Goal: Transaction & Acquisition: Purchase product/service

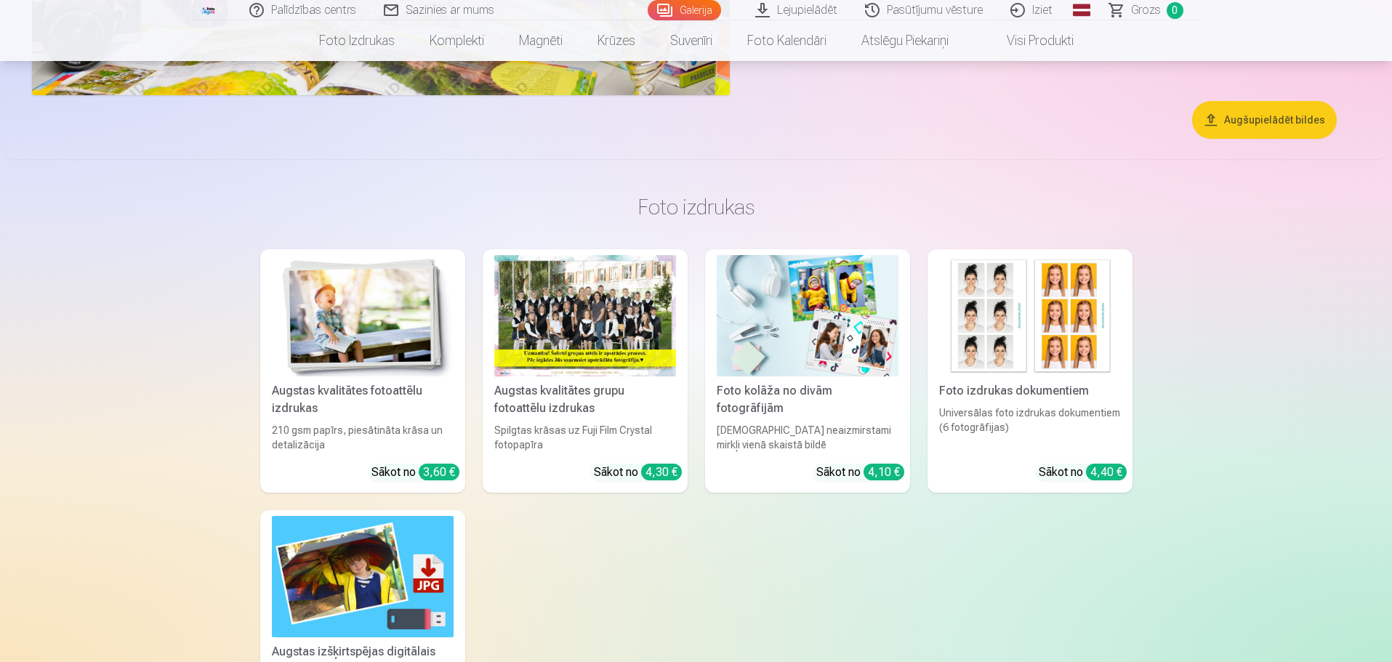
scroll to position [4433, 0]
click at [652, 346] on div at bounding box center [585, 314] width 182 height 121
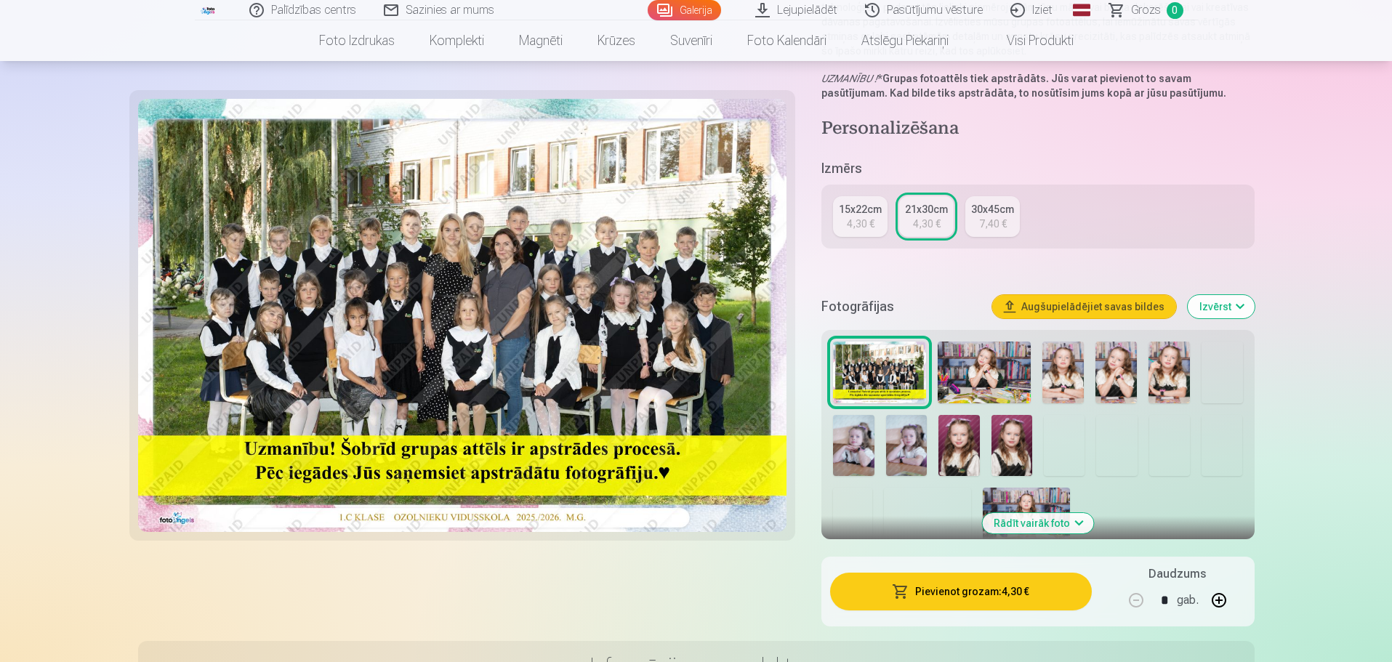
scroll to position [291, 0]
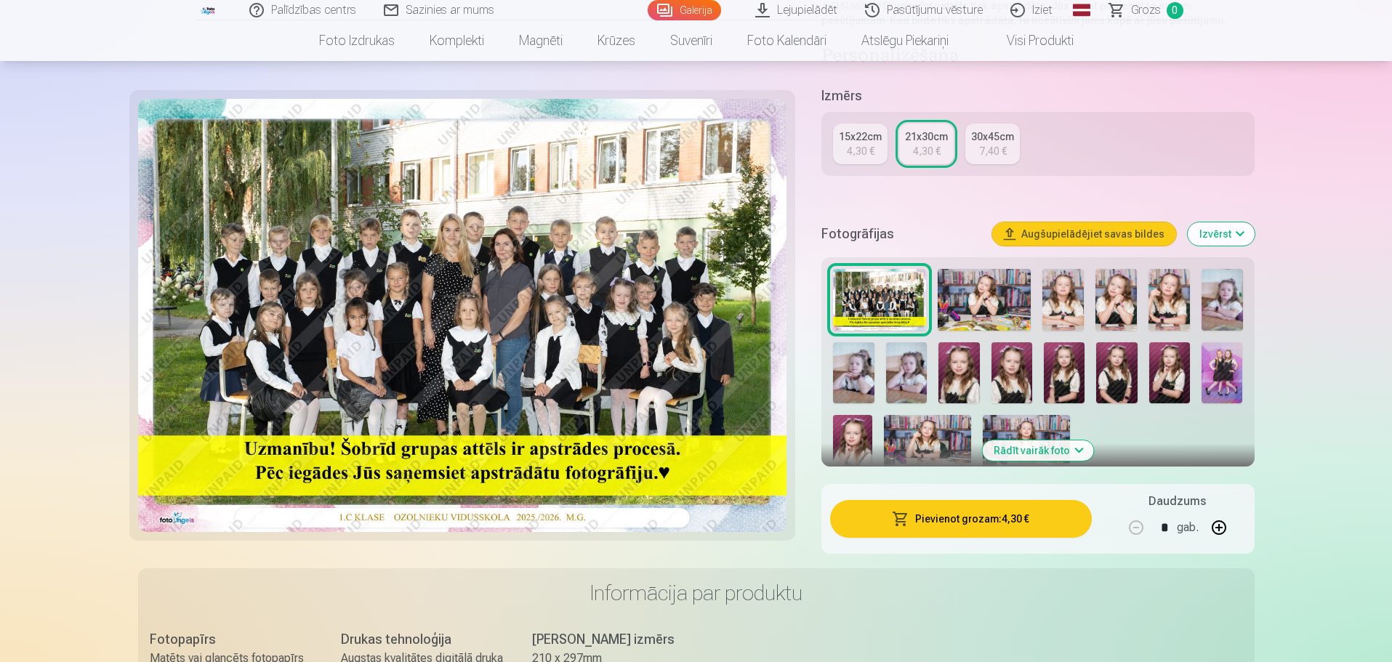
click at [920, 520] on button "Pievienot grozam : 4,30 €" at bounding box center [960, 519] width 261 height 38
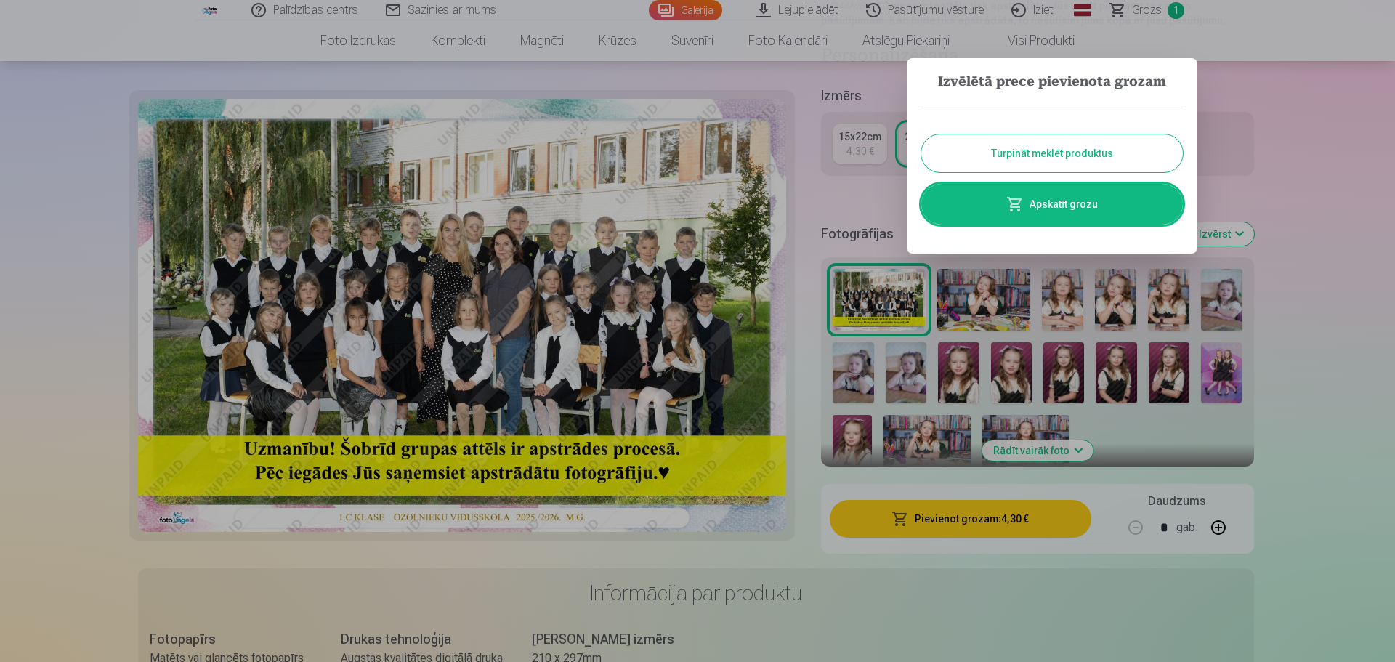
click at [1065, 158] on button "Turpināt meklēt produktus" at bounding box center [1052, 153] width 262 height 38
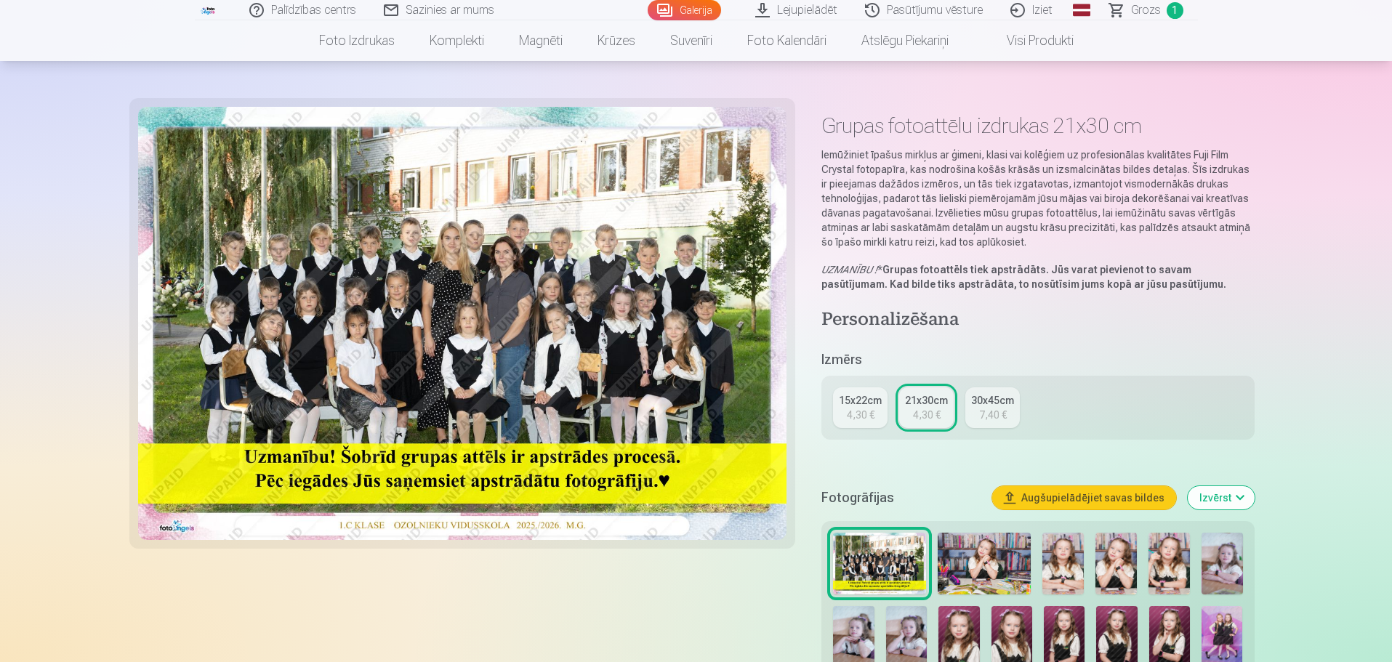
scroll to position [0, 0]
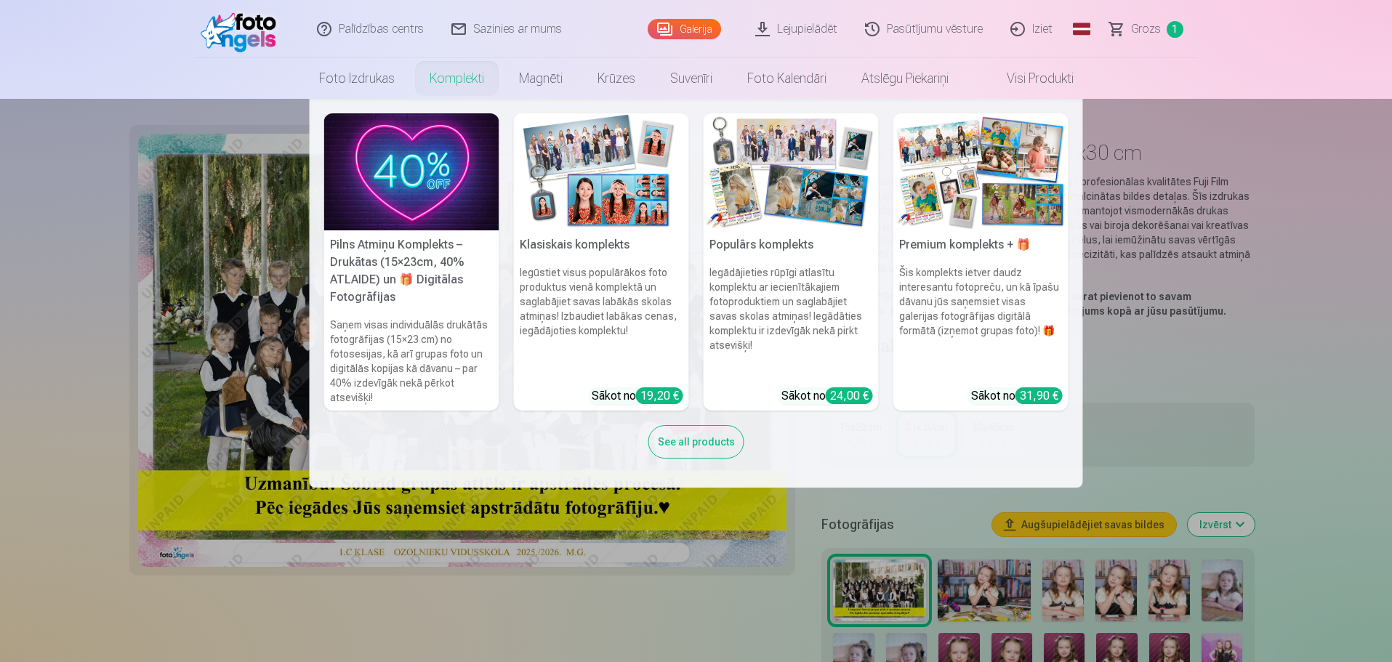
click at [794, 197] on img at bounding box center [790, 171] width 175 height 117
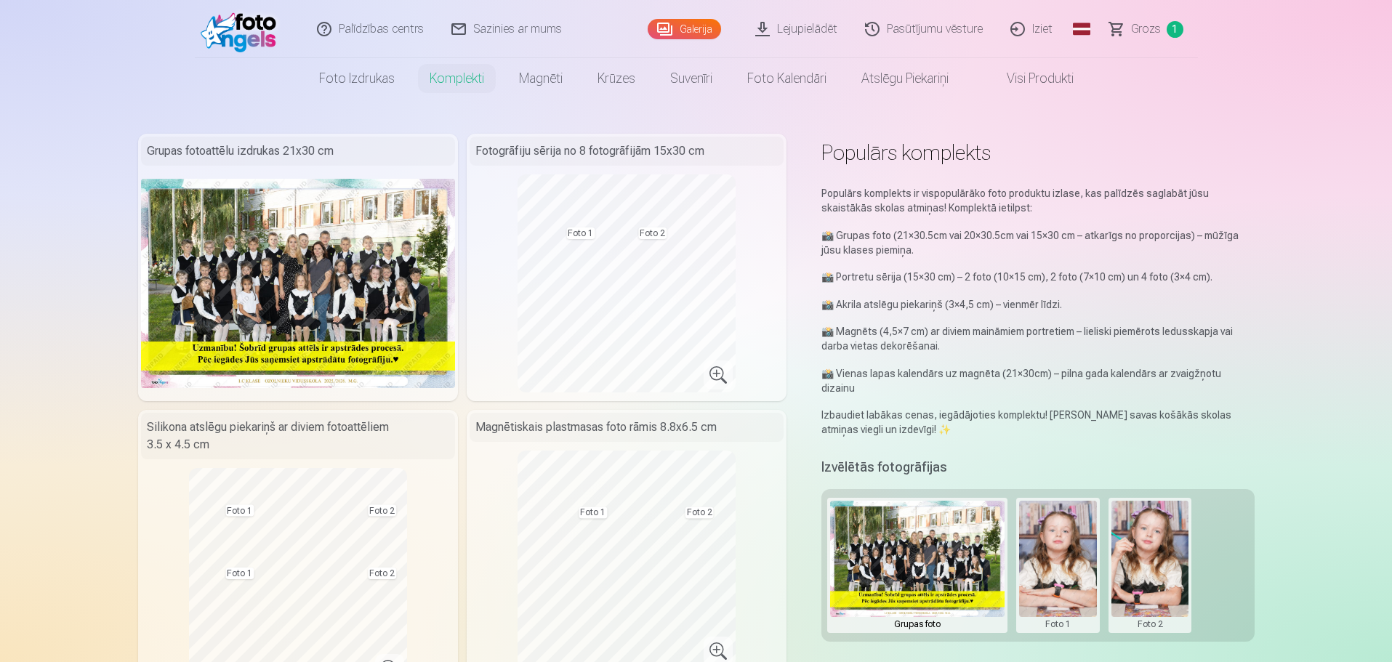
click at [1145, 31] on span "Grozs" at bounding box center [1146, 28] width 30 height 17
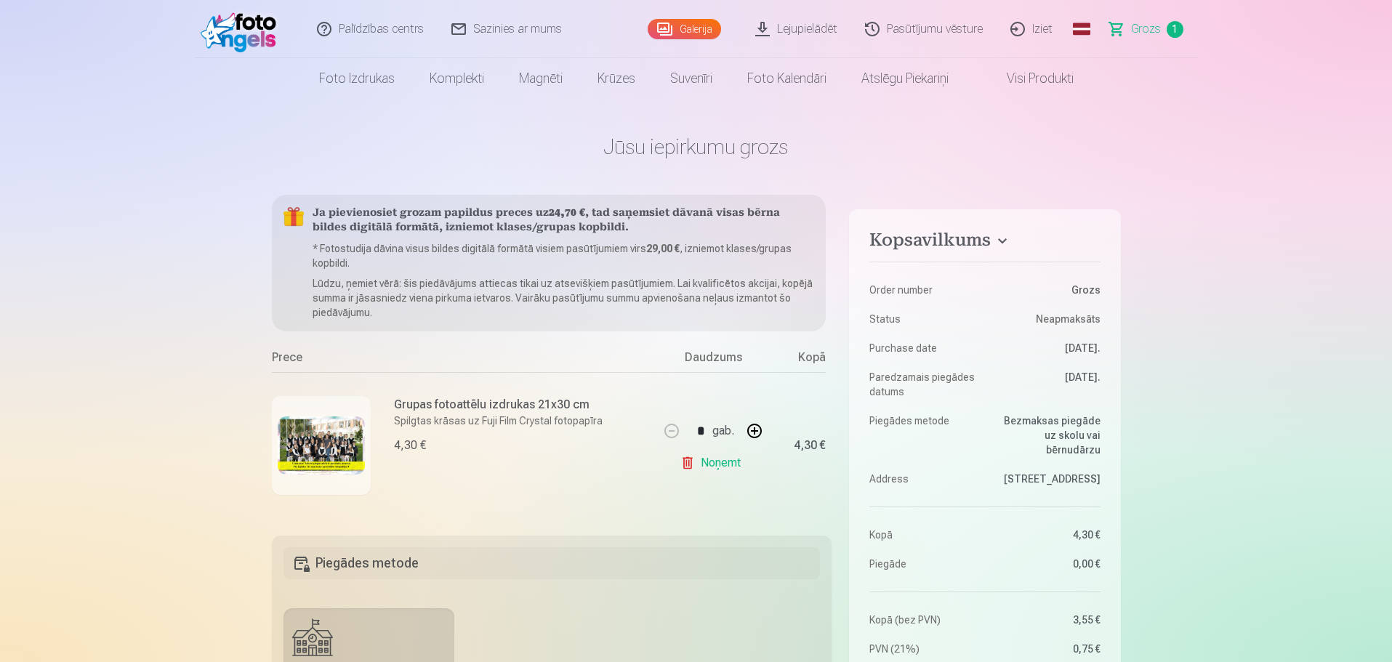
drag, startPoint x: 712, startPoint y: 469, endPoint x: 317, endPoint y: 174, distance: 492.9
click at [711, 469] on link "Noņemt" at bounding box center [713, 462] width 66 height 29
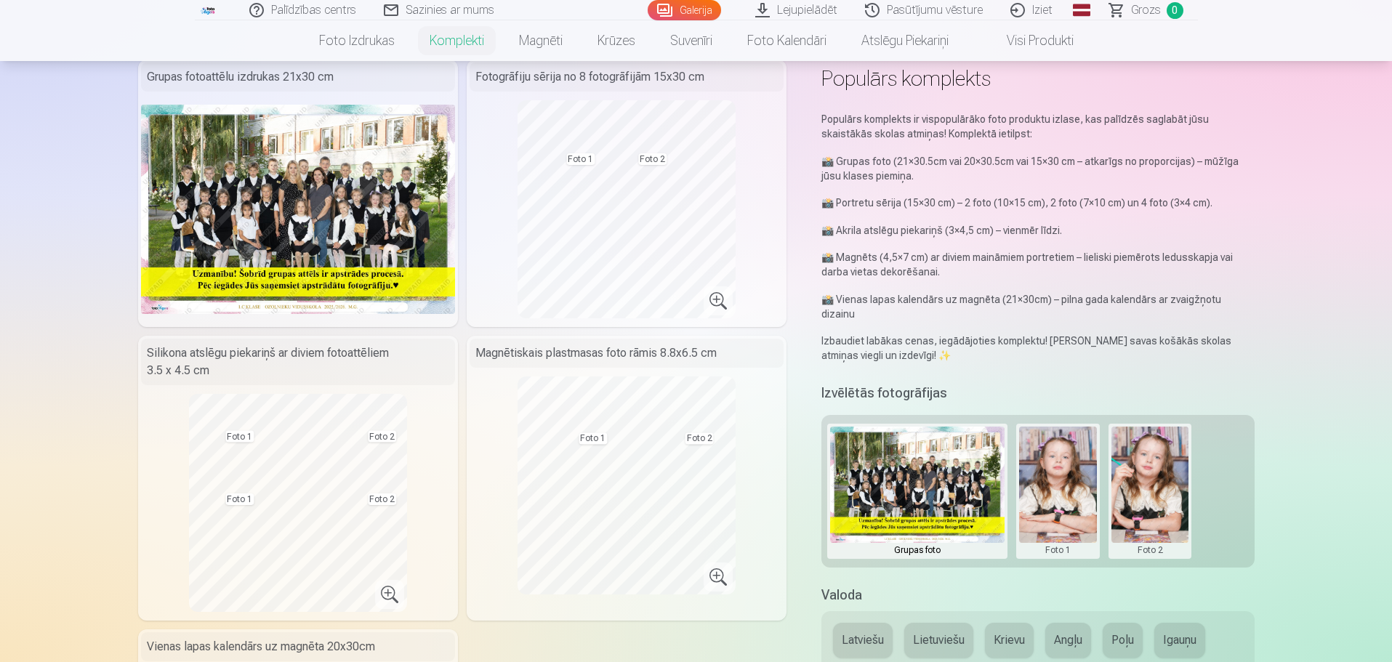
scroll to position [73, 0]
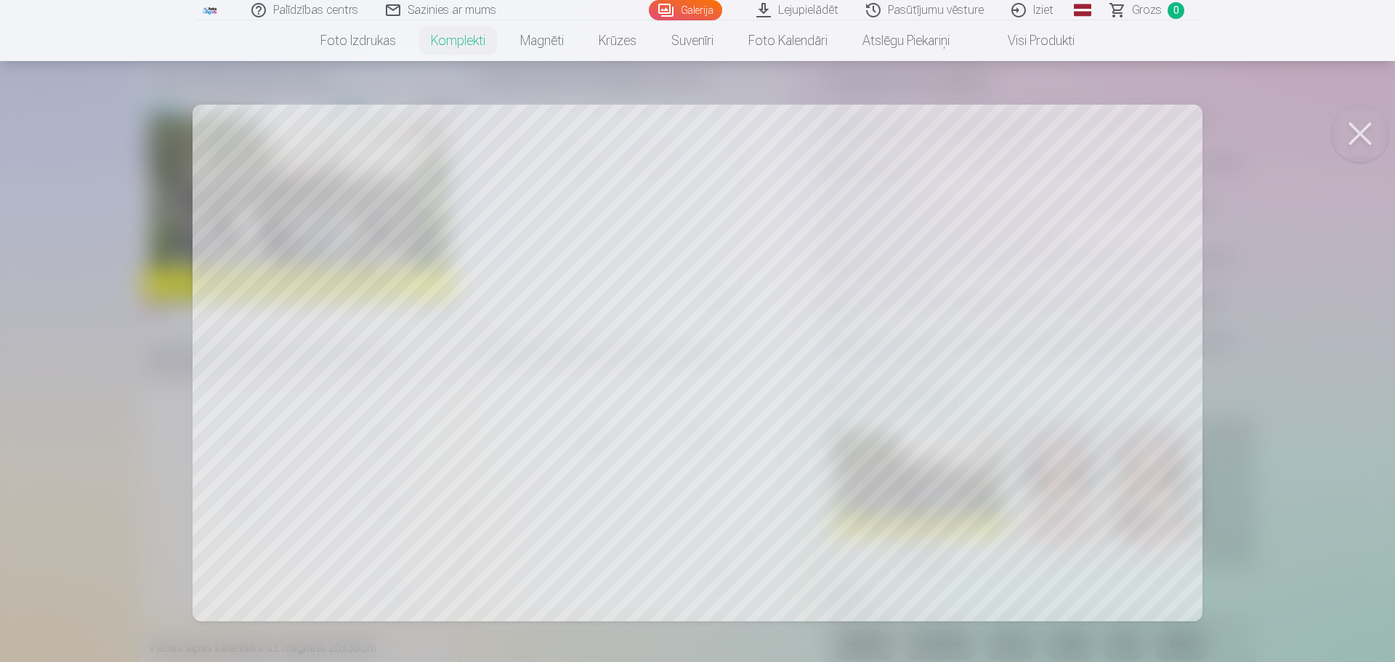
click at [1299, 193] on div at bounding box center [697, 331] width 1395 height 662
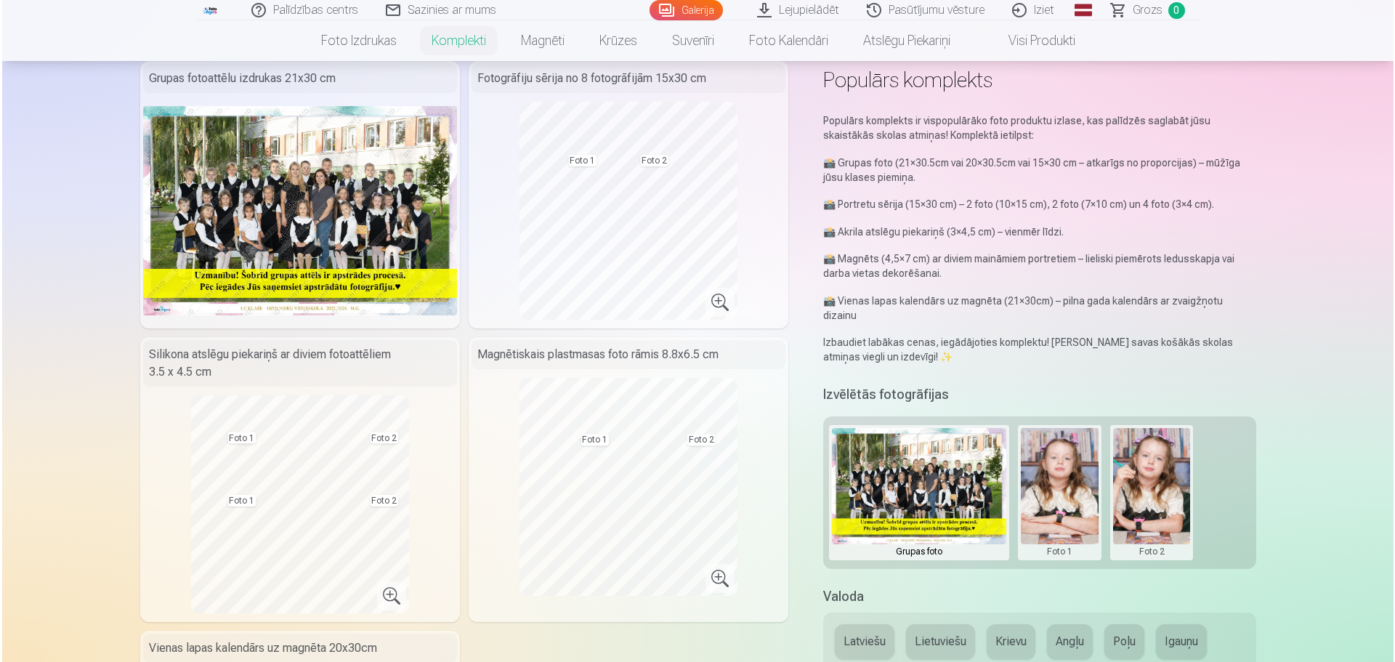
scroll to position [145, 0]
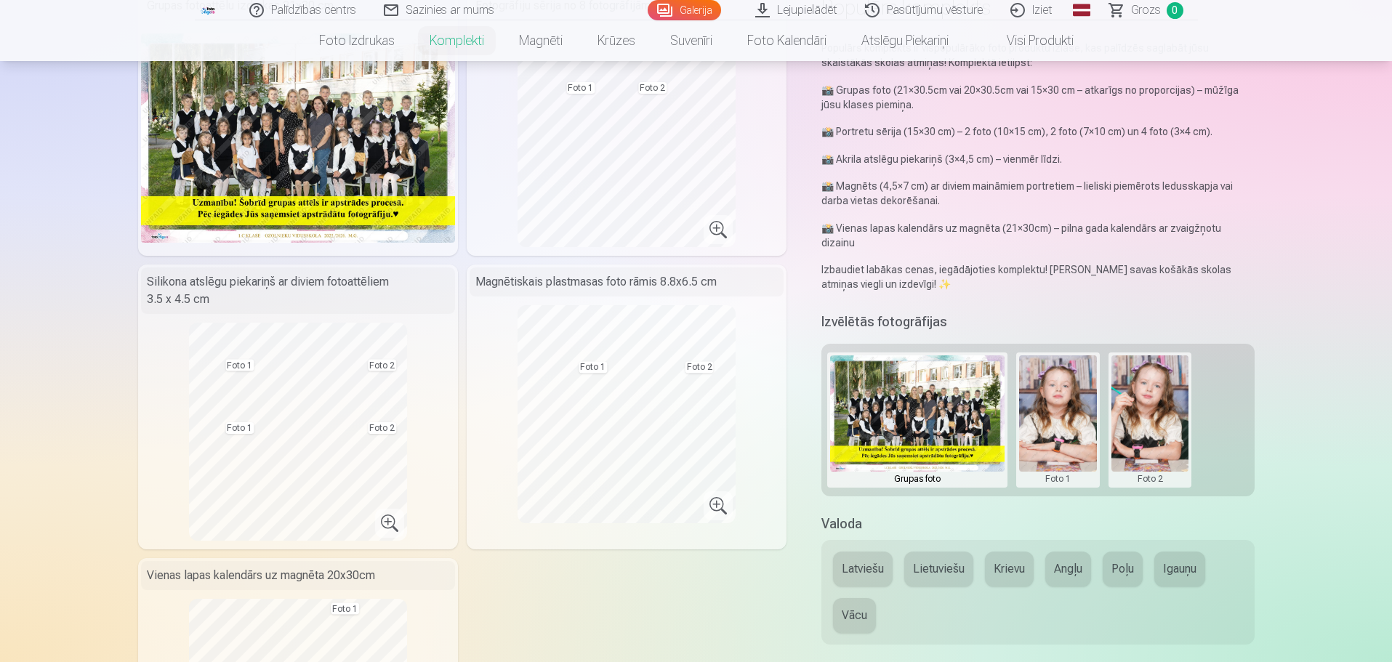
click at [1059, 407] on button at bounding box center [1058, 419] width 78 height 129
click at [1059, 407] on button "Nomainiet foto" at bounding box center [1057, 405] width 118 height 41
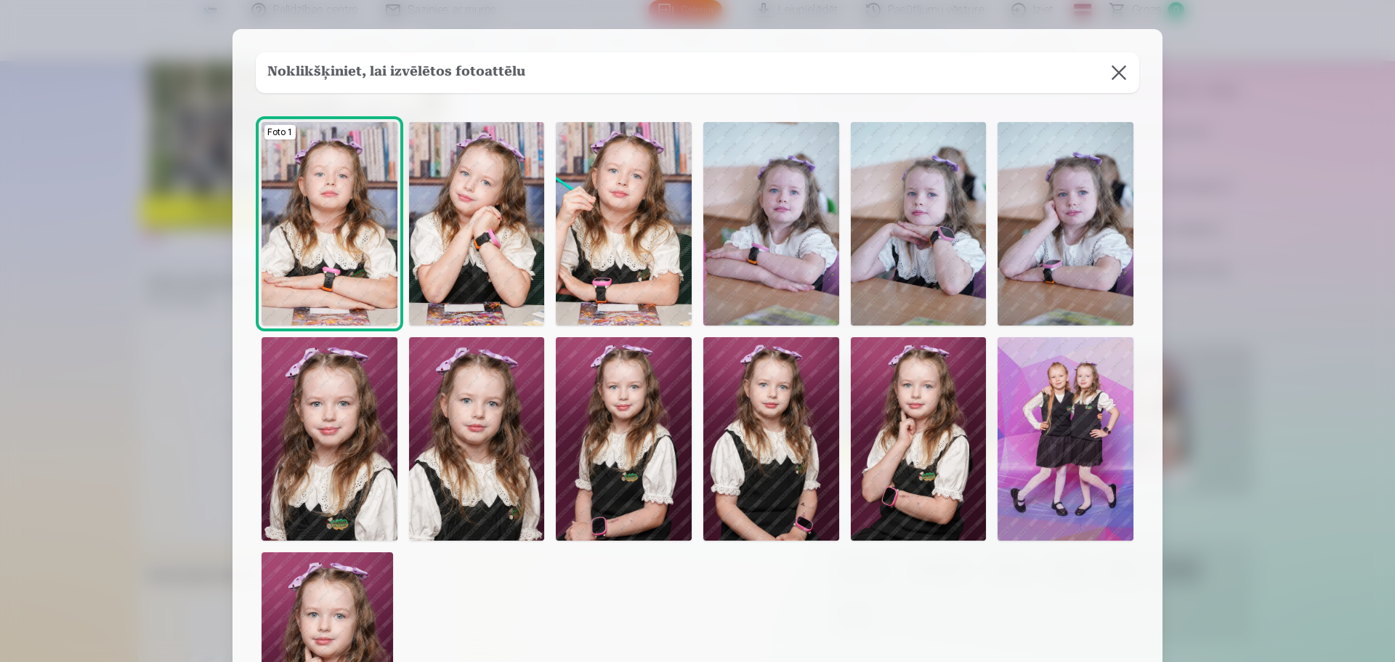
click at [645, 472] on img at bounding box center [624, 438] width 136 height 203
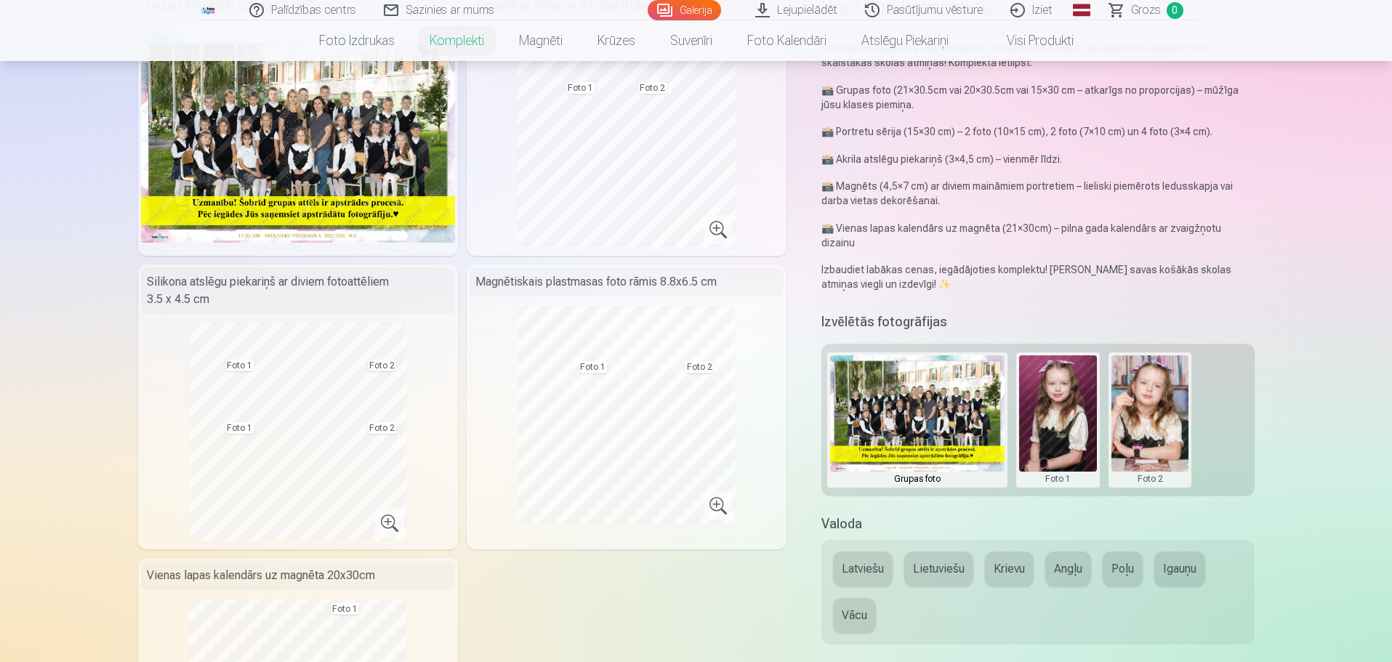
click at [1145, 393] on button at bounding box center [1150, 419] width 78 height 129
click at [1154, 408] on button "Nomainiet foto" at bounding box center [1149, 405] width 118 height 41
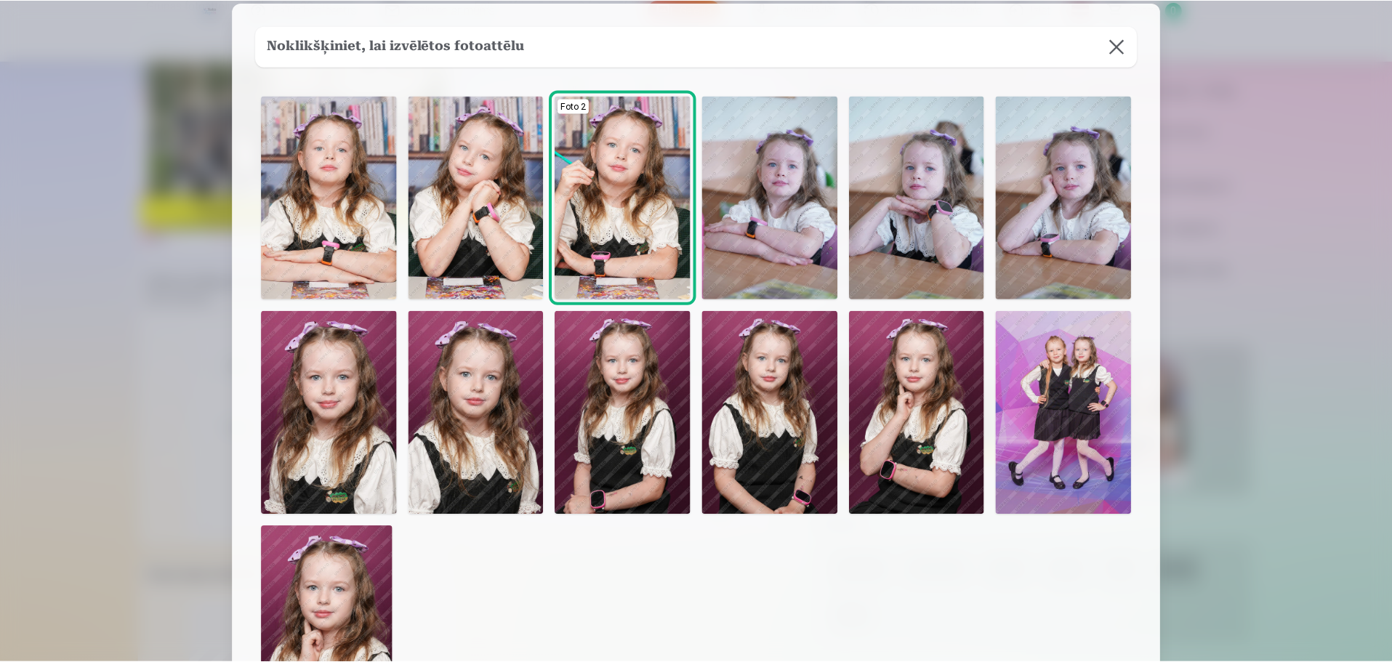
scroll to position [0, 0]
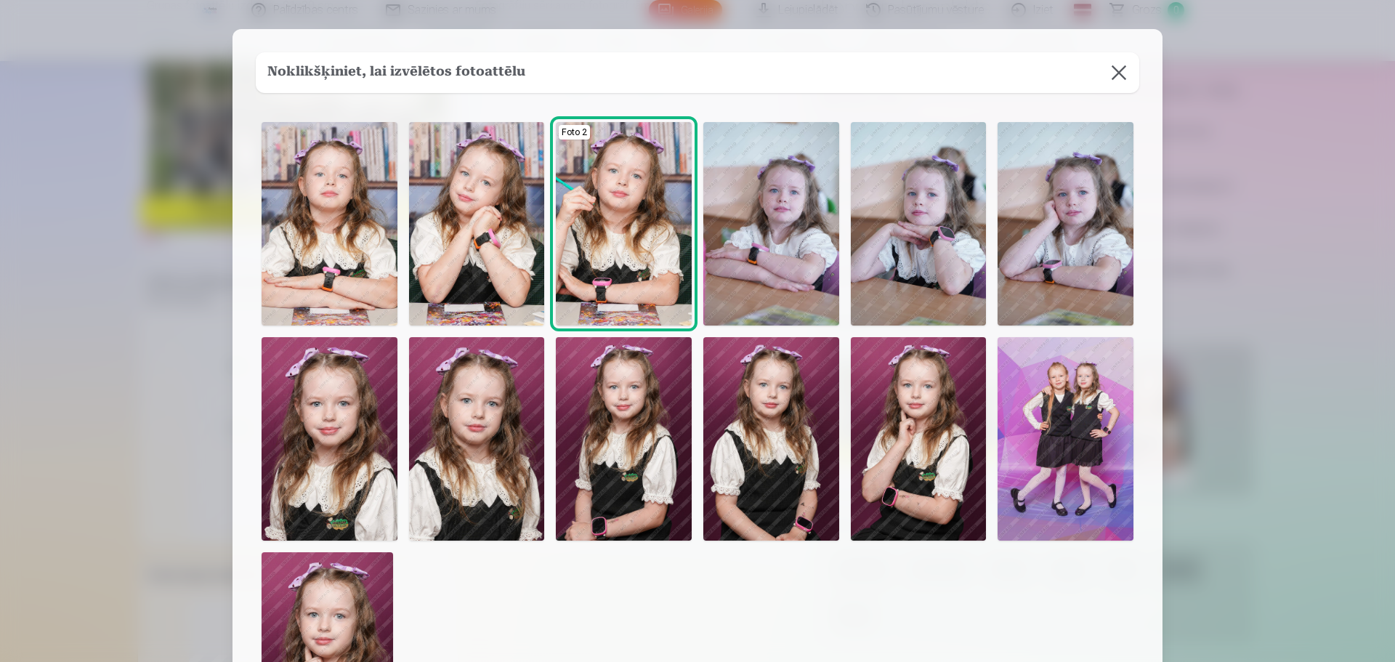
click at [618, 269] on img at bounding box center [624, 223] width 136 height 203
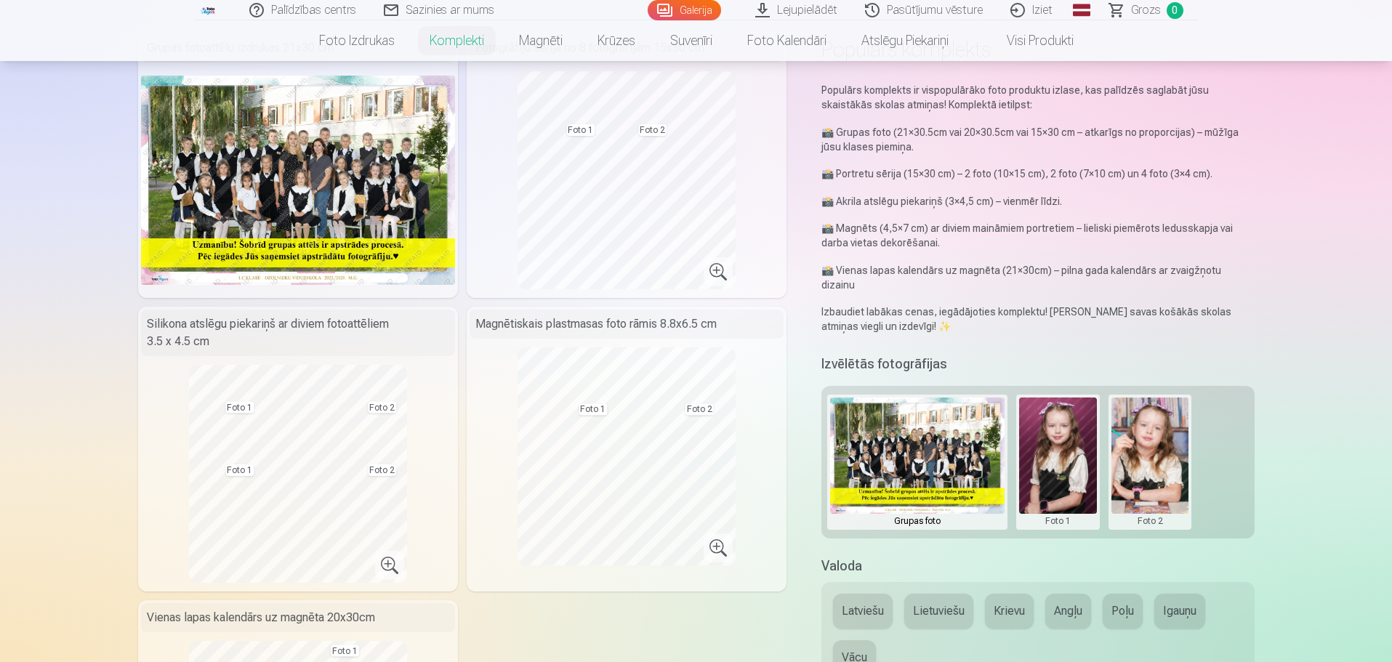
scroll to position [73, 0]
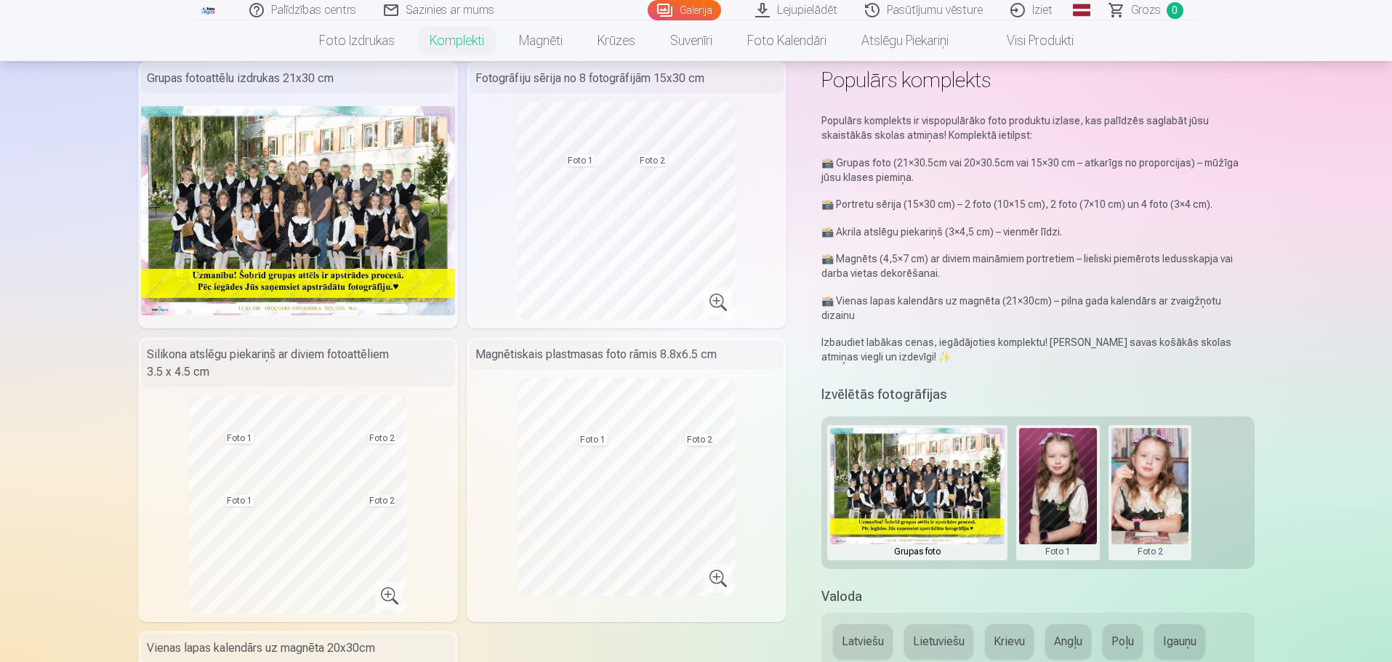
click at [859, 624] on button "Latviešu" at bounding box center [863, 641] width 60 height 35
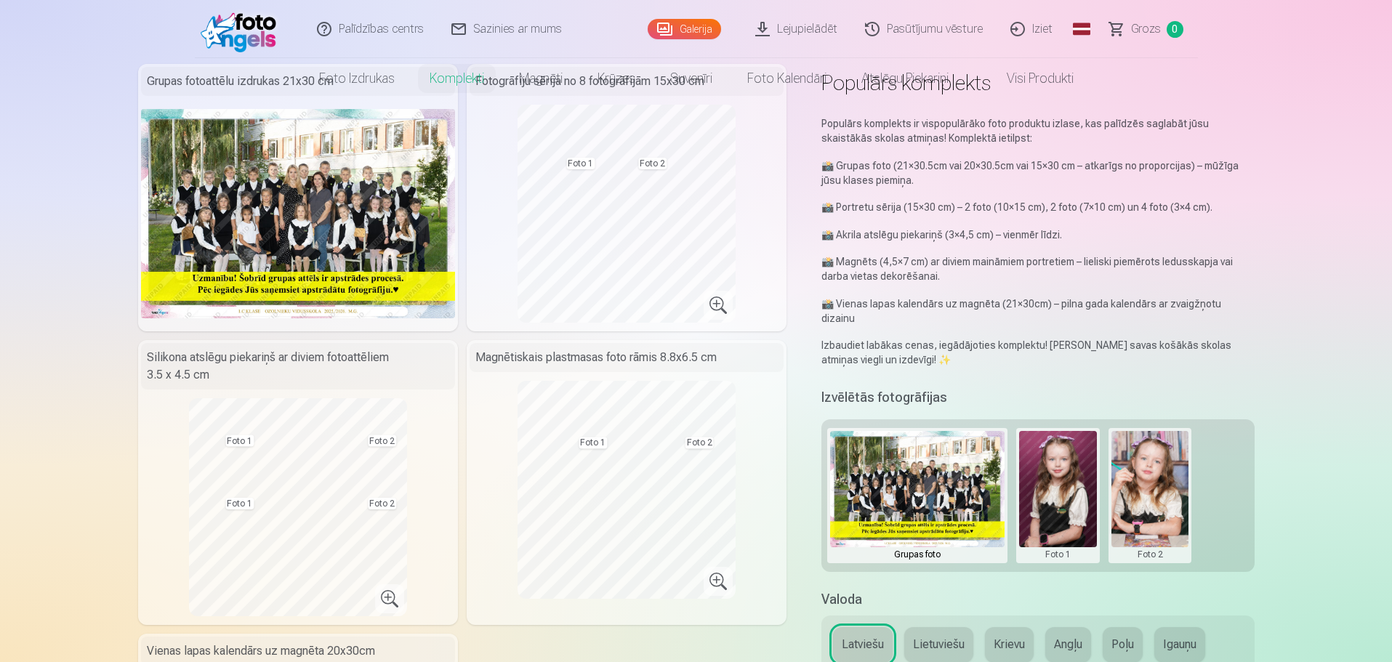
scroll to position [0, 0]
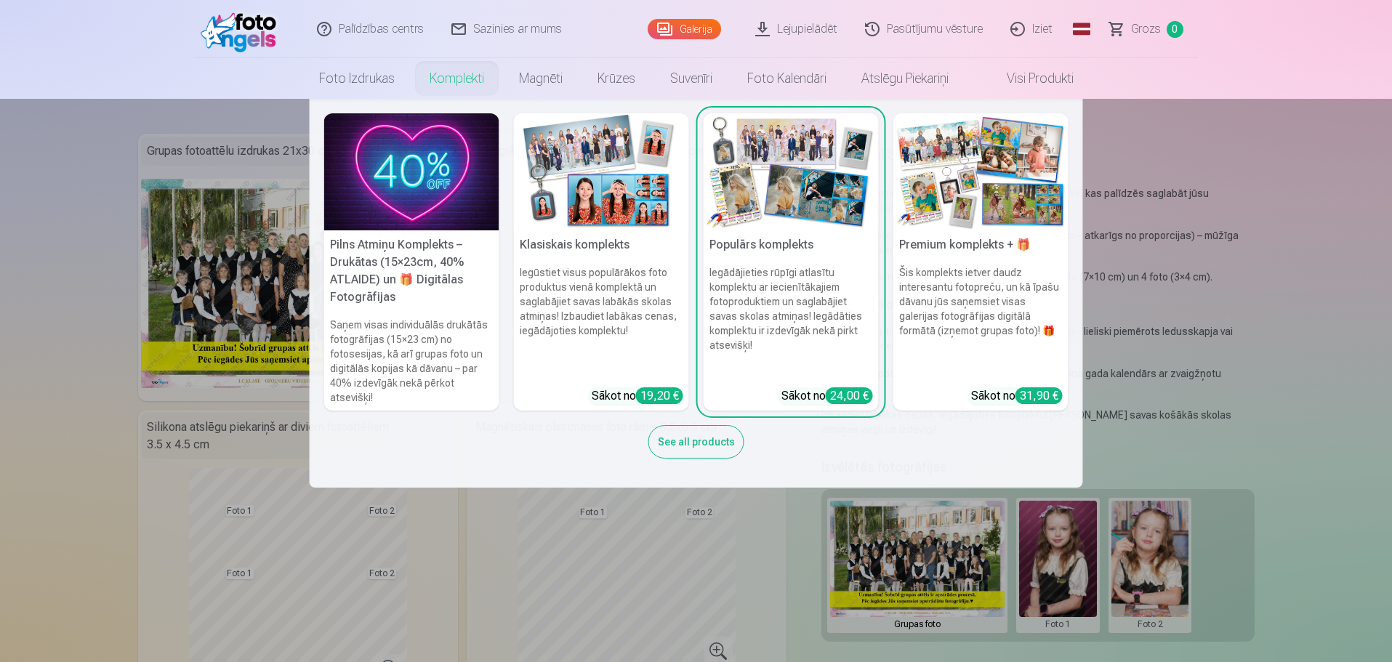
click at [600, 185] on img at bounding box center [601, 171] width 175 height 117
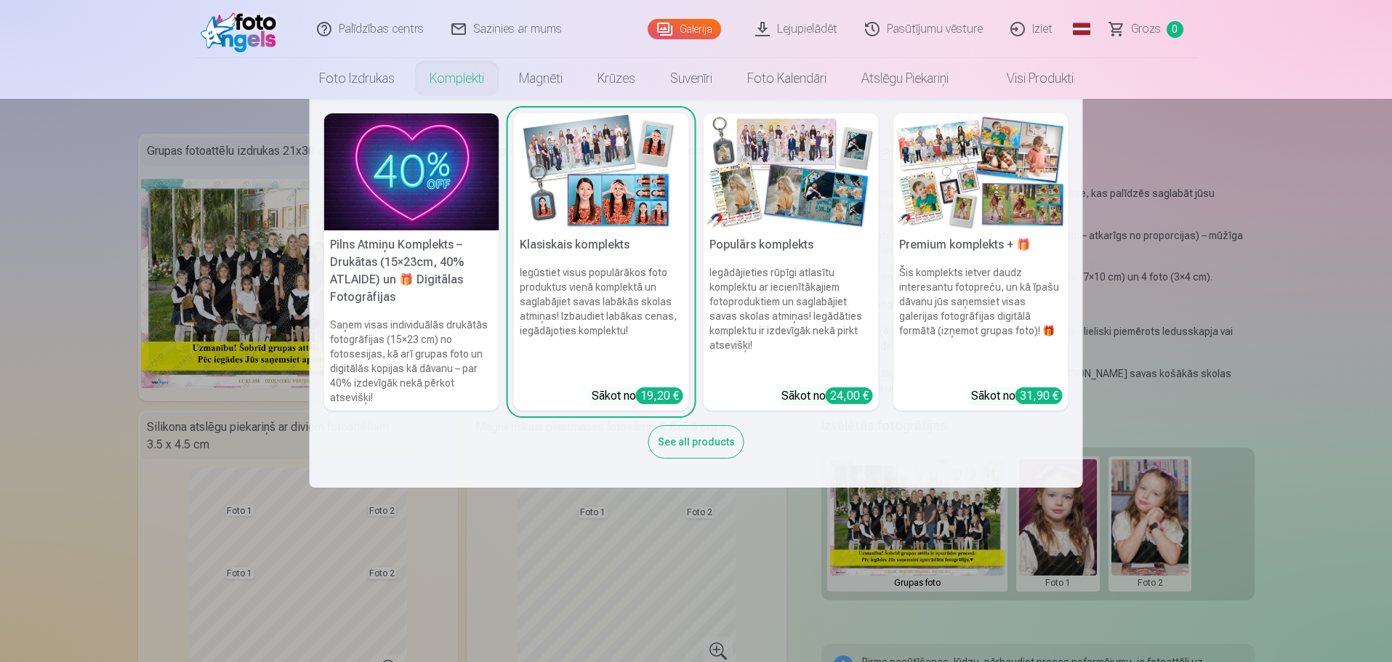
click at [681, 432] on div "See all products" at bounding box center [696, 441] width 96 height 33
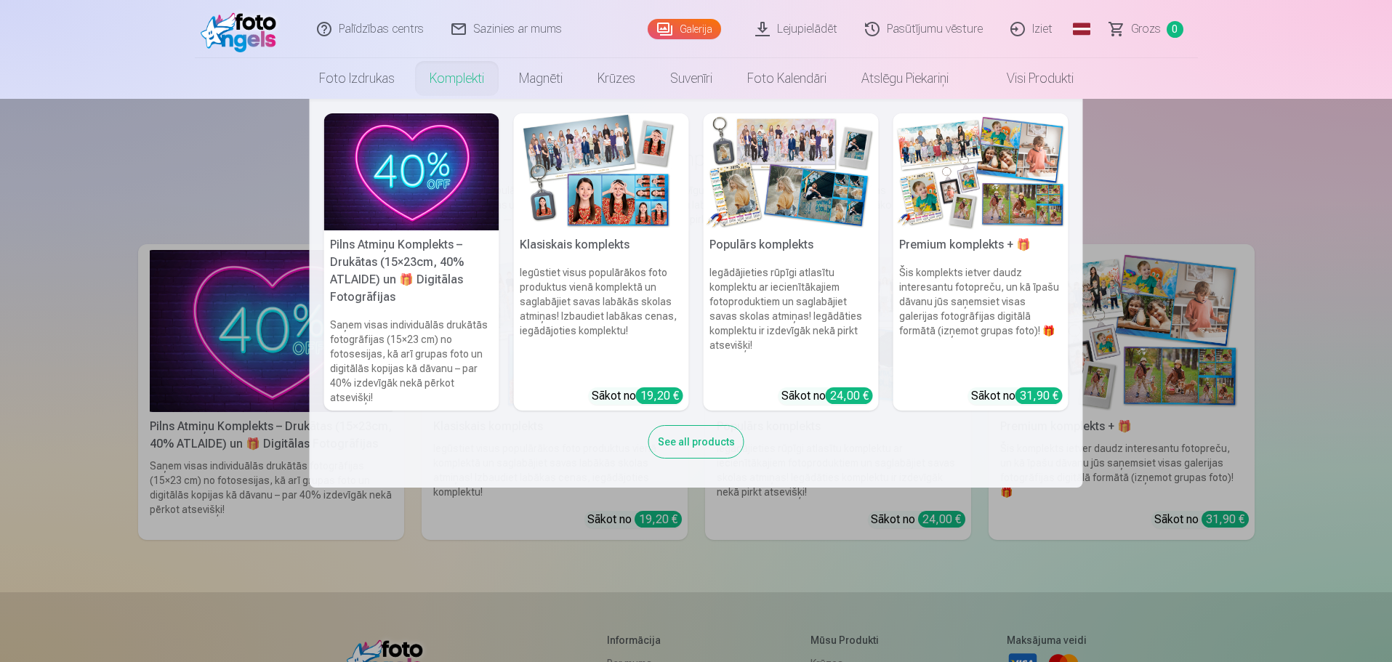
click at [593, 177] on img at bounding box center [601, 171] width 175 height 117
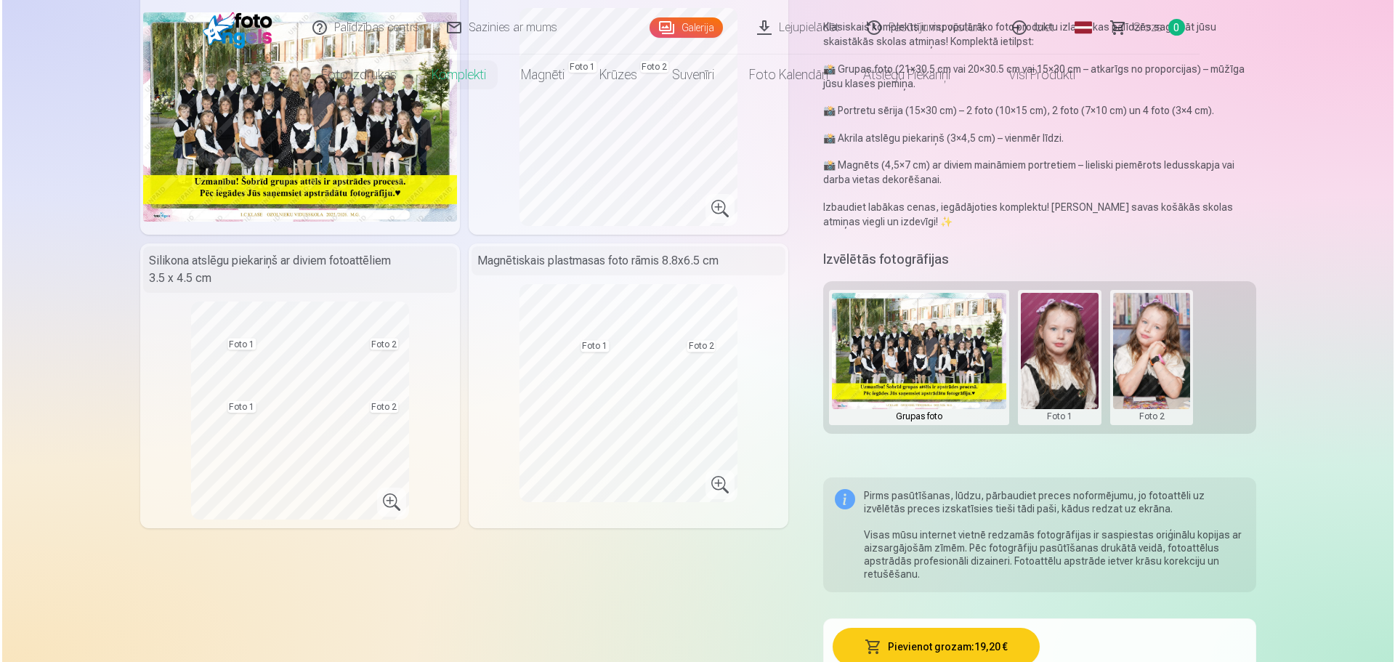
scroll to position [218, 0]
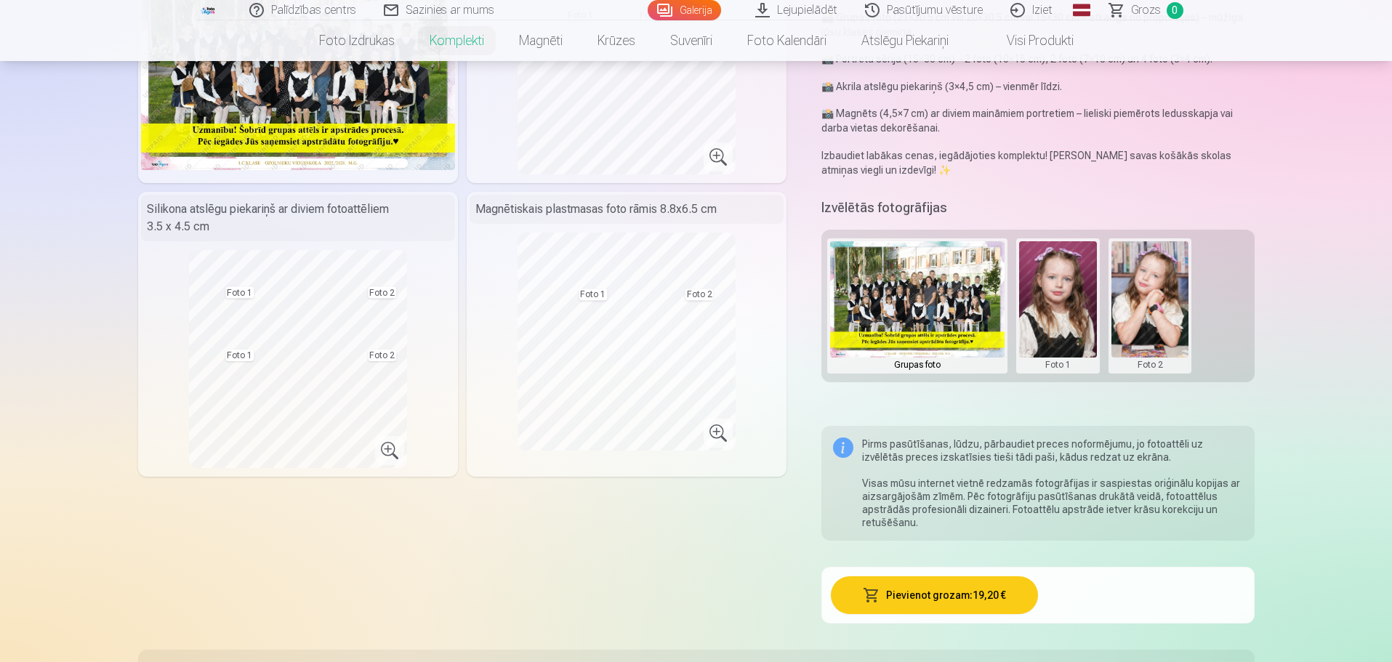
click at [922, 599] on button "Pievienot grozam : 19,20 €" at bounding box center [934, 595] width 207 height 38
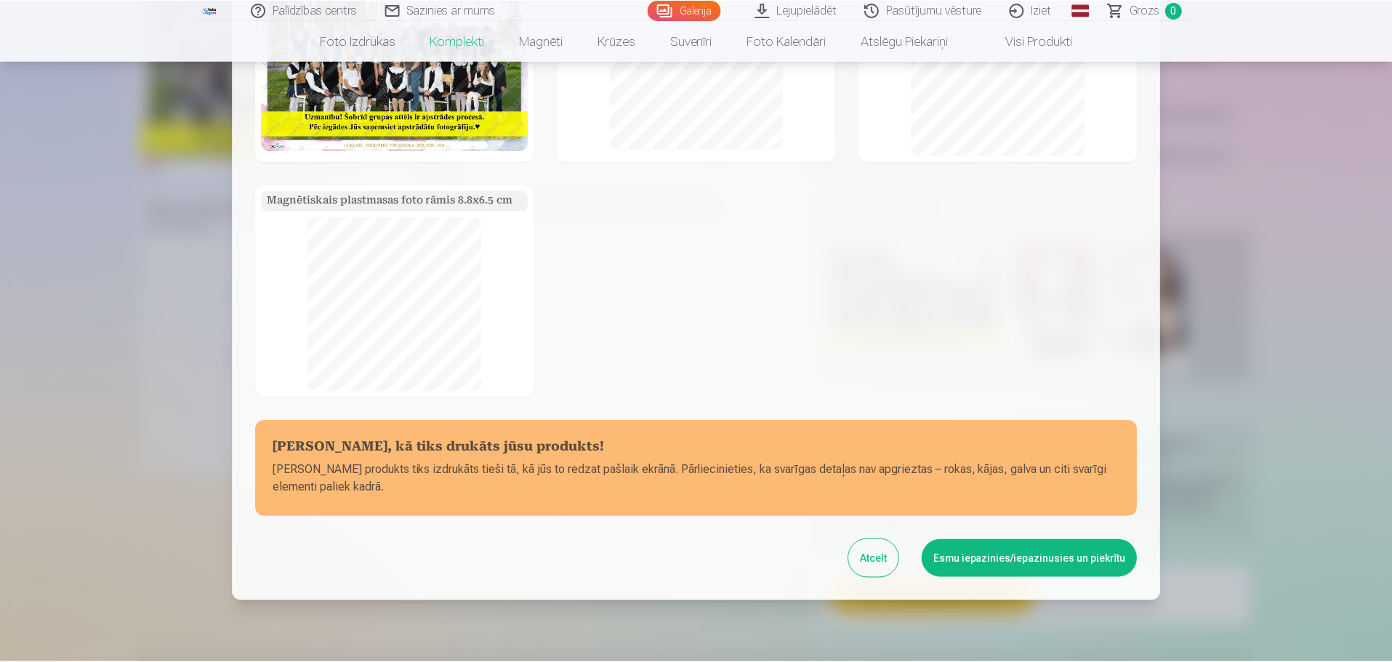
scroll to position [172, 0]
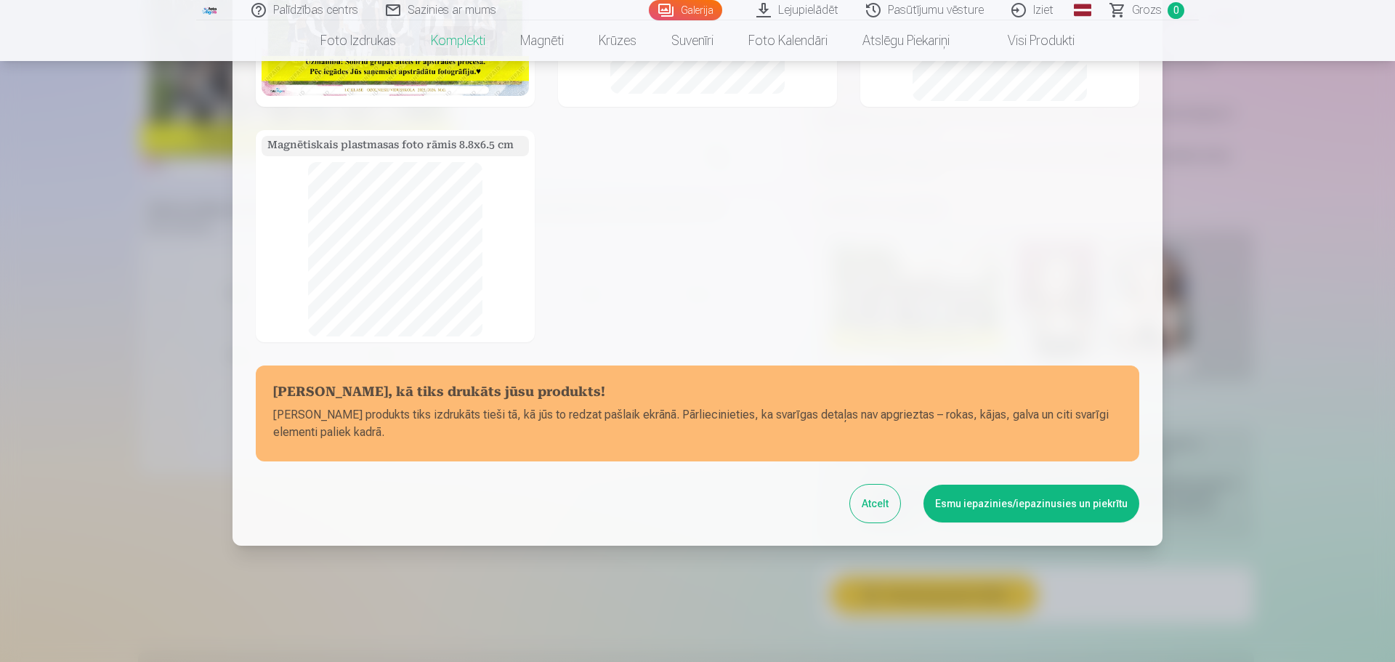
click at [970, 503] on button "Esmu iepazinies/iepazinusies un piekrītu" at bounding box center [1032, 504] width 216 height 38
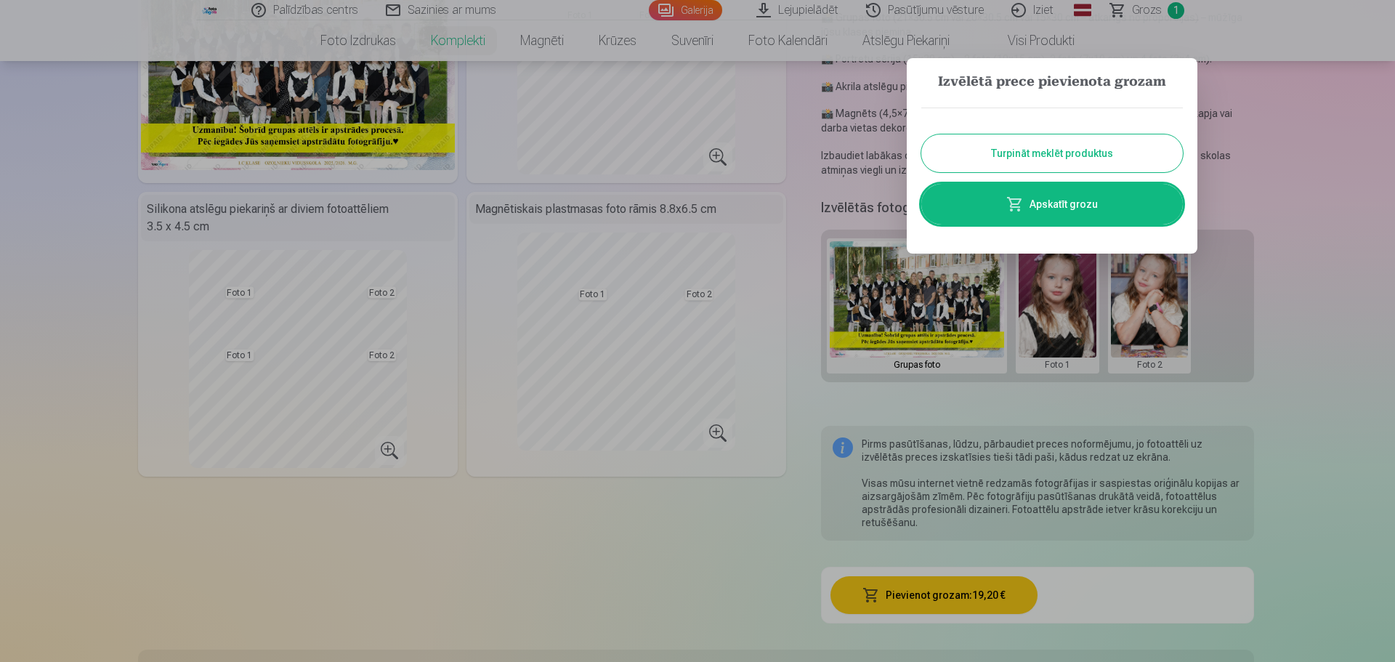
click at [1094, 153] on button "Turpināt meklēt produktus" at bounding box center [1052, 153] width 262 height 38
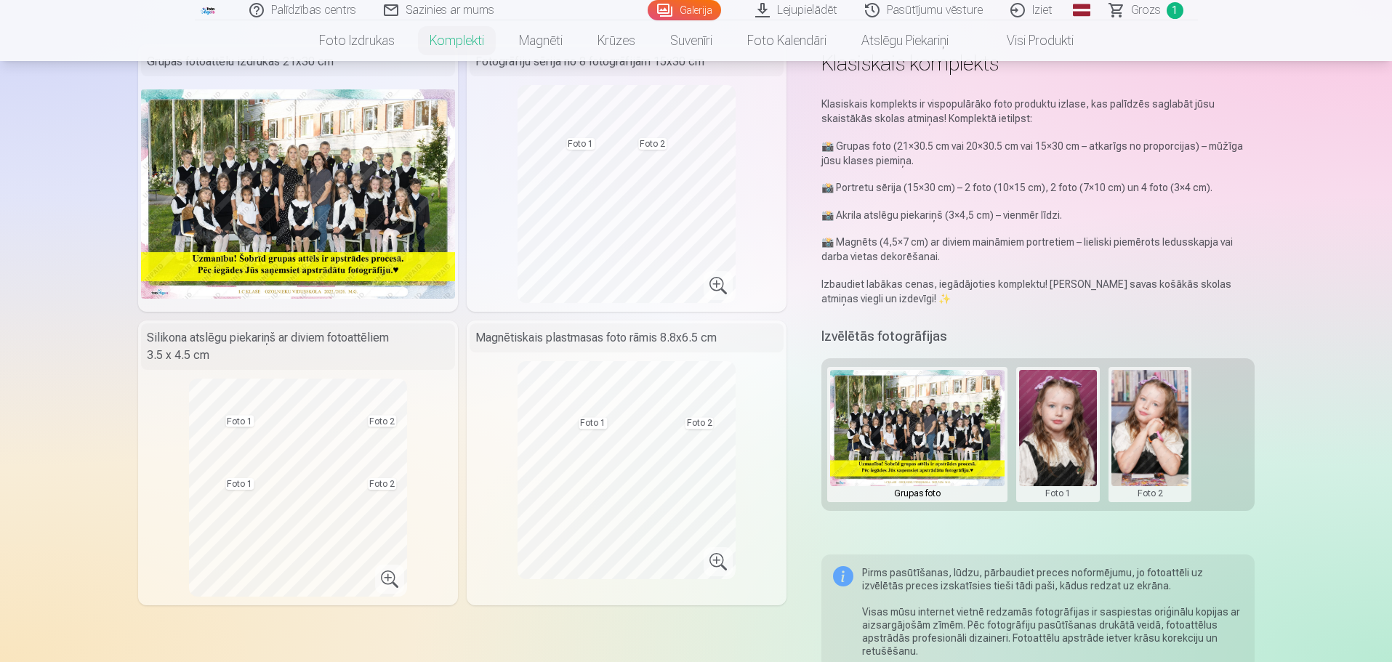
scroll to position [0, 0]
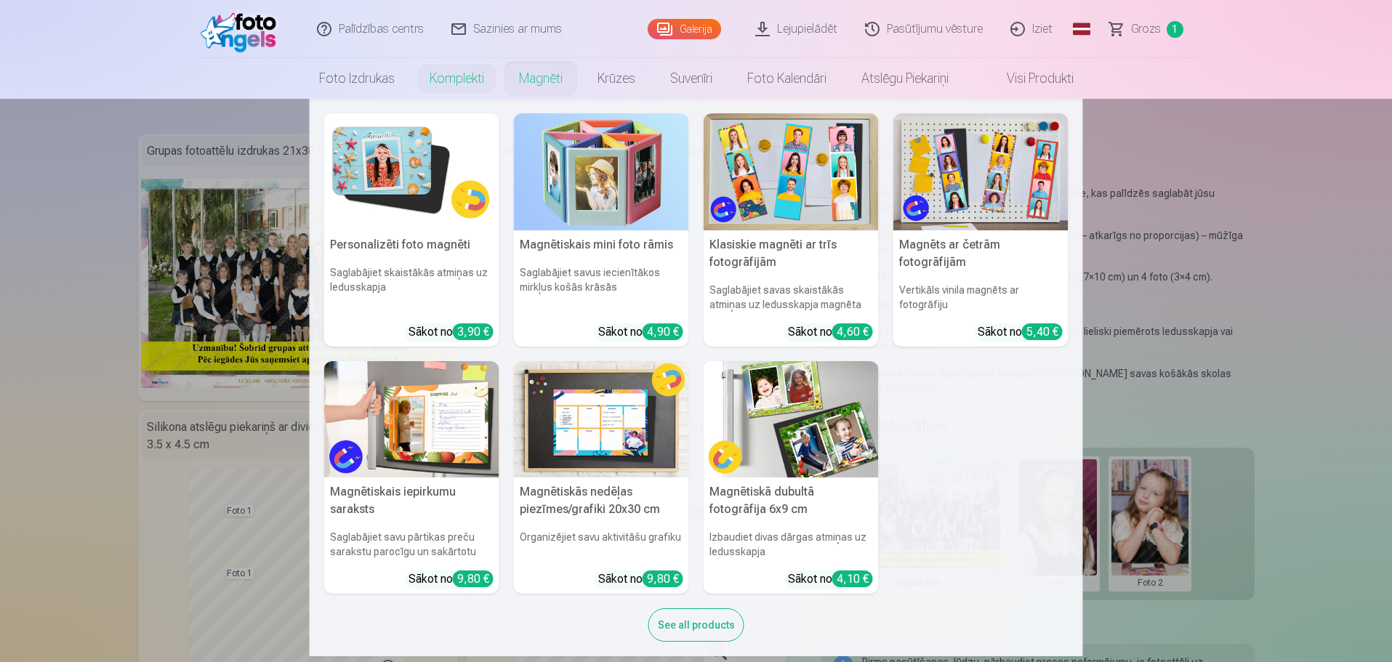
click at [770, 183] on img at bounding box center [790, 171] width 175 height 117
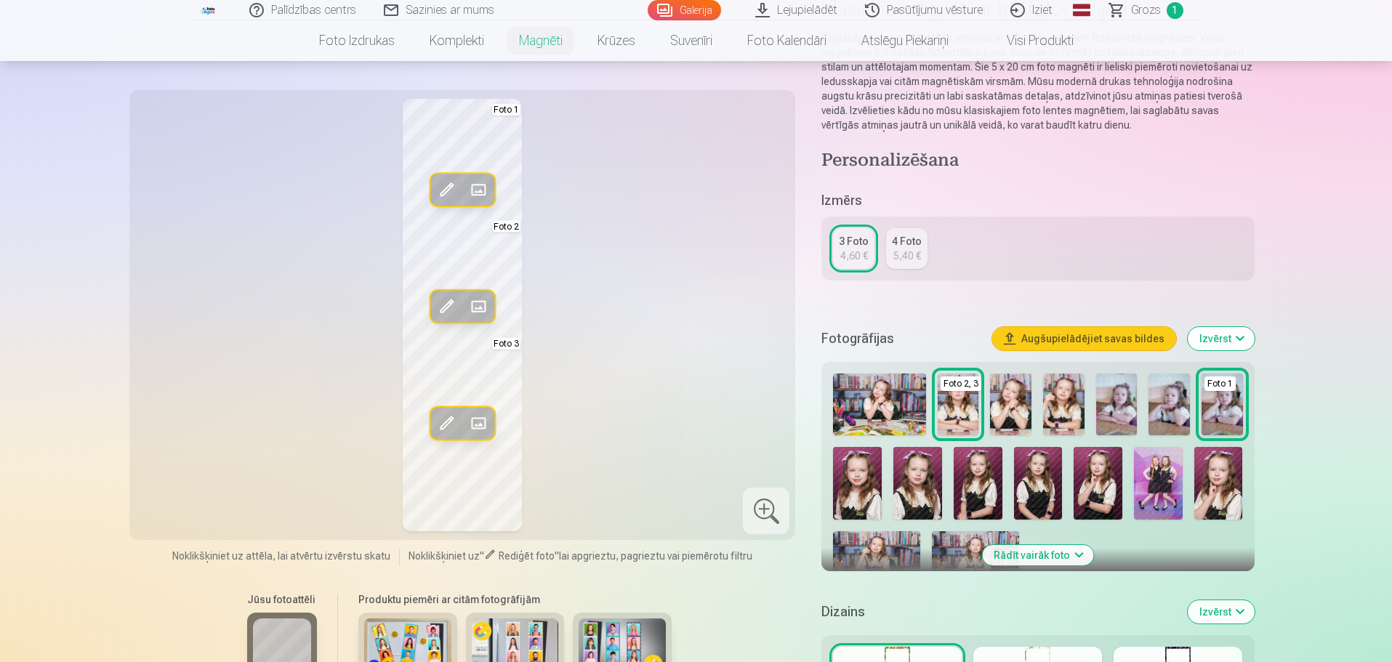
scroll to position [145, 0]
click at [1061, 410] on img at bounding box center [1063, 403] width 41 height 62
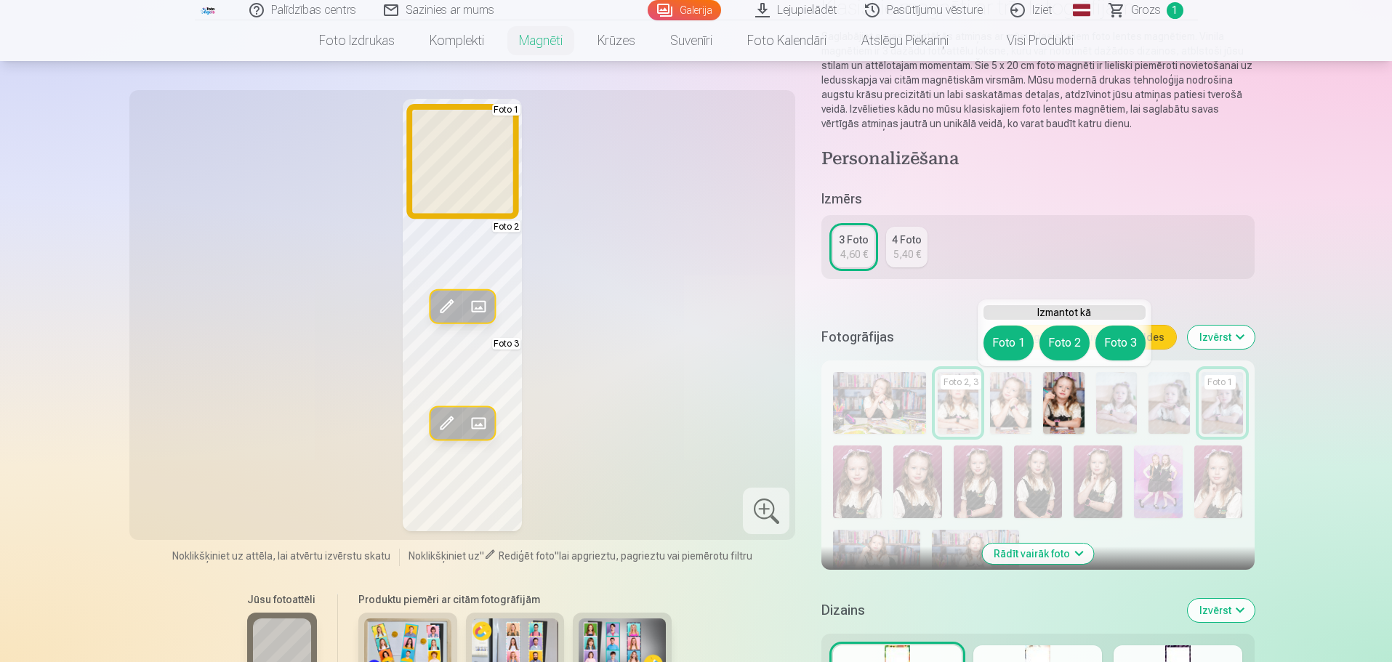
click at [1014, 347] on button "Foto 1" at bounding box center [1008, 343] width 50 height 35
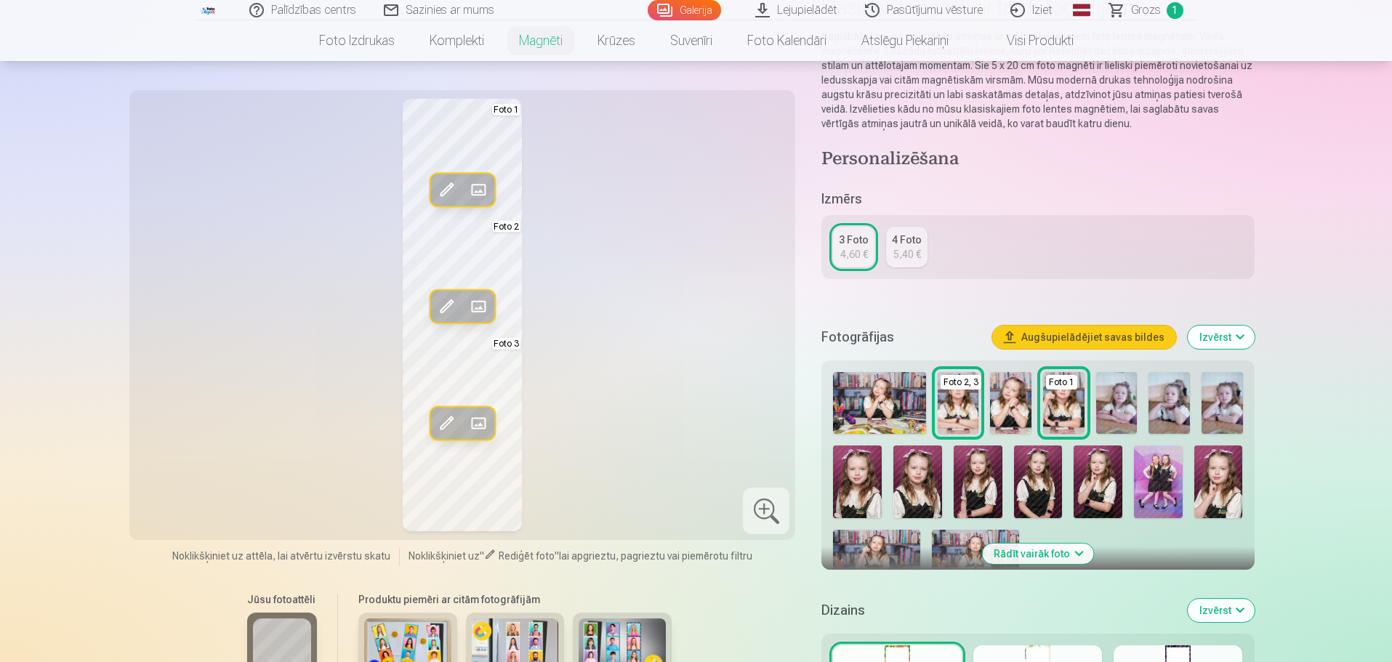
click at [448, 188] on span at bounding box center [446, 189] width 23 height 23
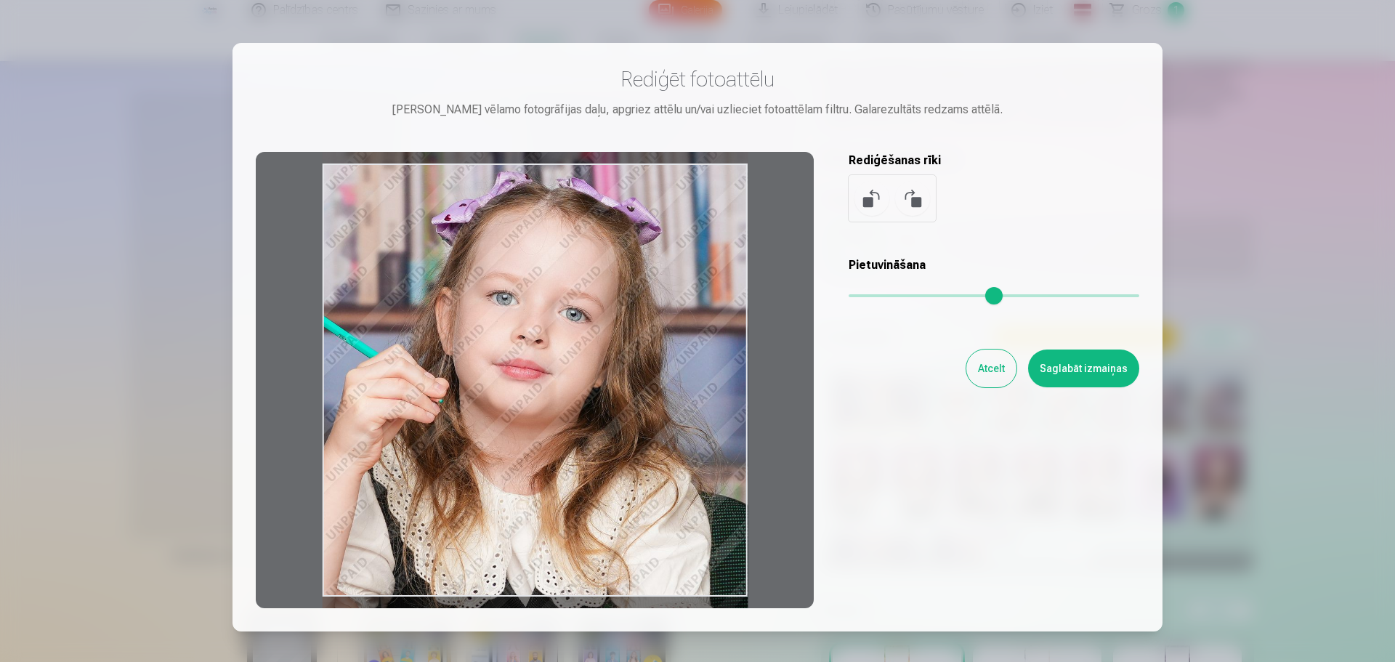
drag, startPoint x: 603, startPoint y: 380, endPoint x: 626, endPoint y: 361, distance: 30.0
click at [626, 361] on div at bounding box center [535, 380] width 558 height 456
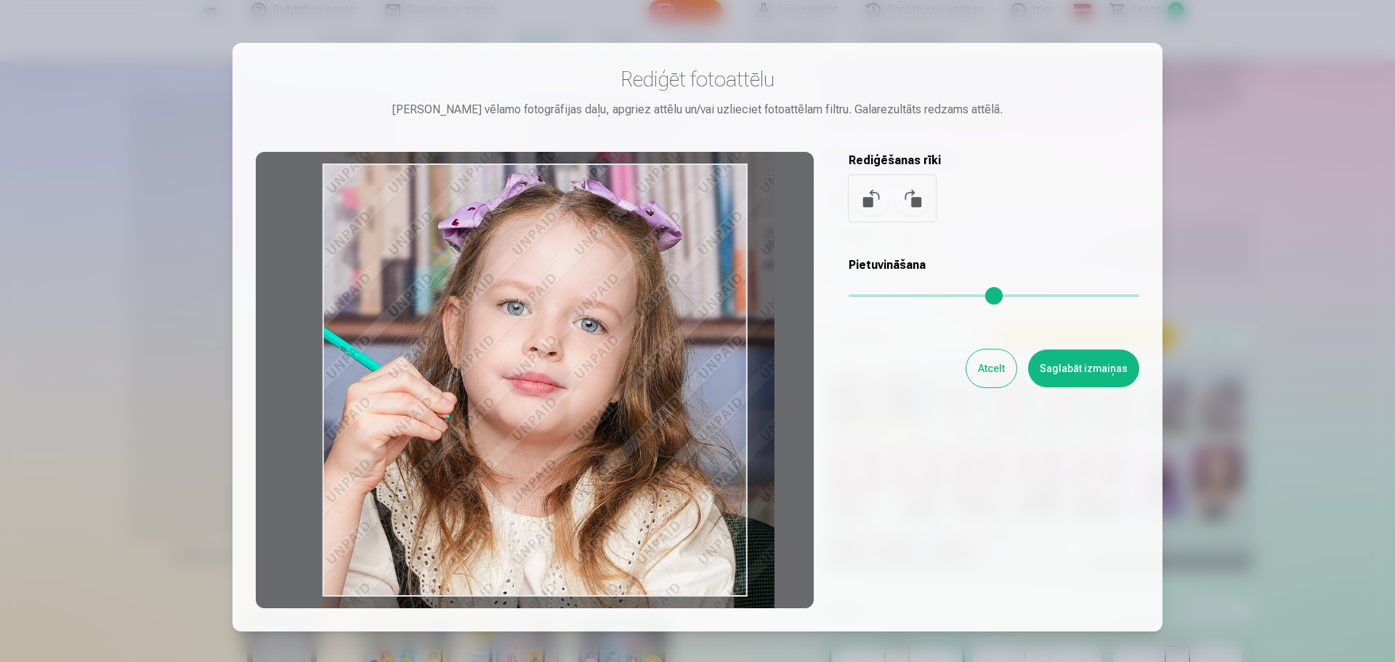
type input "*"
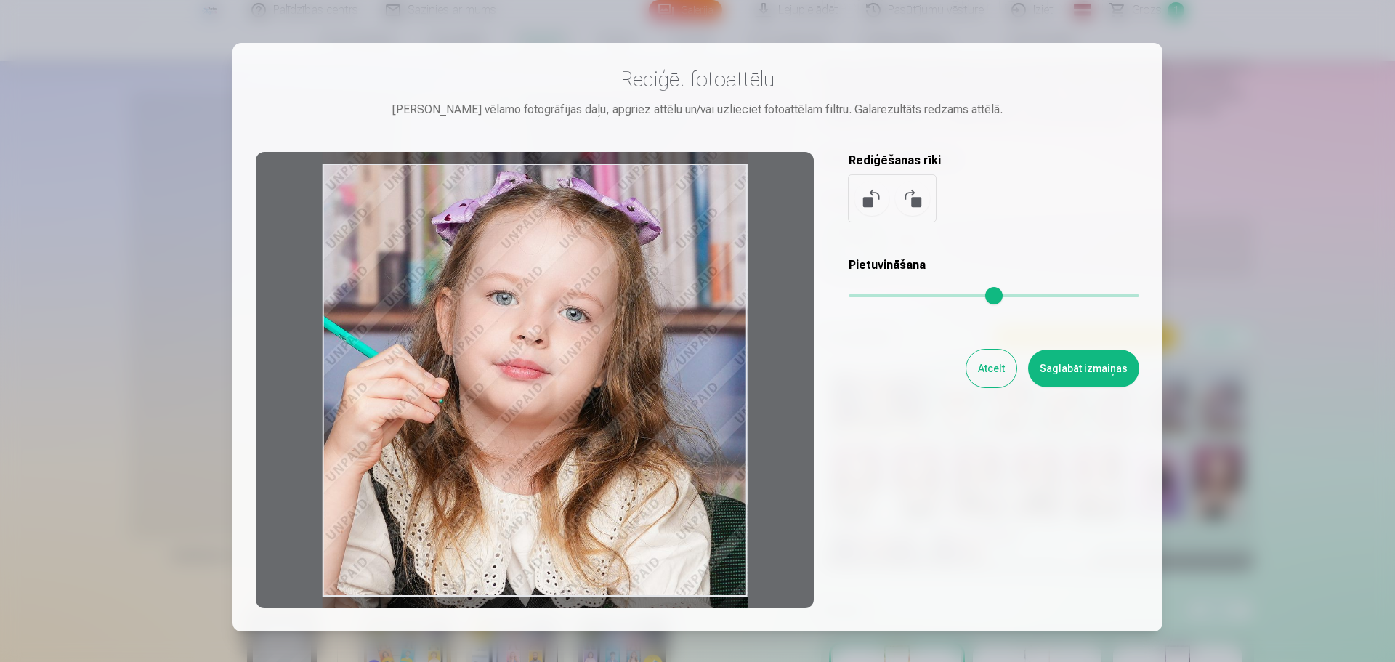
drag, startPoint x: 863, startPoint y: 293, endPoint x: 831, endPoint y: 298, distance: 33.1
click at [849, 297] on input "range" at bounding box center [994, 295] width 291 height 3
click at [1090, 365] on button "Saglabāt izmaiņas" at bounding box center [1083, 369] width 111 height 38
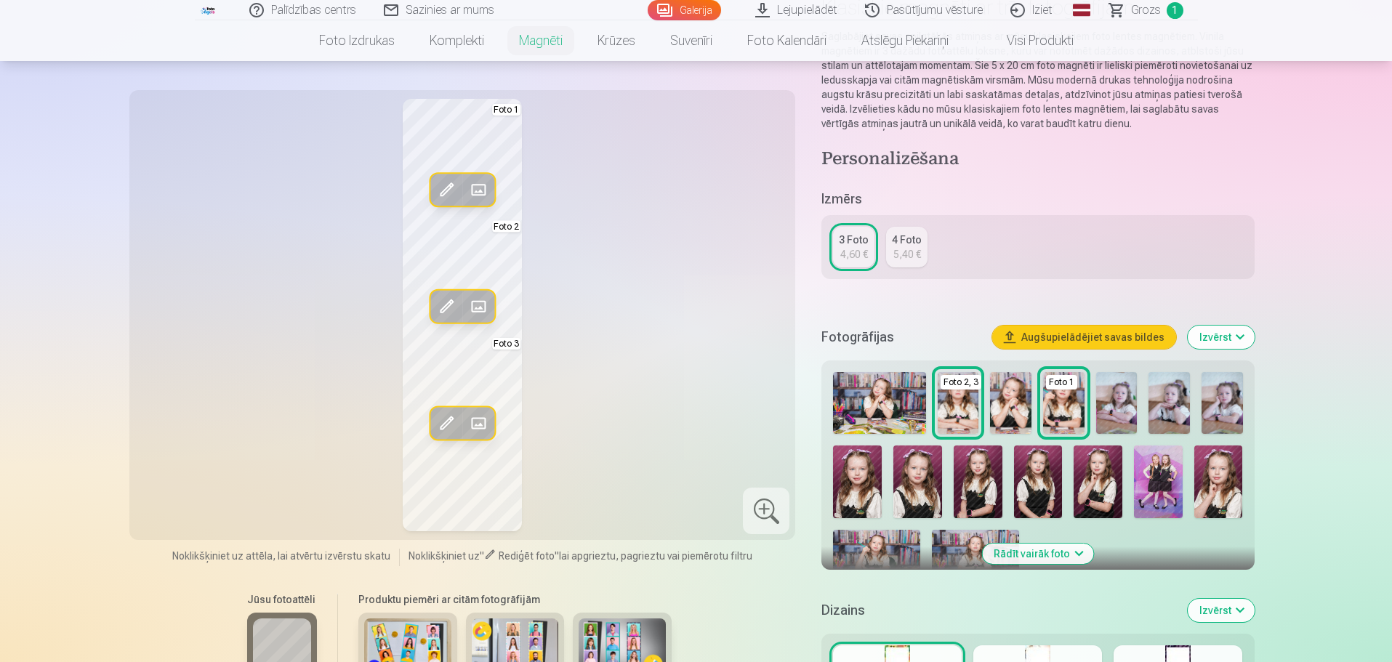
click at [868, 413] on img at bounding box center [879, 403] width 92 height 62
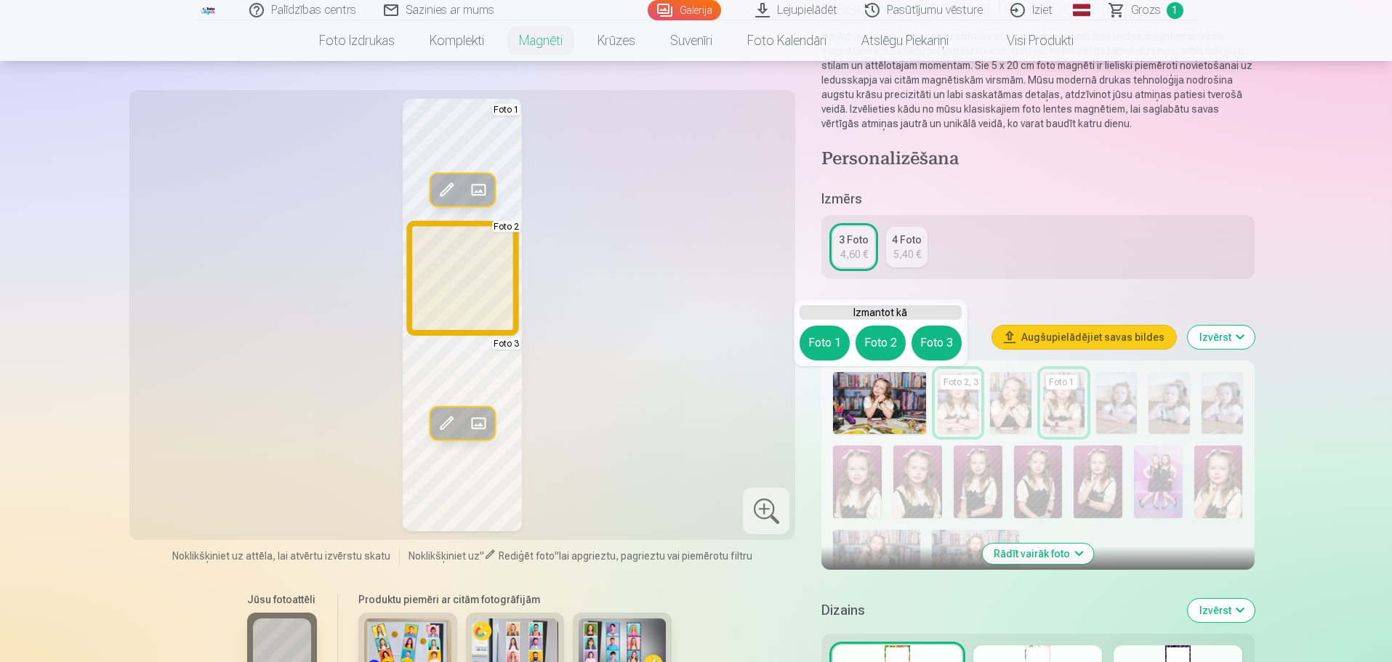
click at [875, 338] on button "Foto 2" at bounding box center [880, 343] width 50 height 35
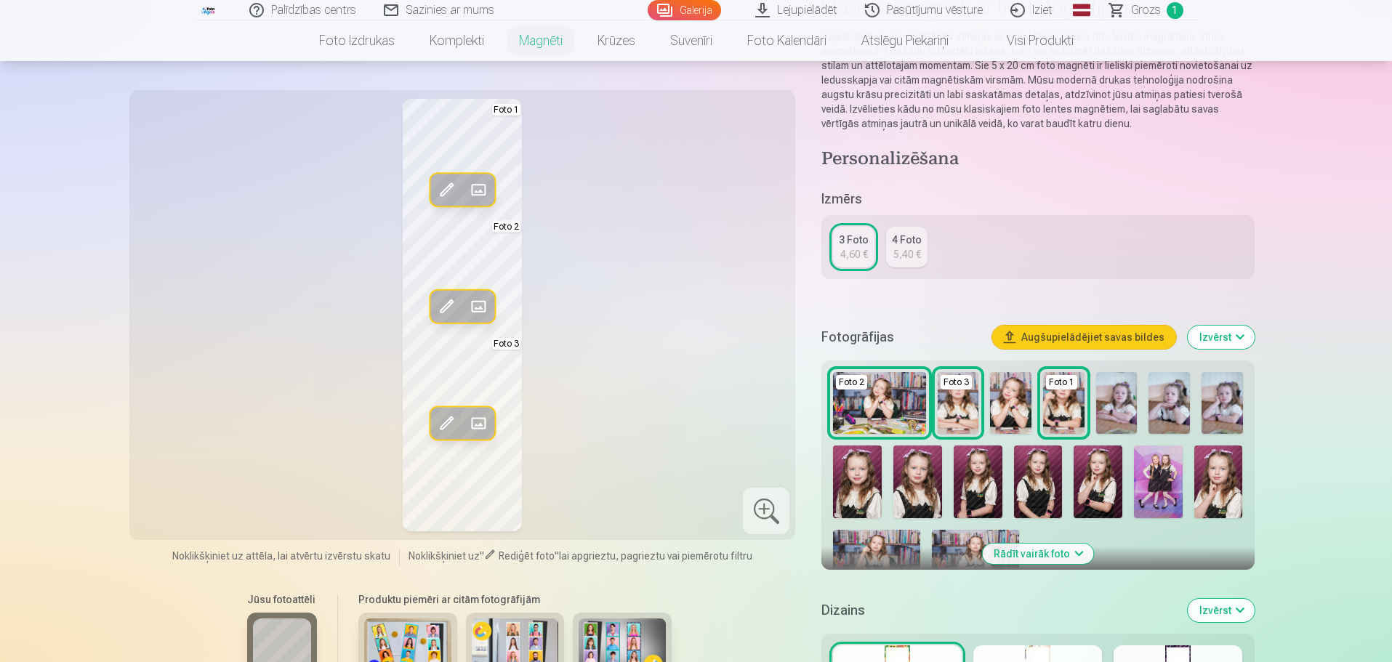
click at [993, 483] on img at bounding box center [977, 481] width 49 height 73
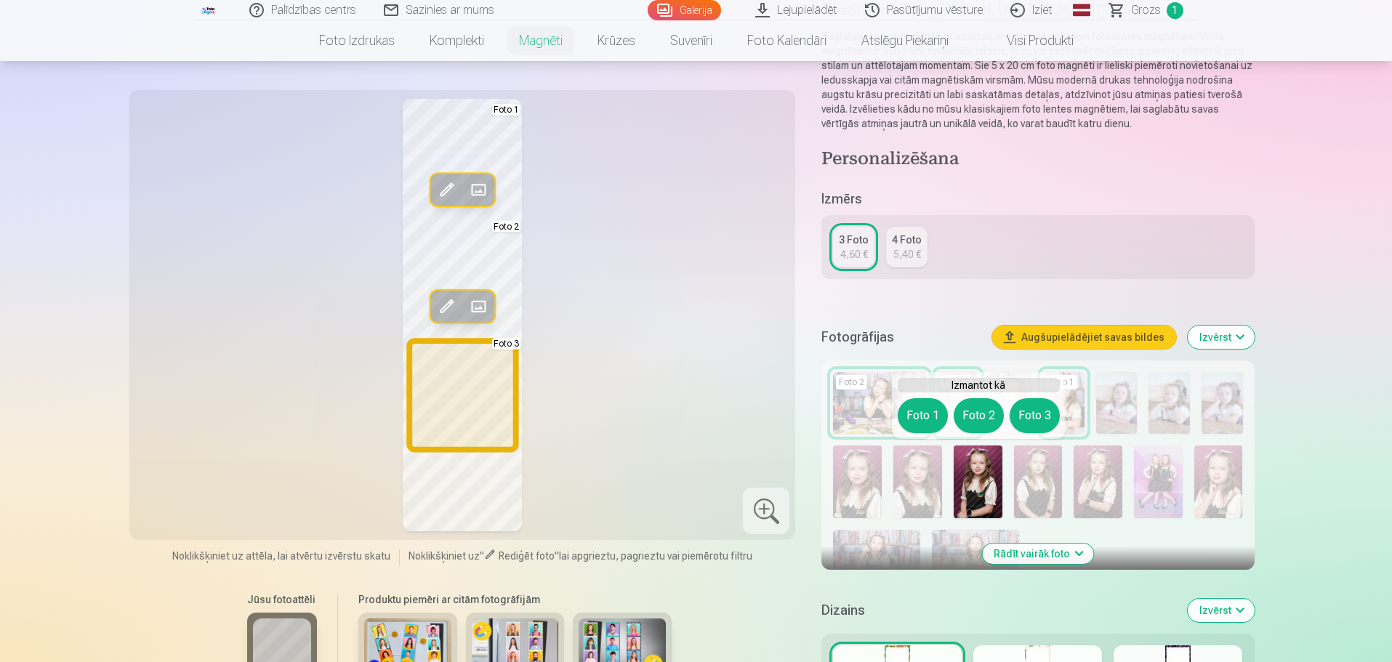
click at [1036, 411] on button "Foto 3" at bounding box center [1034, 415] width 50 height 35
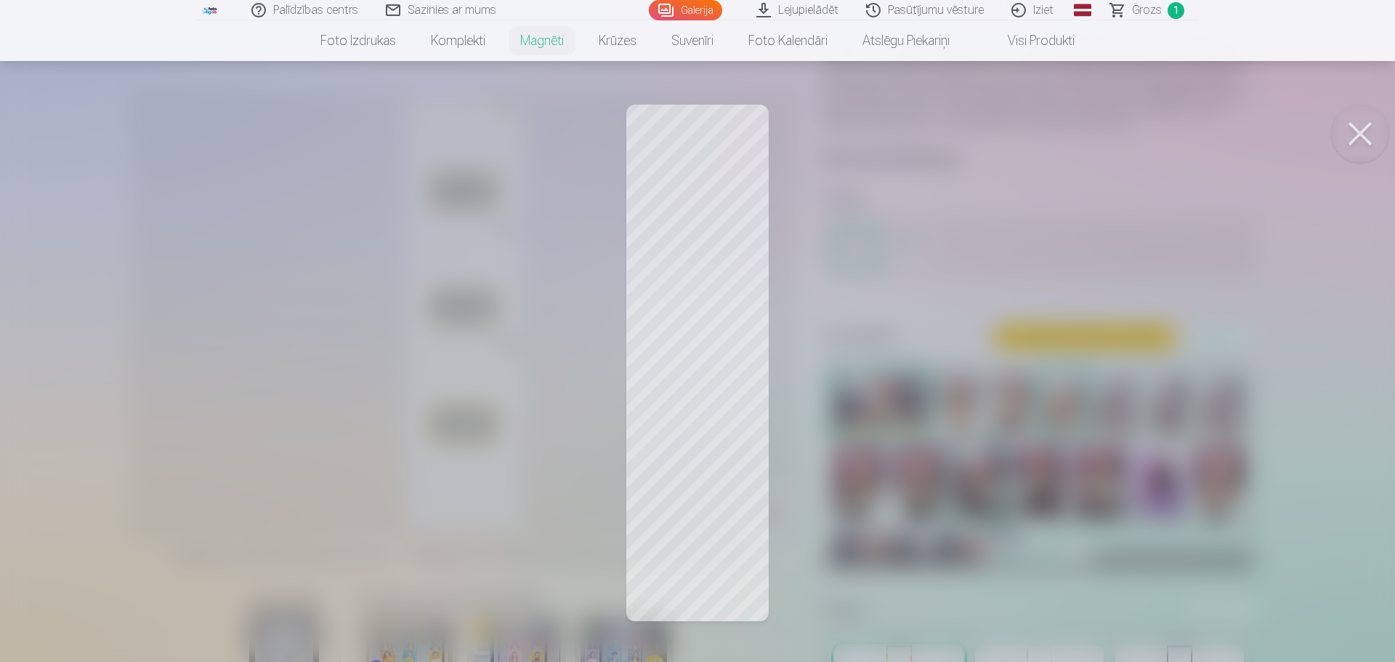
click at [1343, 126] on button at bounding box center [1360, 134] width 58 height 58
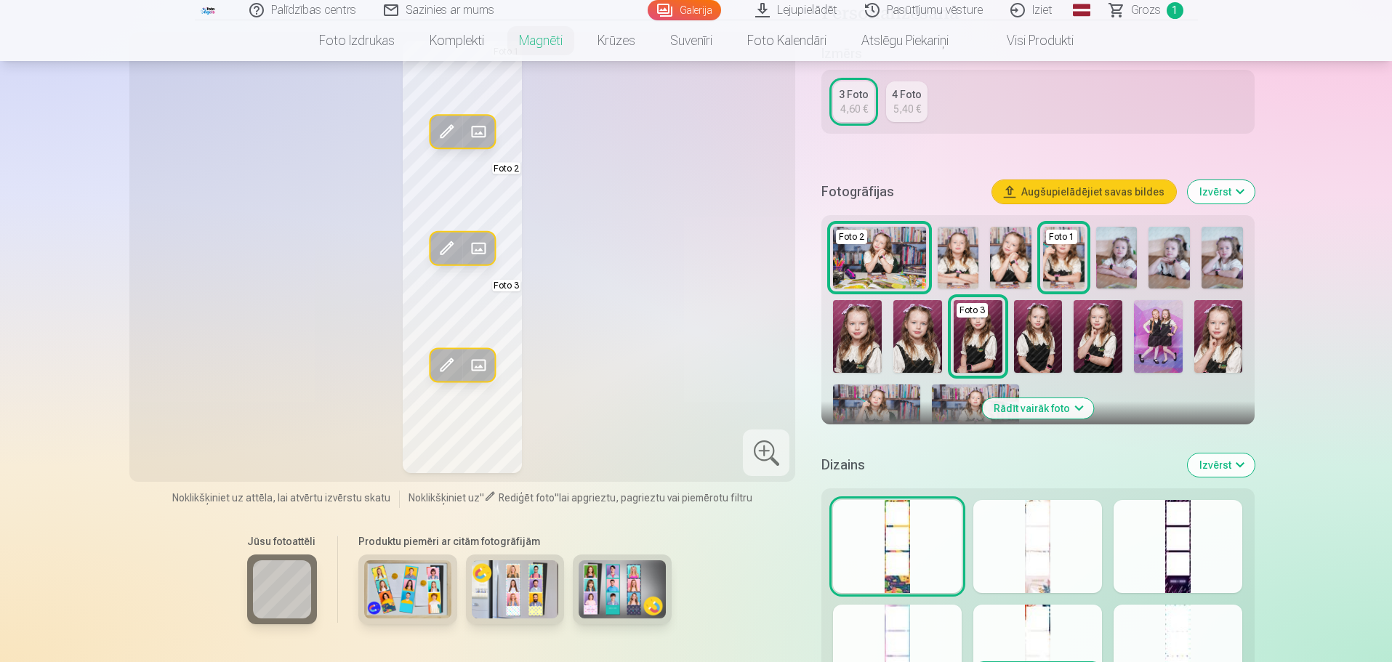
scroll to position [363, 0]
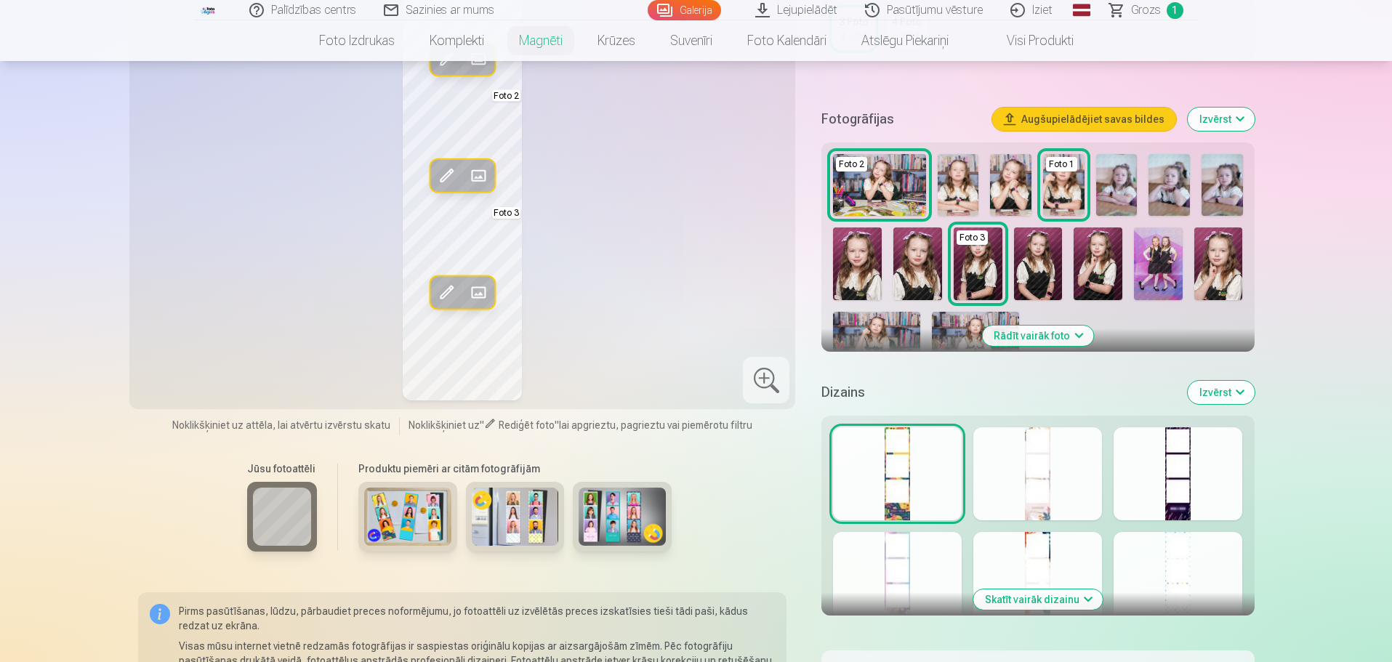
click at [1068, 480] on div at bounding box center [1037, 473] width 129 height 93
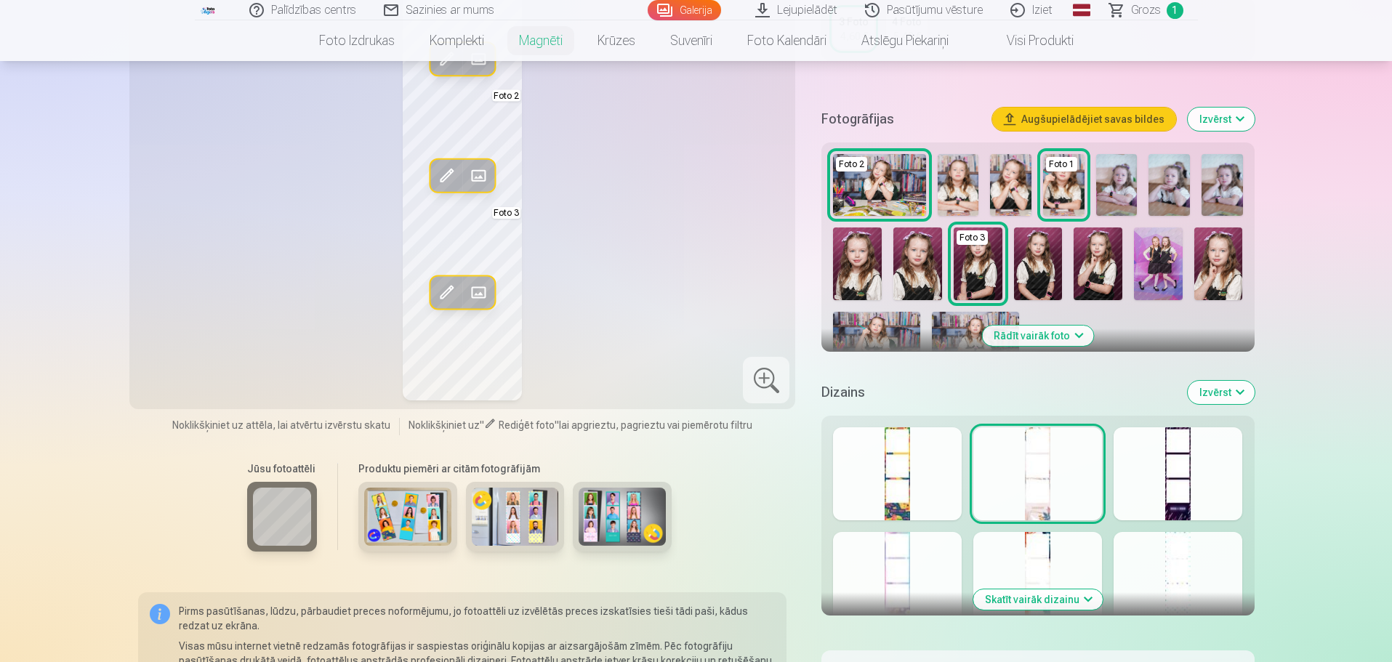
click at [1158, 478] on div at bounding box center [1177, 473] width 129 height 93
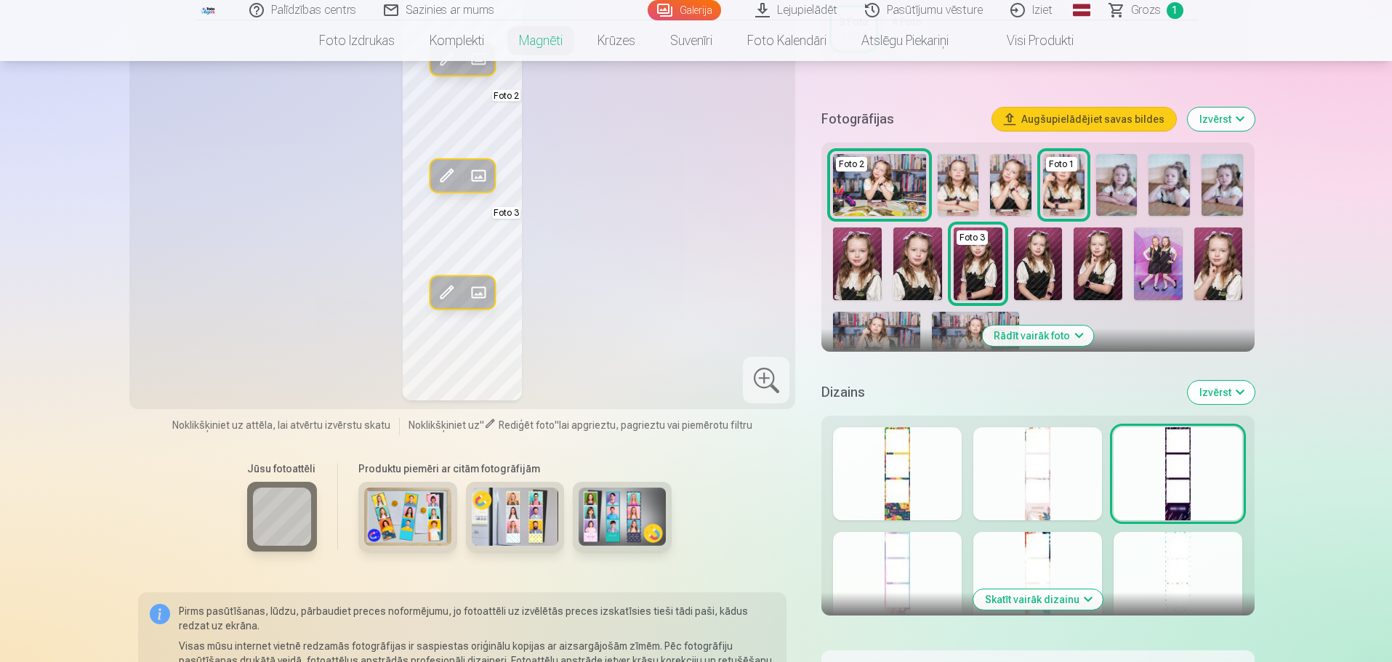
click at [899, 581] on div at bounding box center [897, 578] width 129 height 93
click at [1049, 554] on div at bounding box center [1037, 578] width 129 height 93
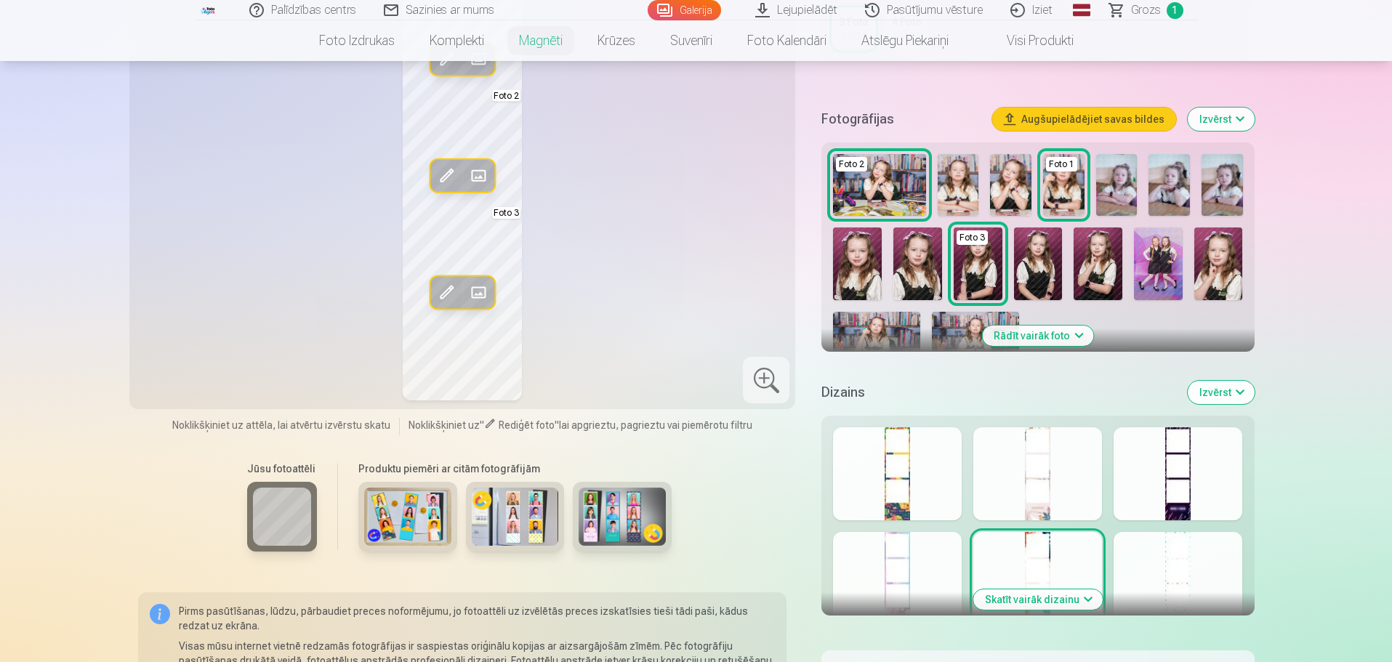
click at [1153, 565] on div at bounding box center [1177, 578] width 129 height 93
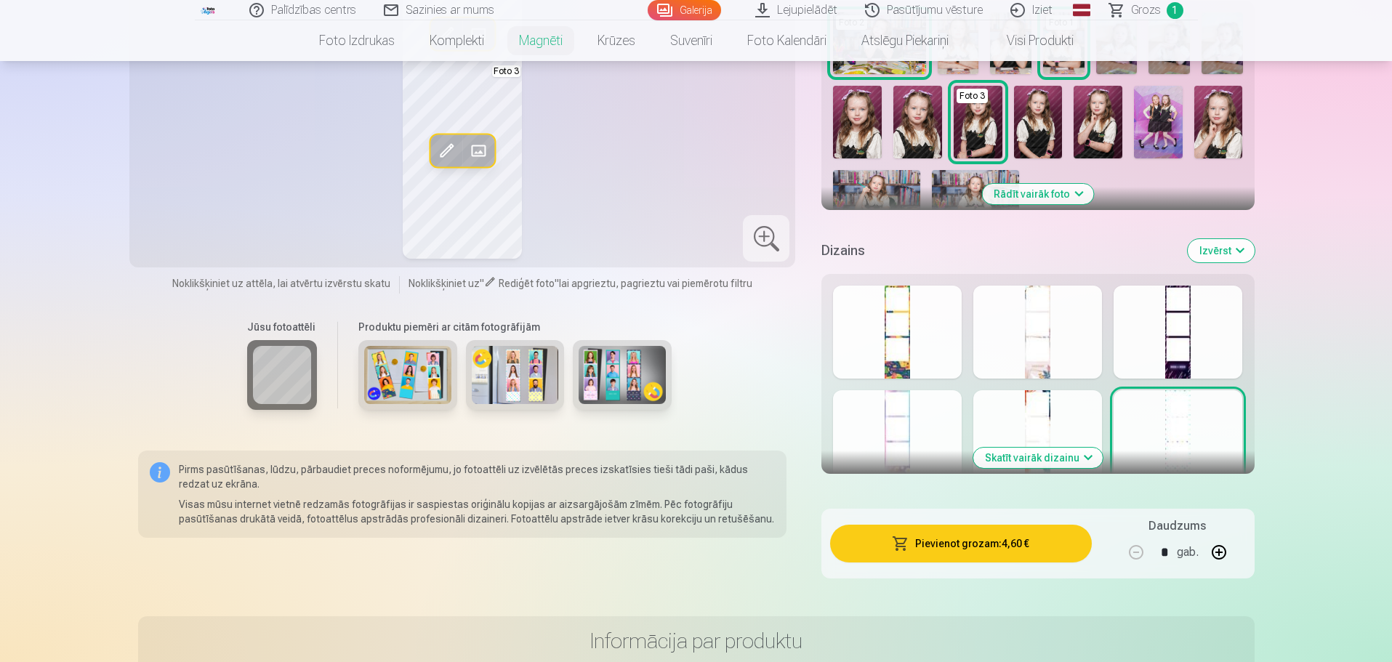
scroll to position [509, 0]
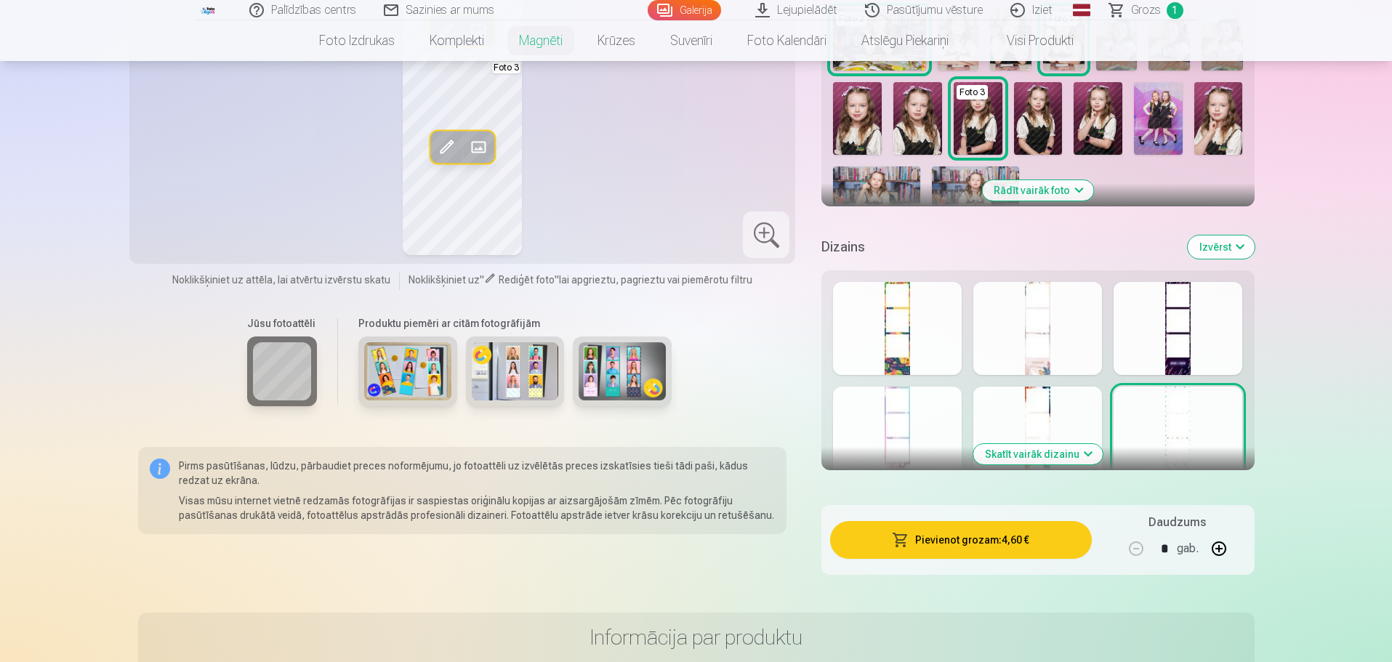
click at [1057, 453] on button "Skatīt vairāk dizainu" at bounding box center [1037, 454] width 129 height 20
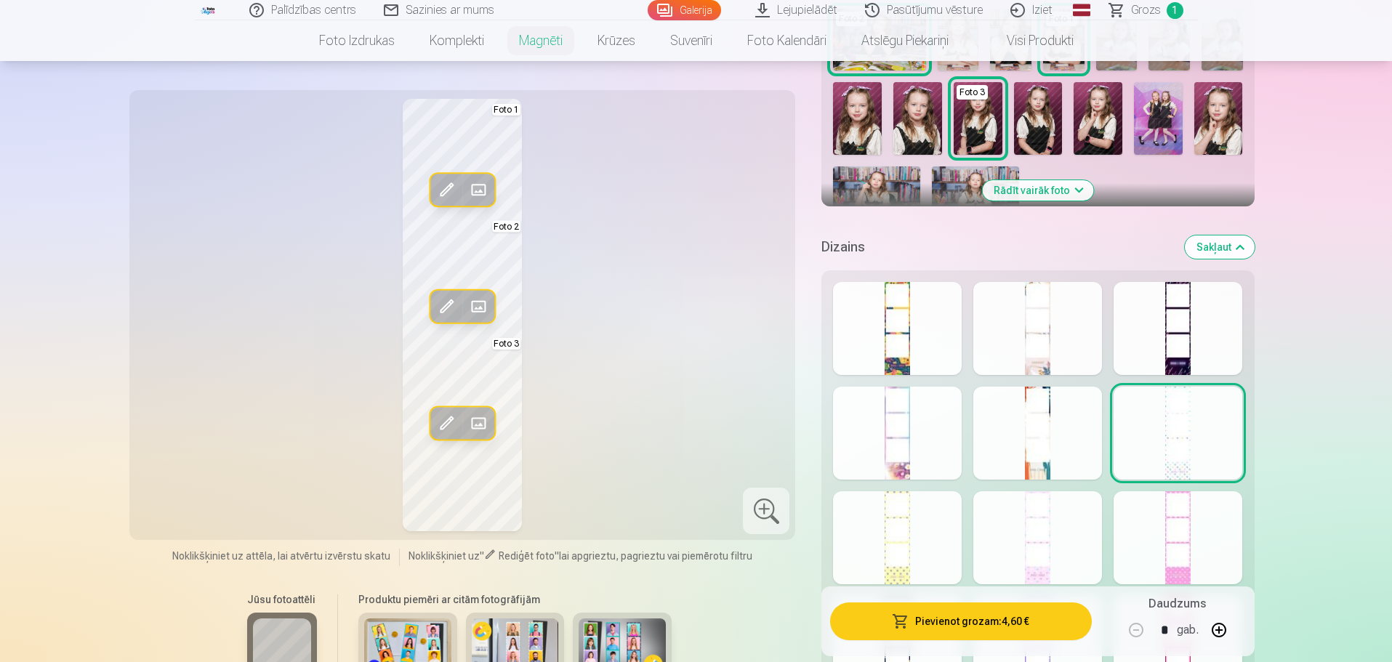
click at [932, 547] on div at bounding box center [897, 537] width 129 height 93
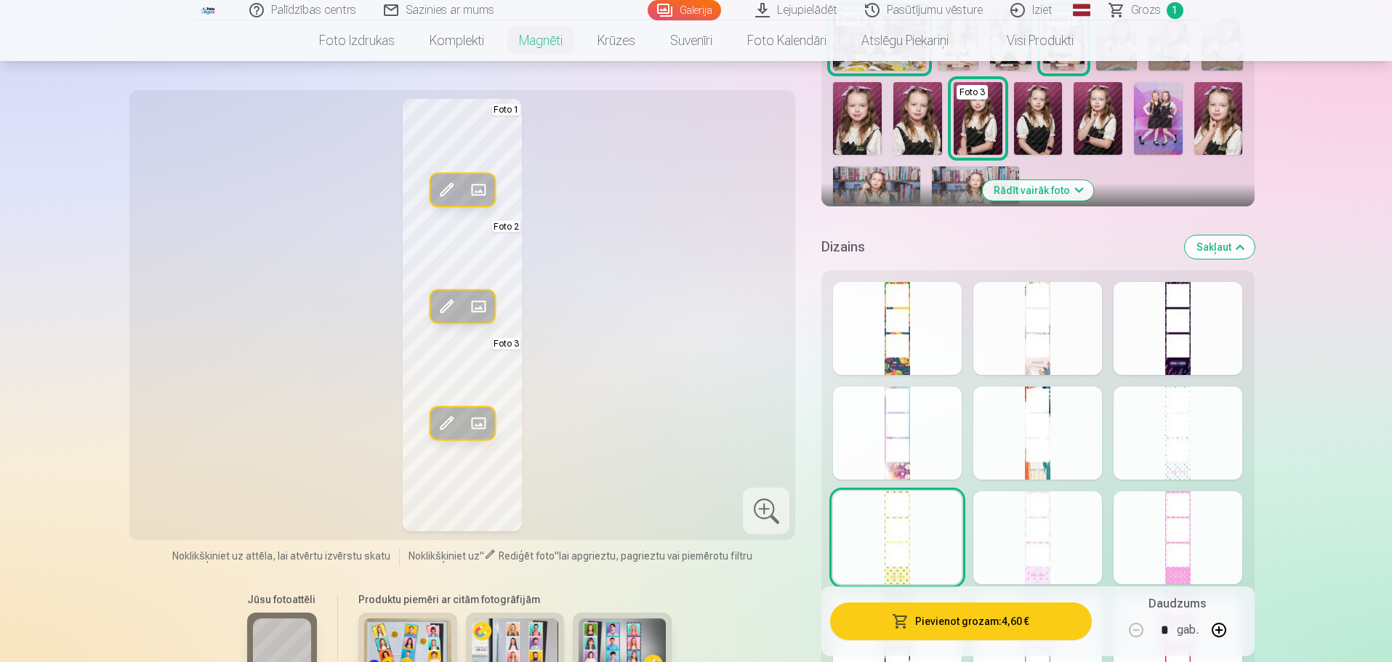
click at [1070, 526] on div at bounding box center [1037, 537] width 129 height 93
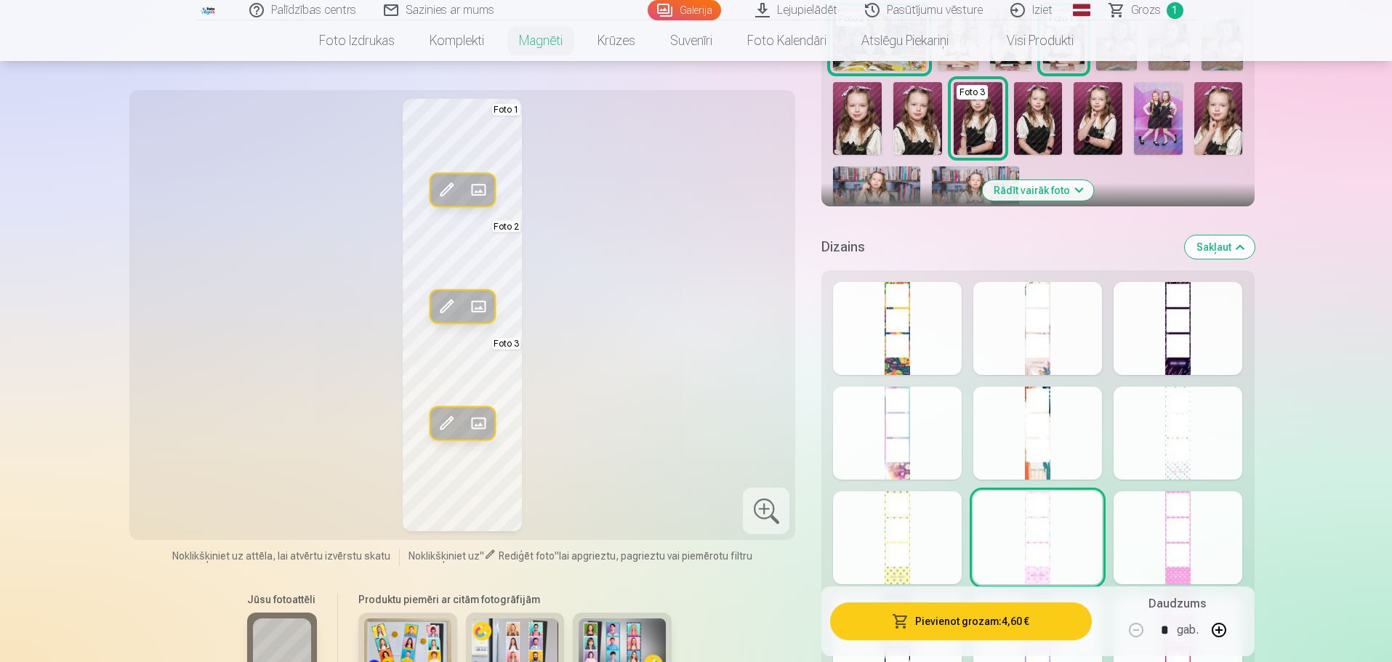
click at [1136, 515] on div at bounding box center [1177, 537] width 129 height 93
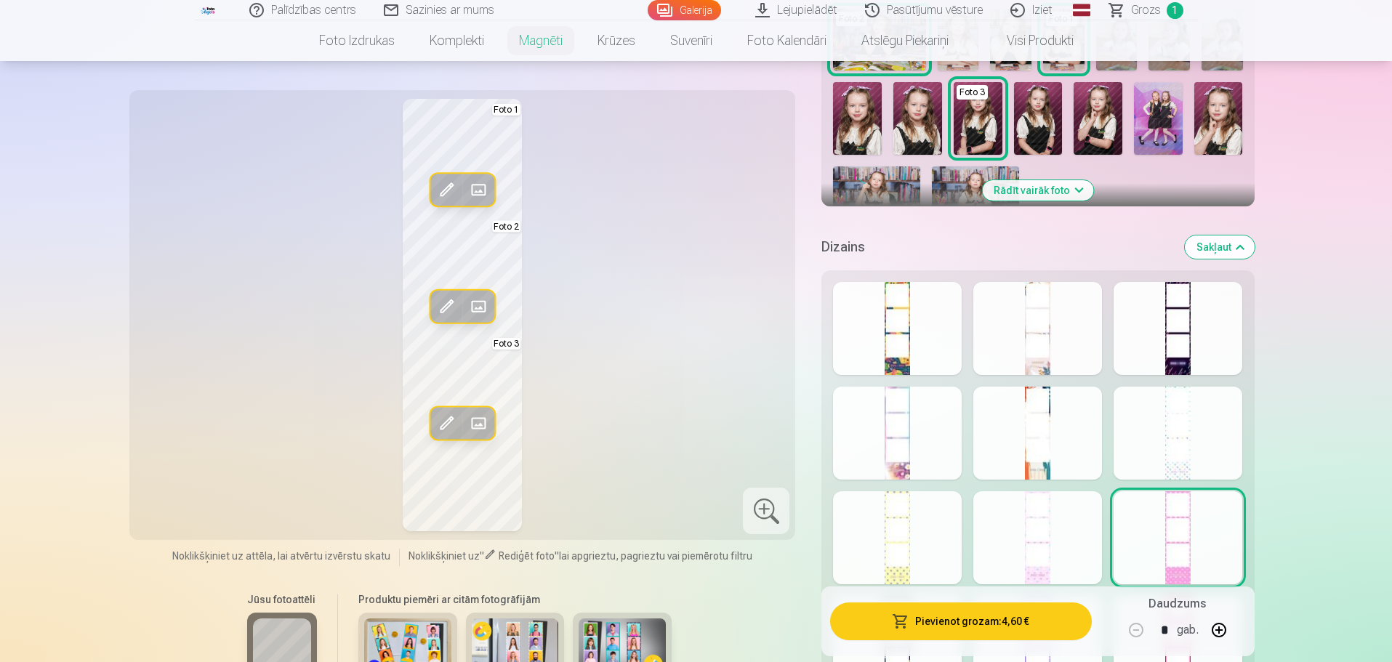
click at [945, 349] on div at bounding box center [897, 328] width 129 height 93
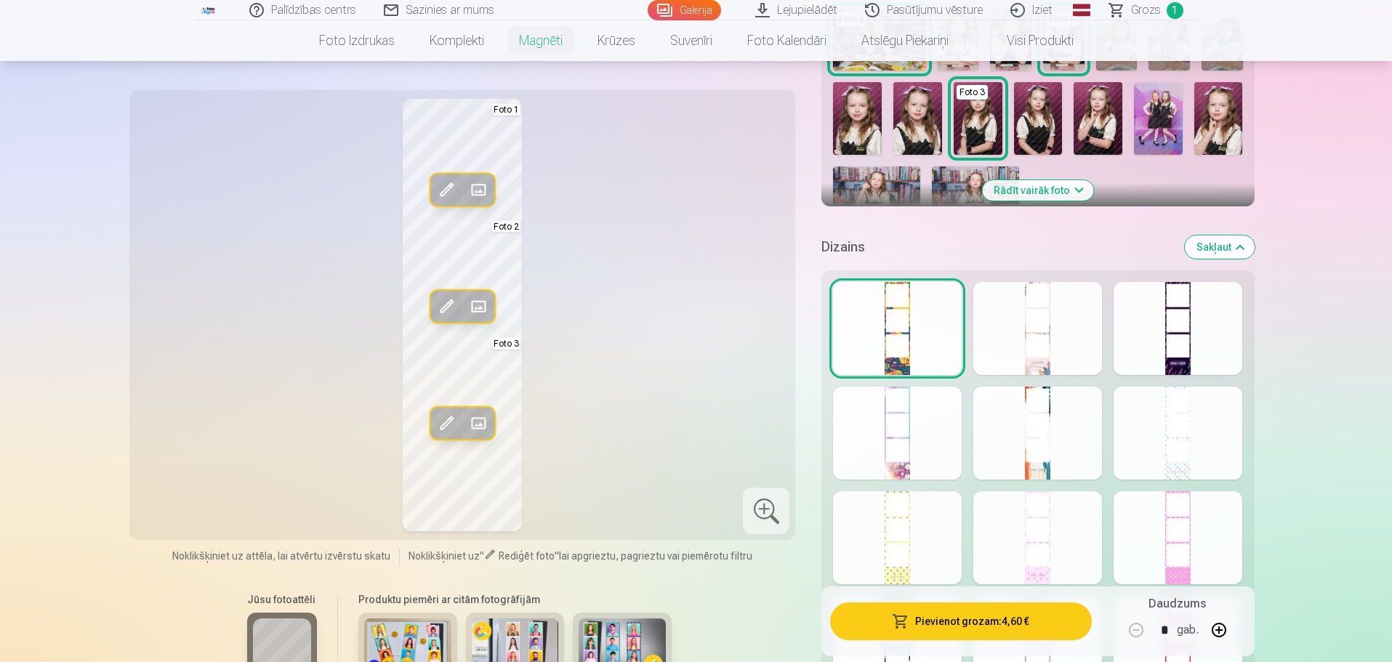
click at [1074, 342] on div at bounding box center [1037, 328] width 129 height 93
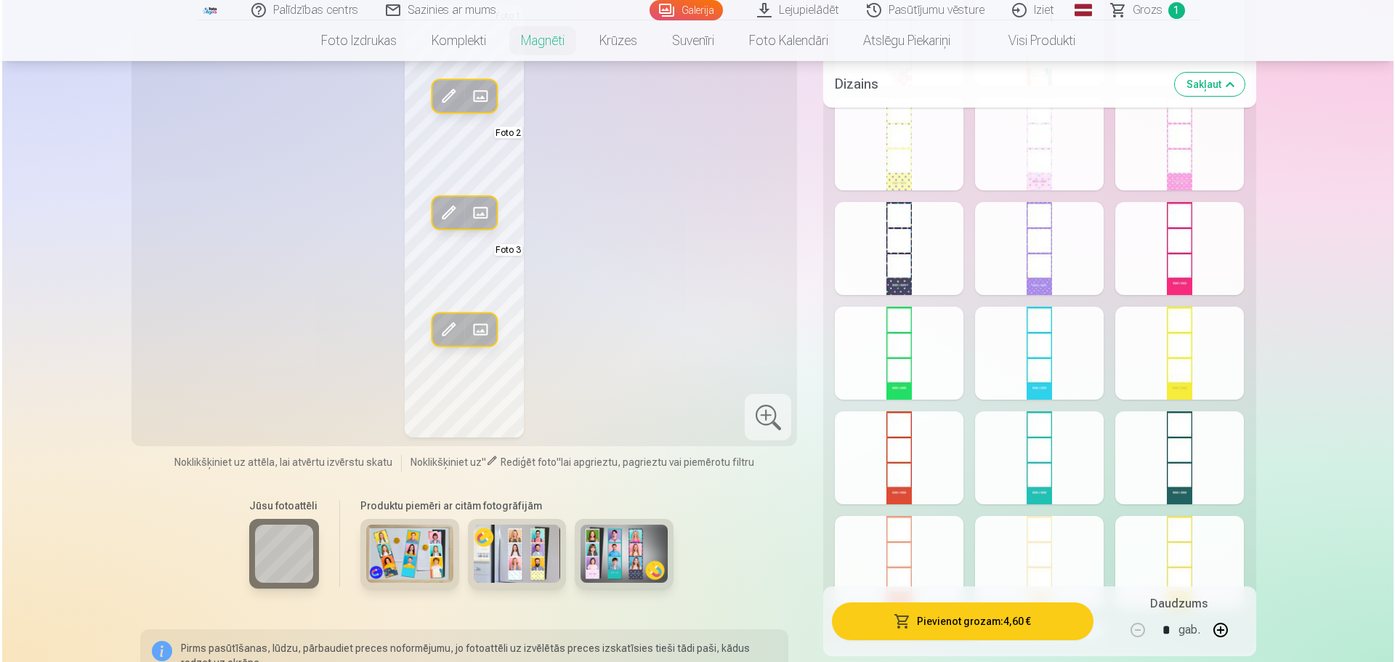
scroll to position [872, 0]
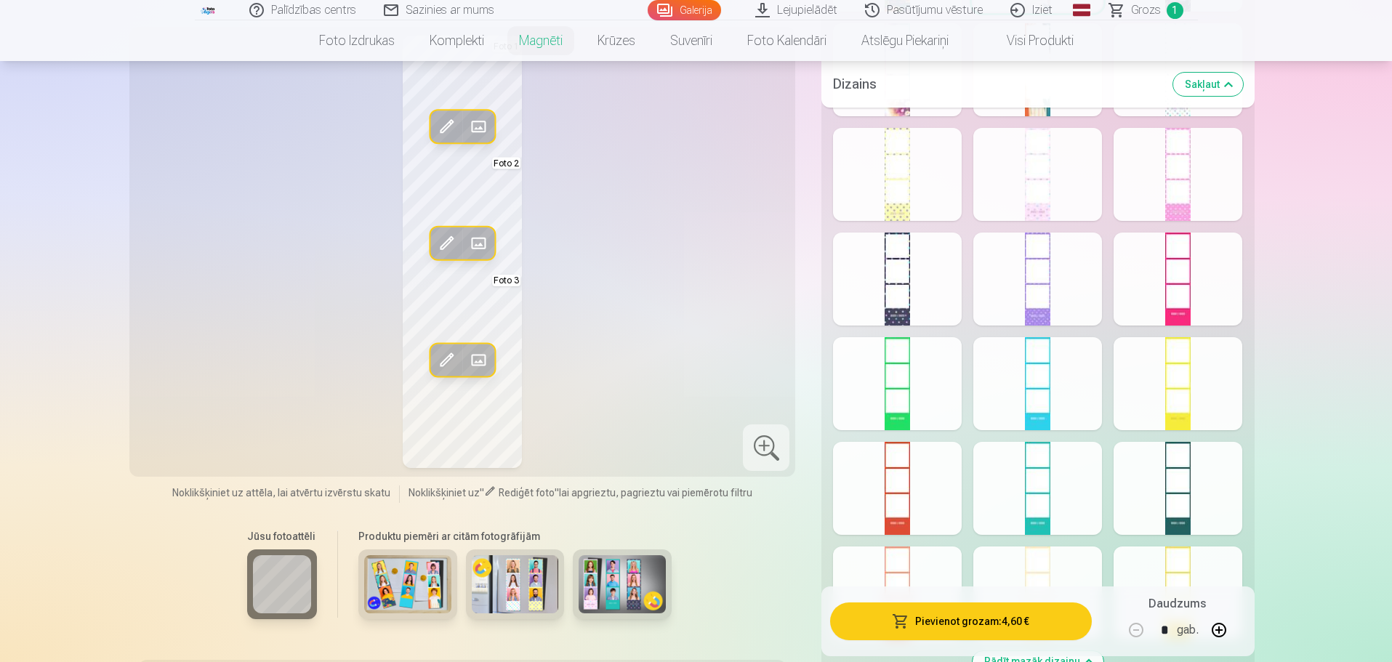
click at [1141, 473] on div at bounding box center [1177, 488] width 129 height 93
click at [1067, 472] on div at bounding box center [1037, 488] width 129 height 93
click at [1084, 410] on div at bounding box center [1037, 383] width 129 height 93
click at [949, 513] on div at bounding box center [897, 488] width 129 height 93
click at [938, 563] on div at bounding box center [897, 592] width 129 height 93
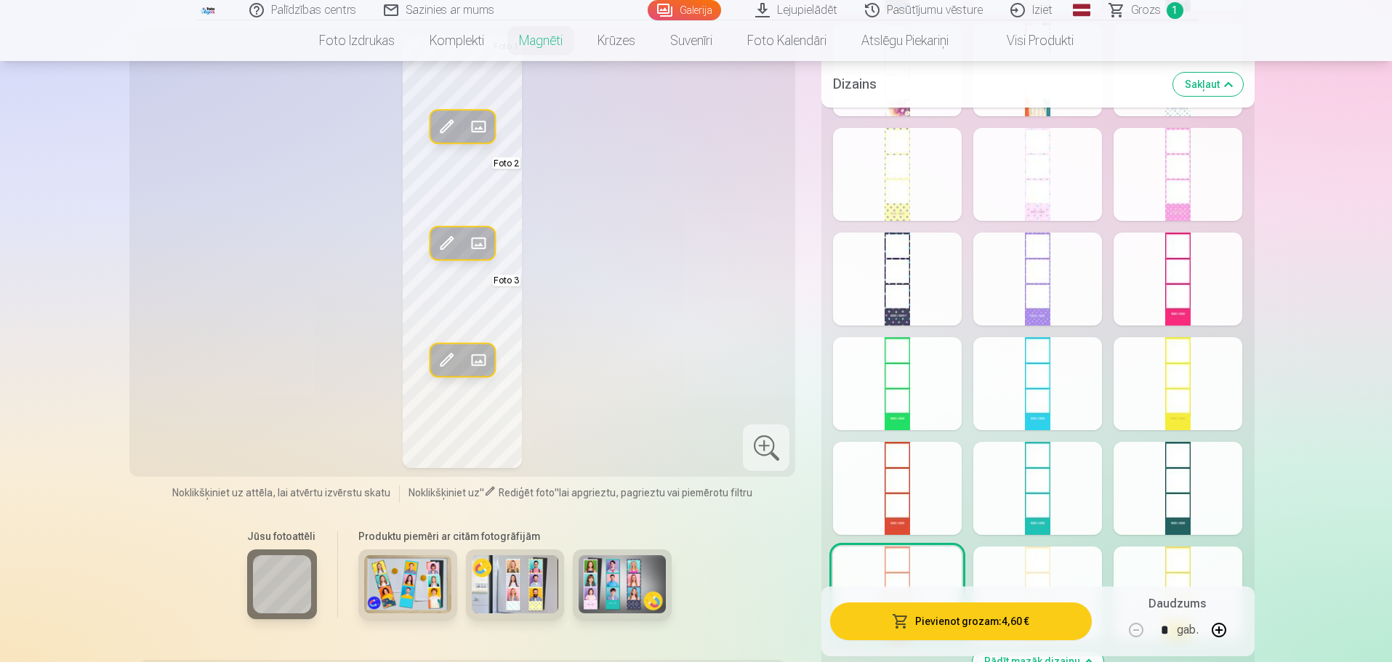
click at [1225, 632] on button "button" at bounding box center [1218, 630] width 35 height 35
click at [1045, 626] on button "Pievienot grozam : 13,80 €" at bounding box center [960, 621] width 261 height 38
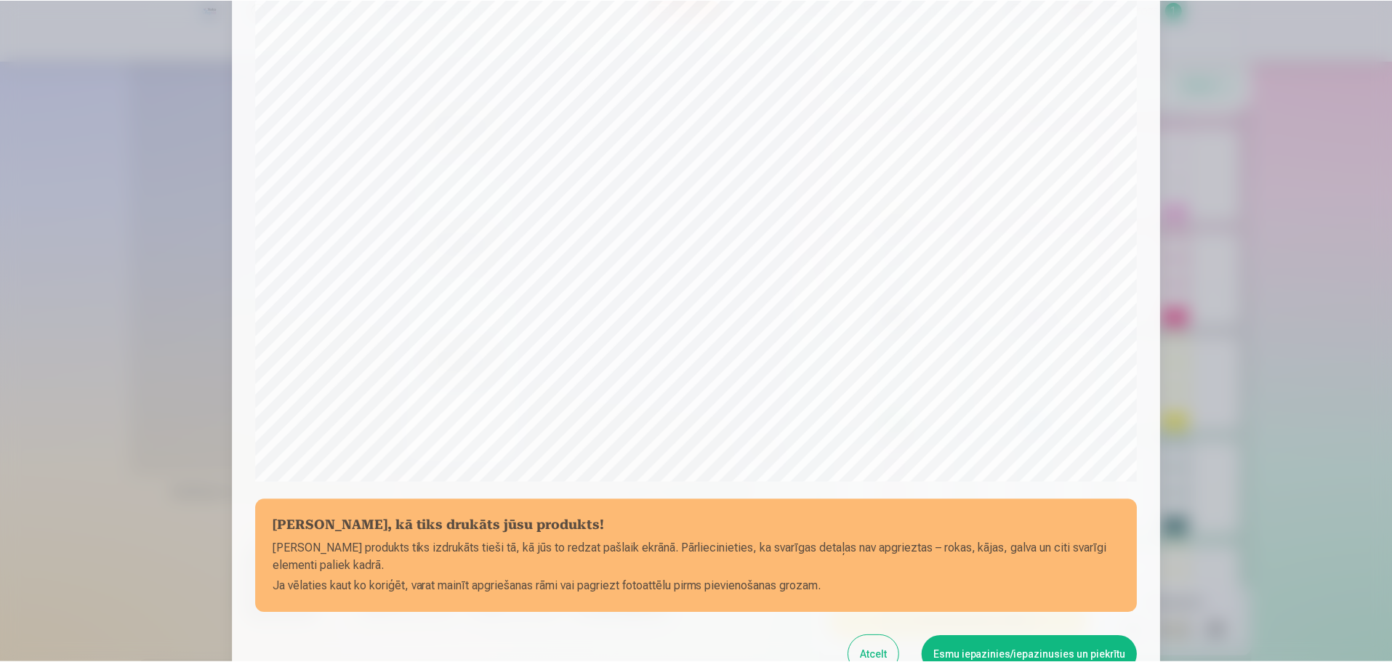
scroll to position [291, 0]
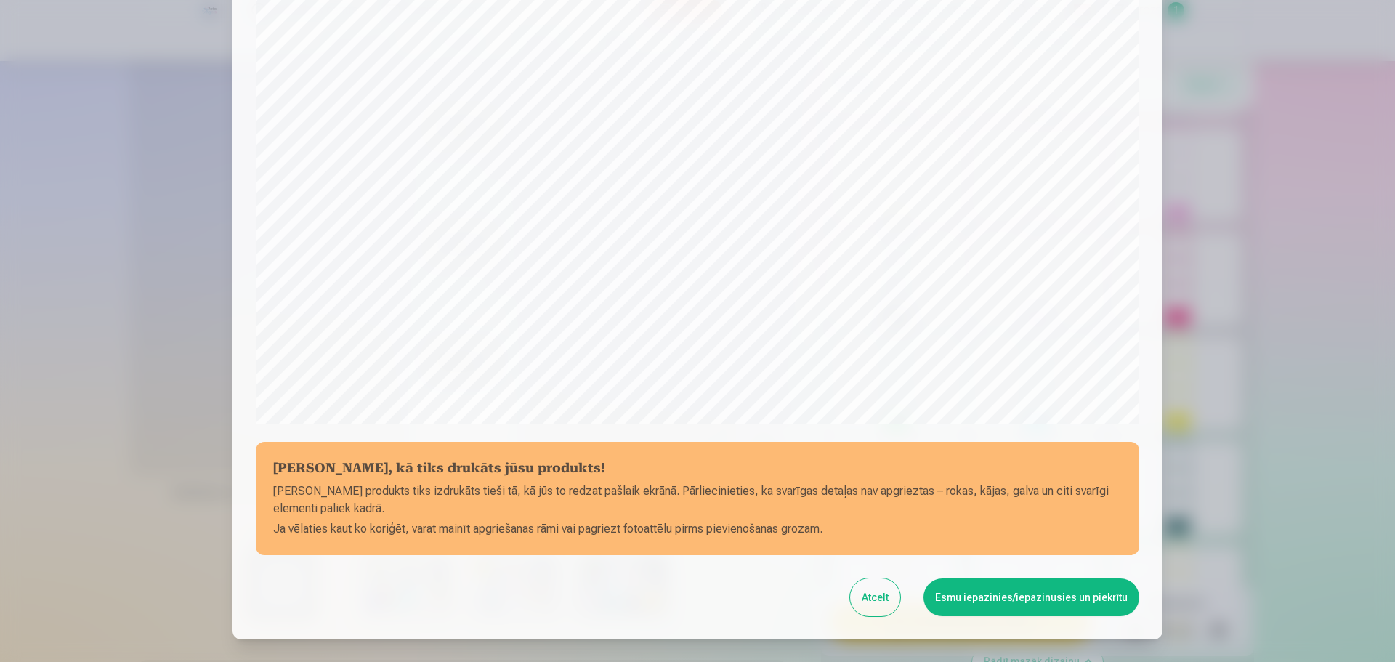
click at [1009, 592] on button "Esmu iepazinies/iepazinusies un piekrītu" at bounding box center [1032, 597] width 216 height 38
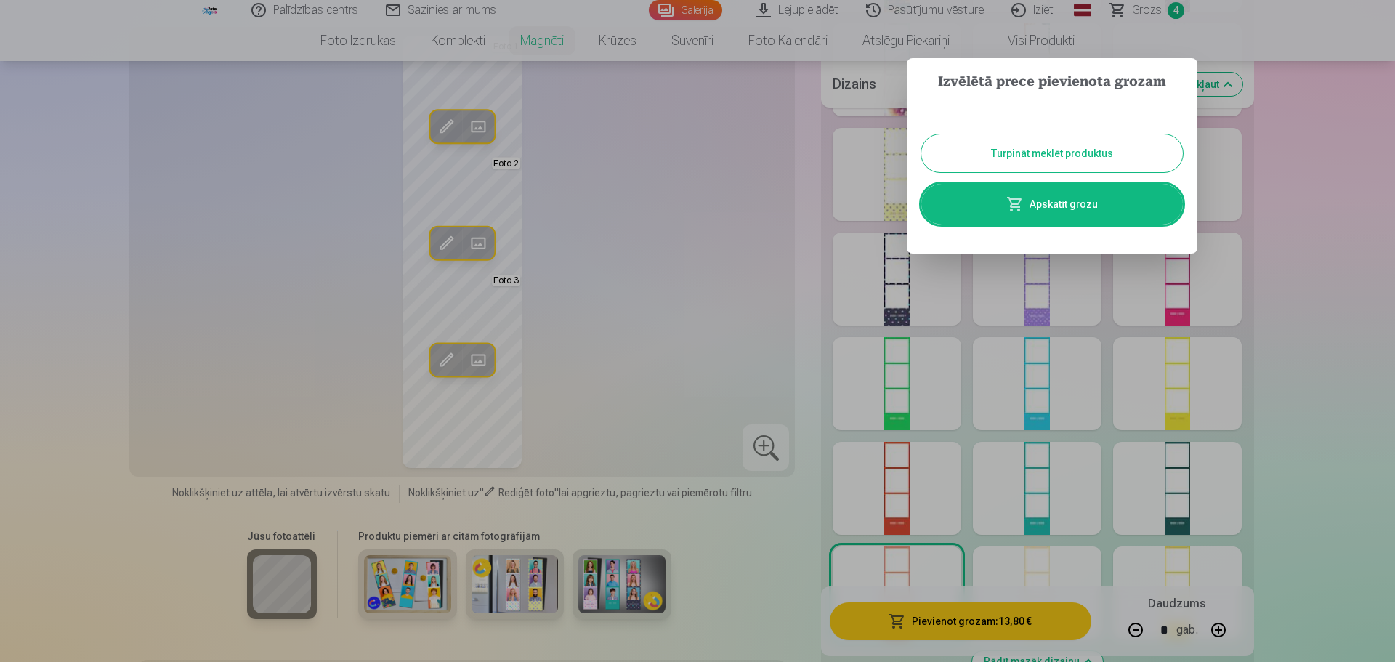
click at [1066, 157] on button "Turpināt meklēt produktus" at bounding box center [1052, 153] width 262 height 38
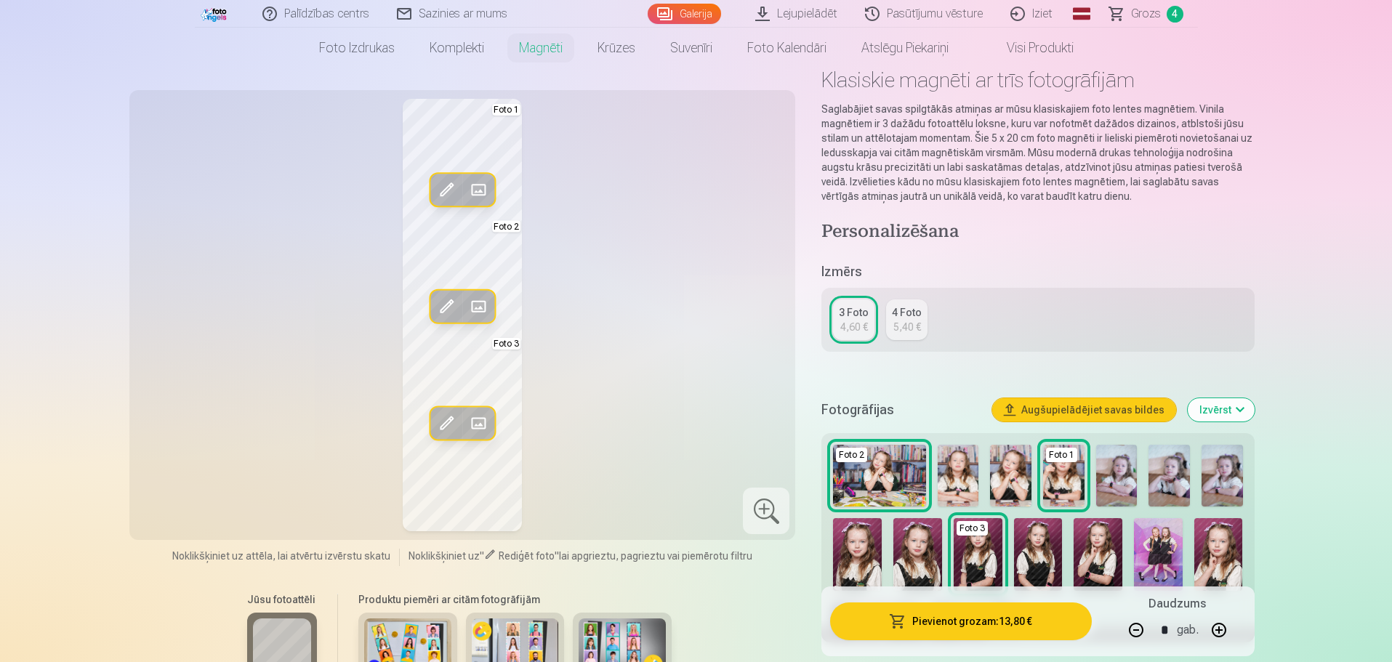
scroll to position [0, 0]
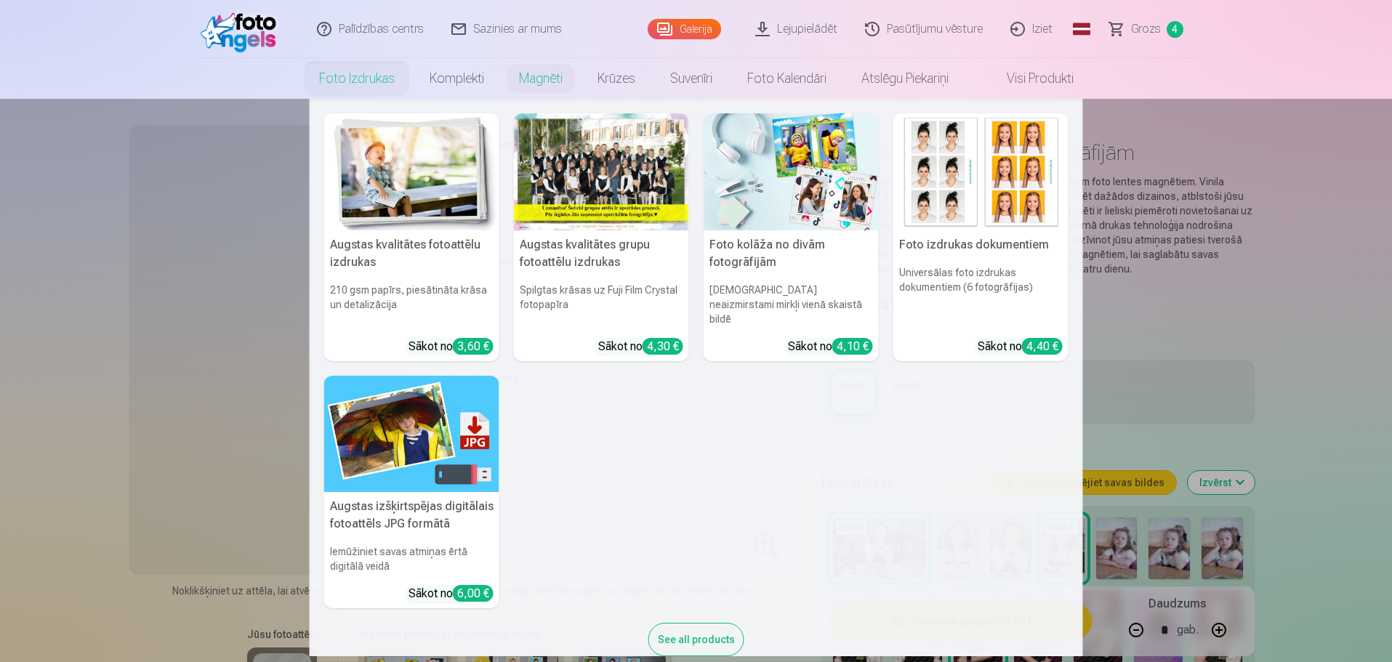
click at [426, 170] on img at bounding box center [411, 171] width 175 height 117
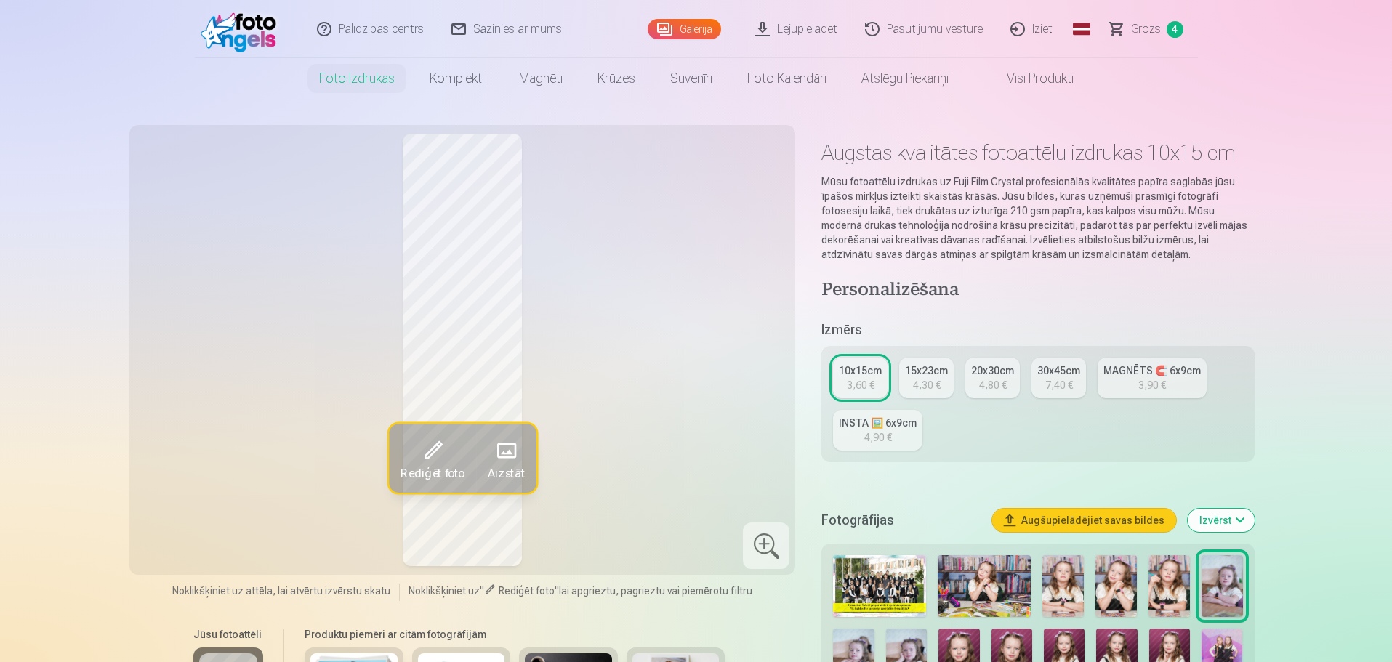
type input "*"
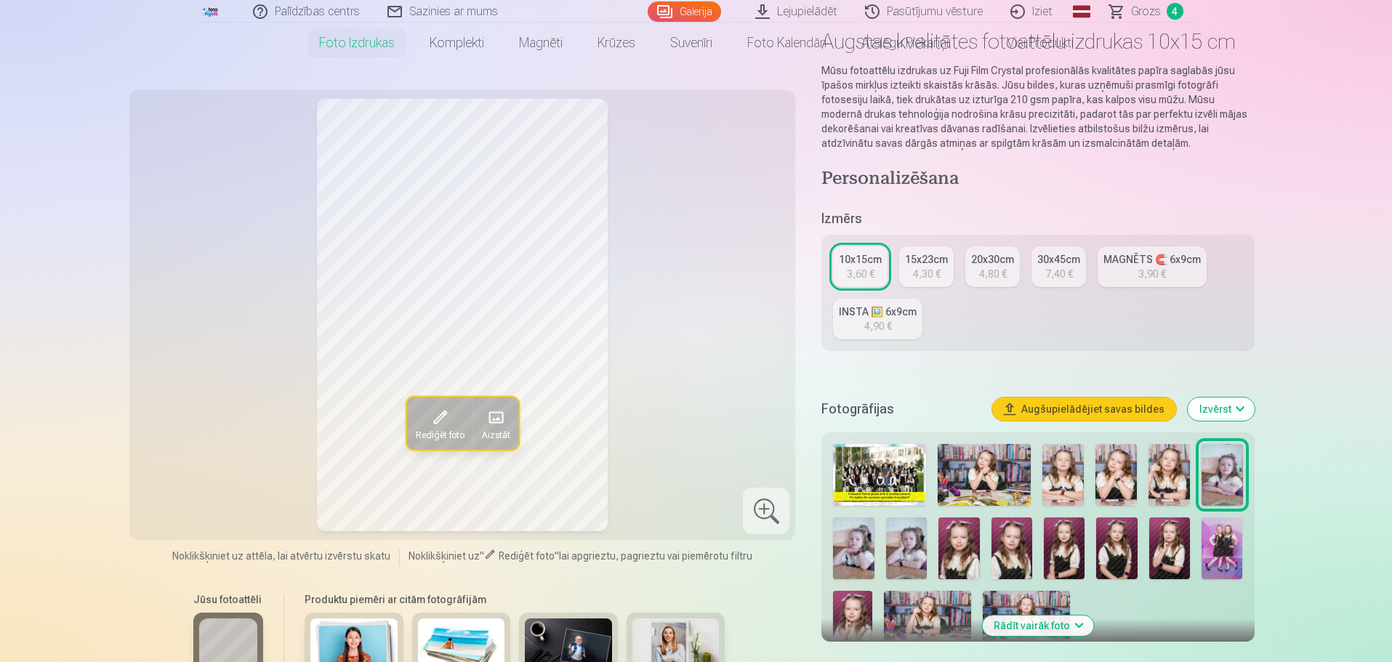
scroll to position [218, 0]
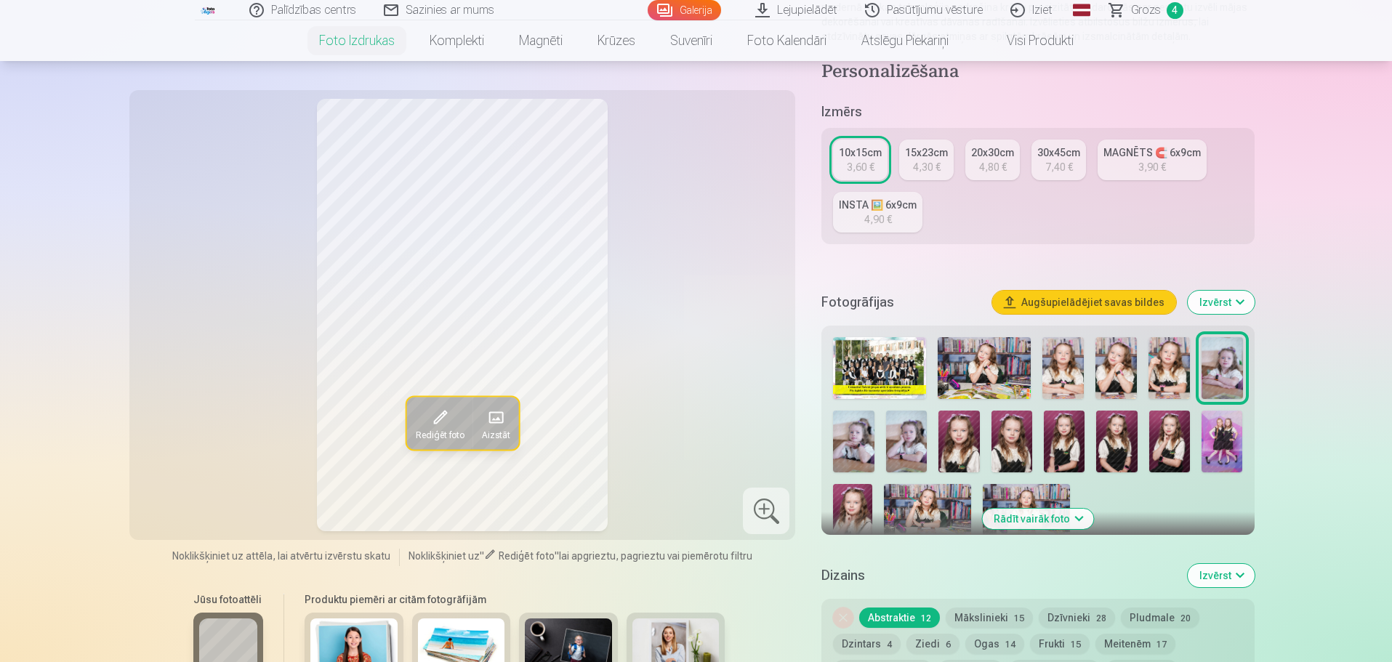
click at [1222, 451] on img at bounding box center [1221, 442] width 41 height 62
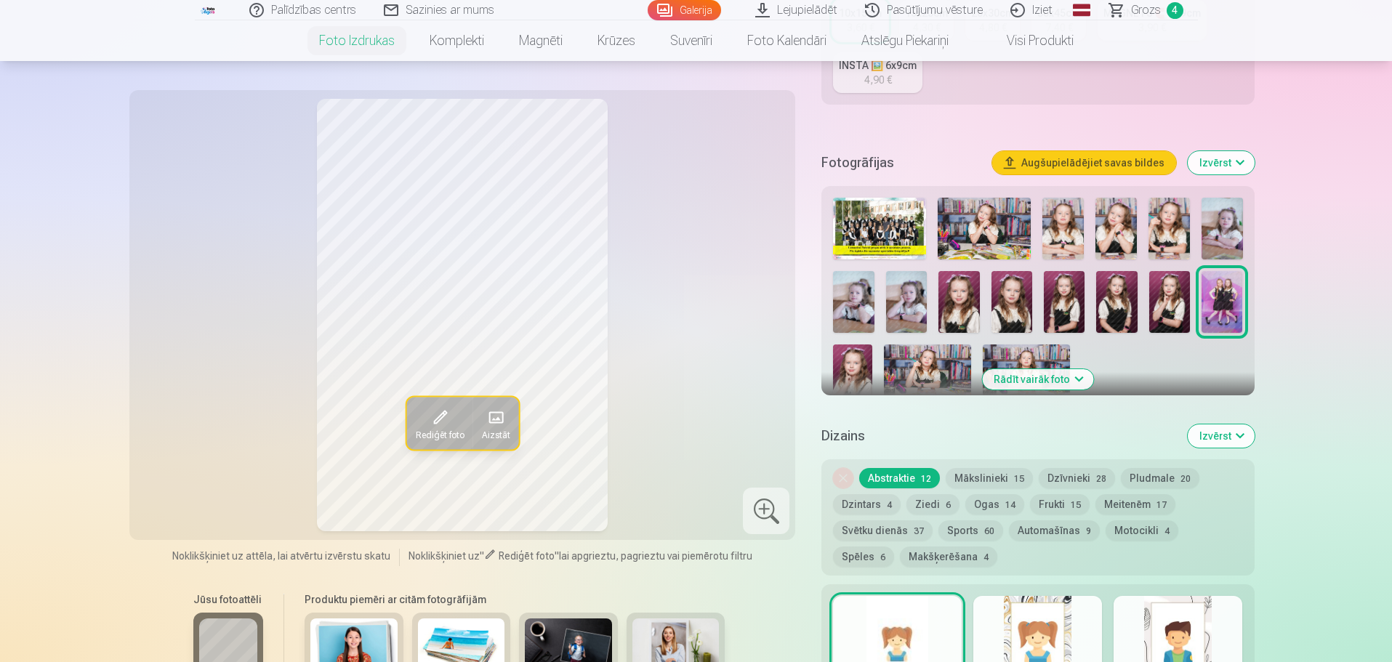
scroll to position [363, 0]
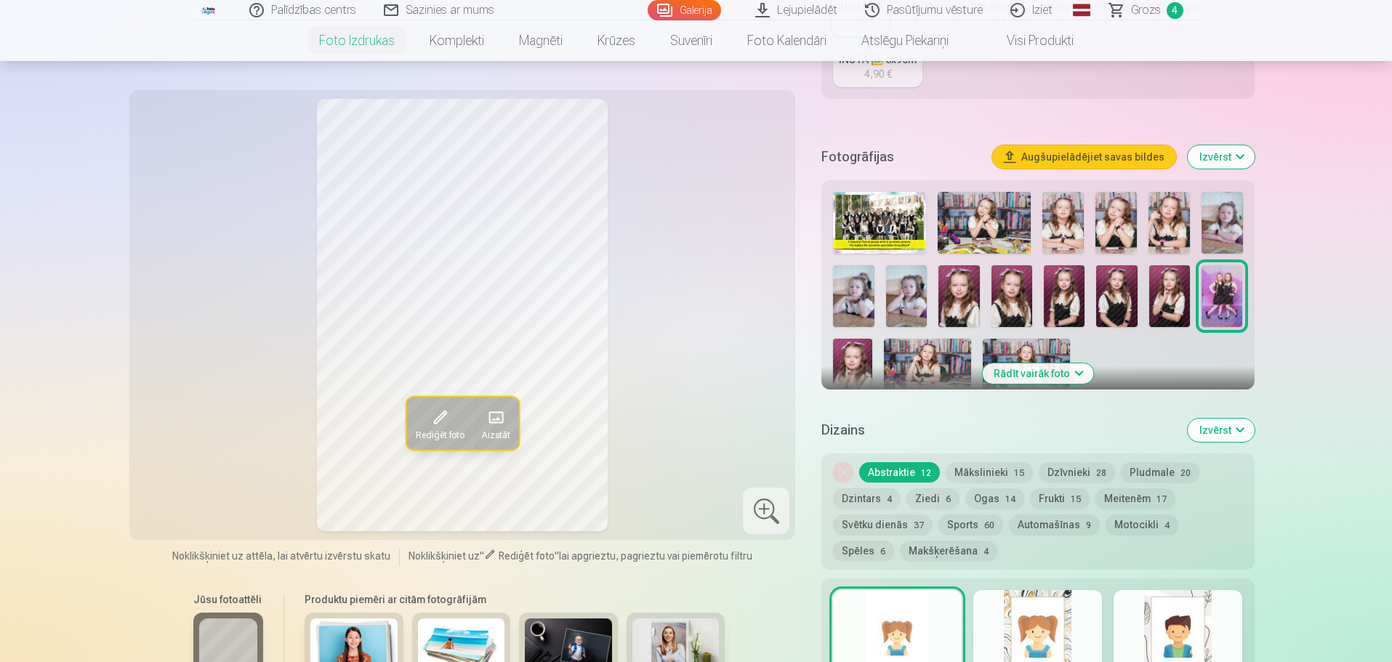
click at [971, 471] on button "Mākslinieki 15" at bounding box center [988, 472] width 87 height 20
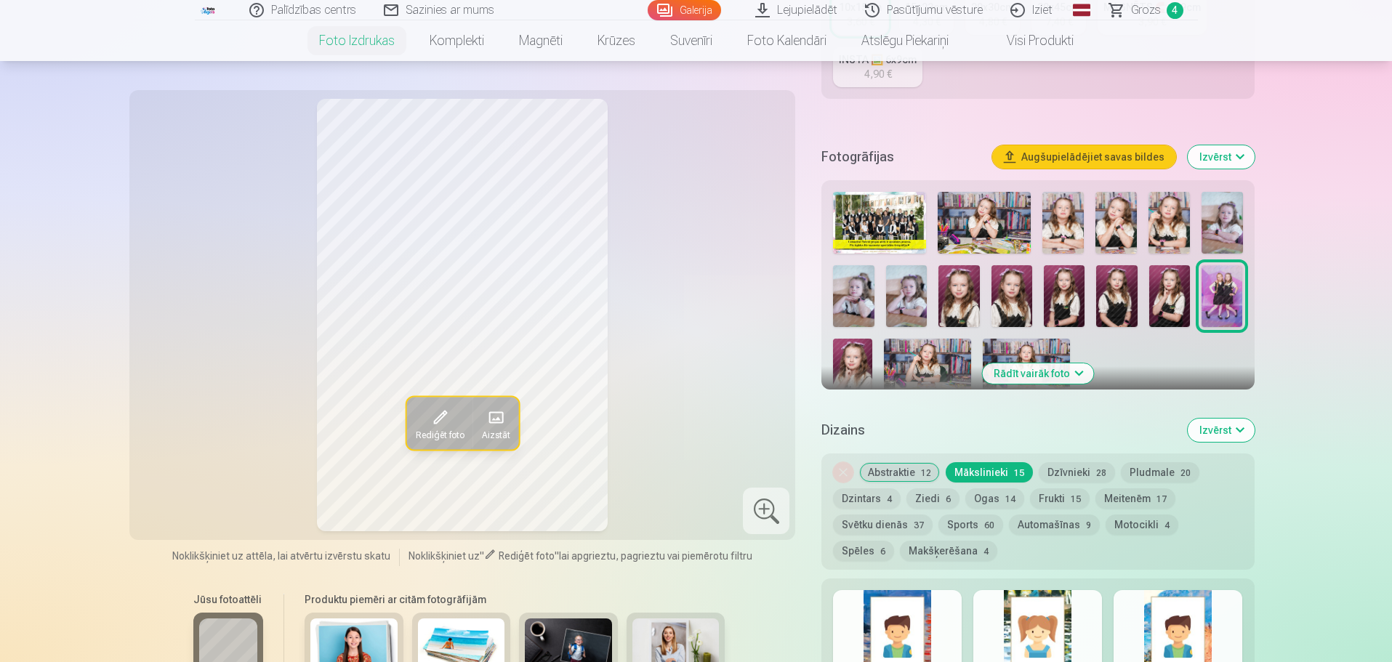
click at [897, 465] on button "Abstraktie 12" at bounding box center [899, 472] width 81 height 20
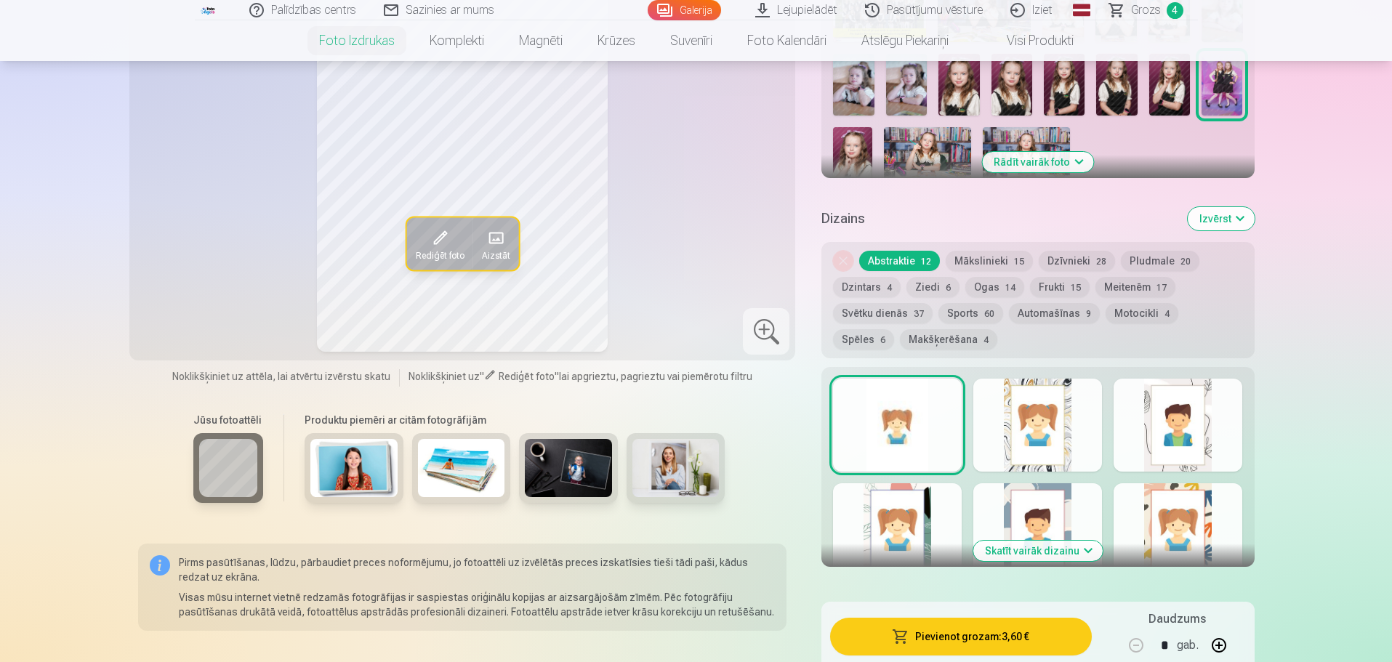
scroll to position [654, 0]
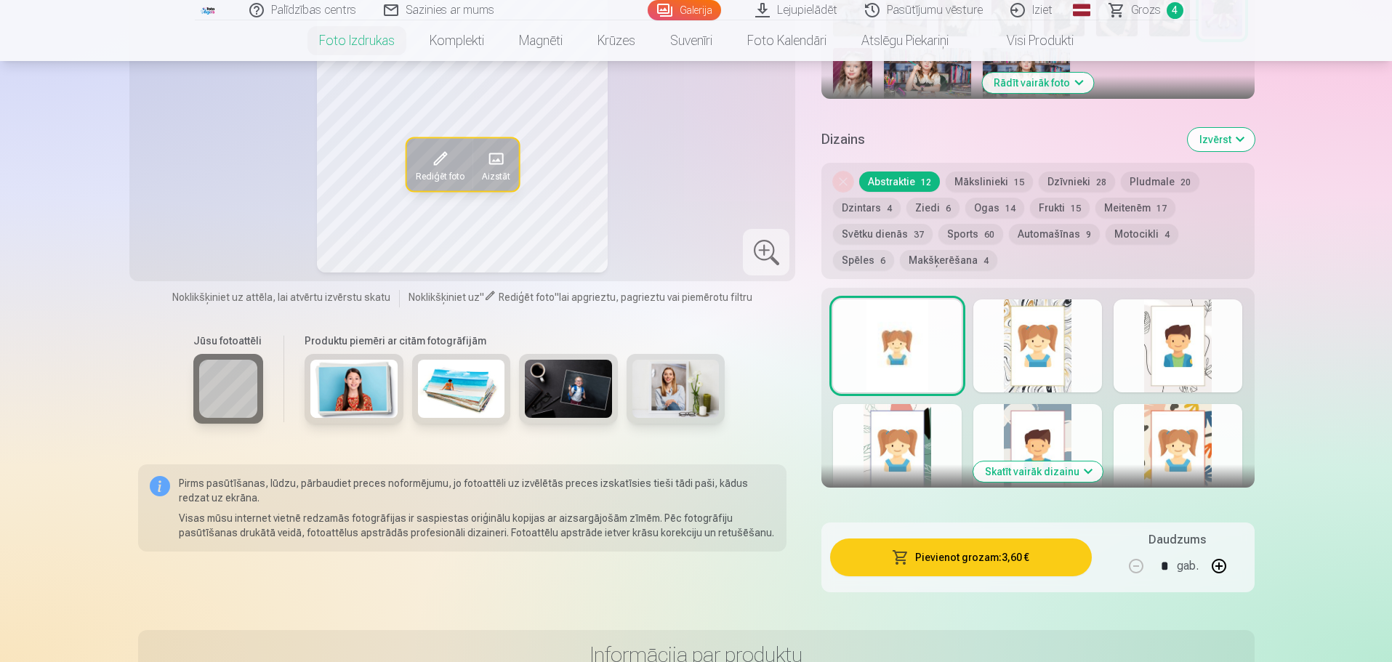
click at [933, 329] on div at bounding box center [897, 345] width 129 height 93
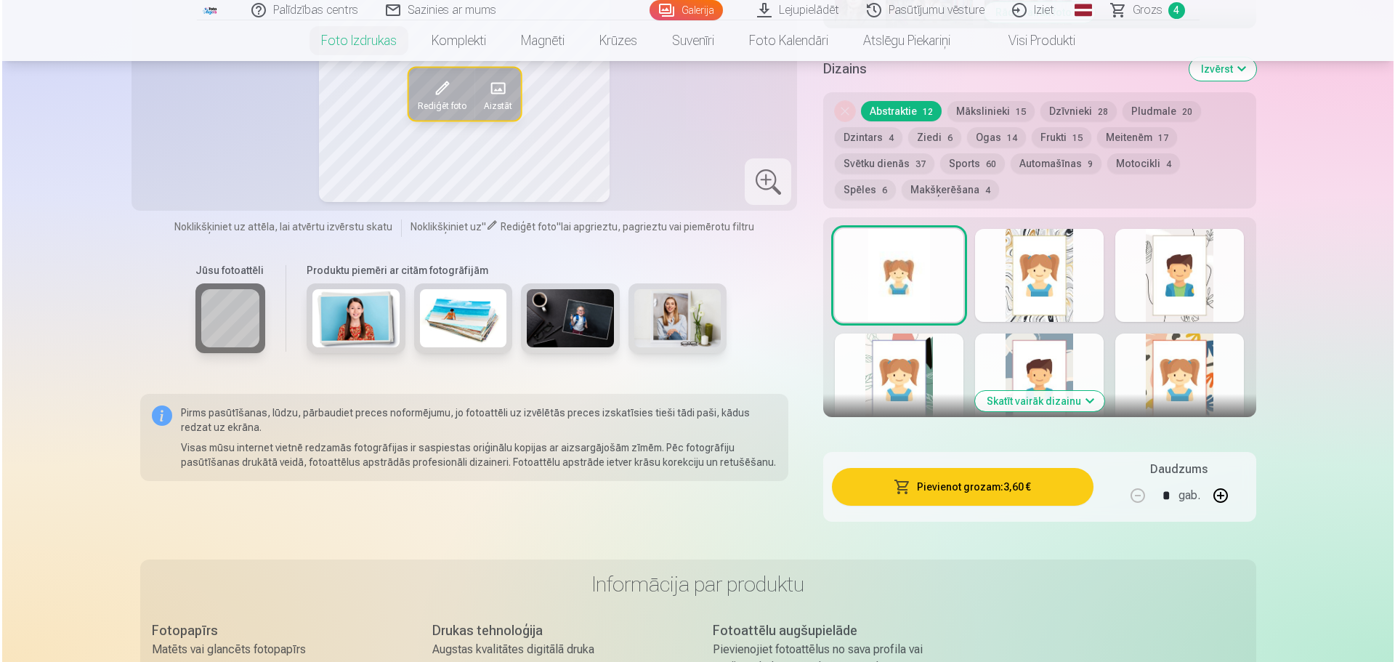
scroll to position [727, 0]
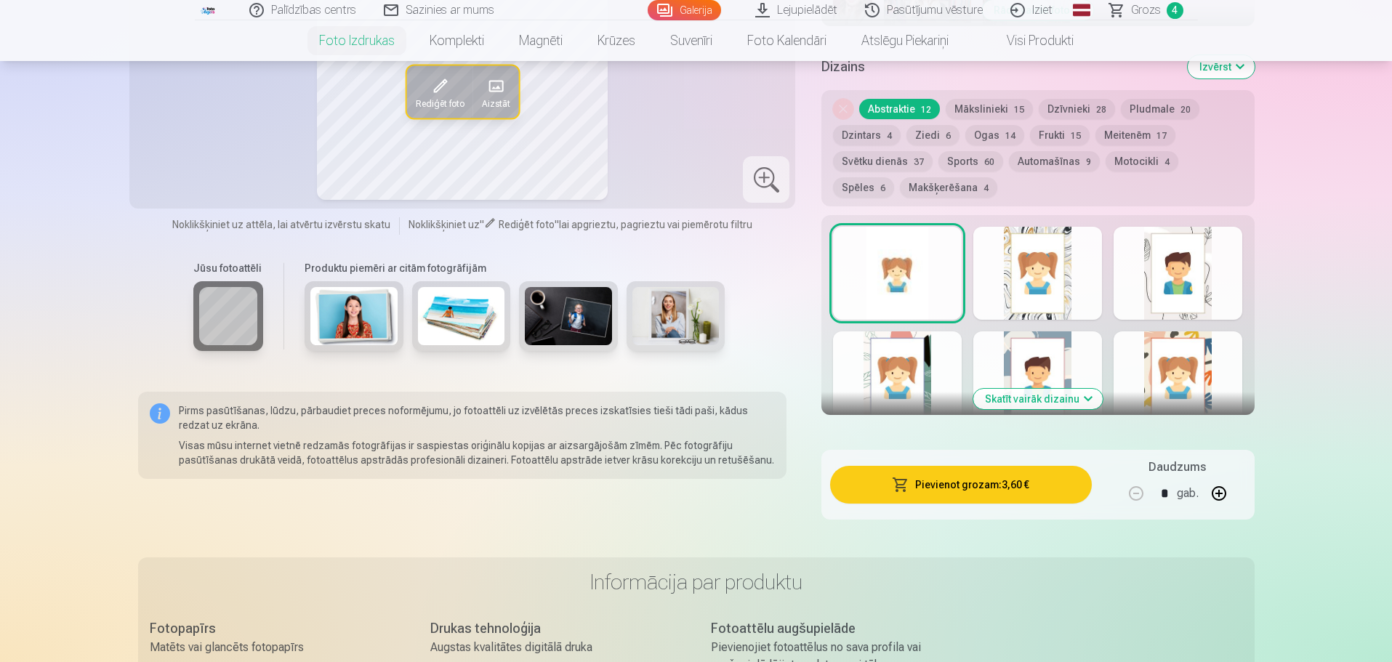
click at [975, 489] on button "Pievienot grozam : 3,60 €" at bounding box center [960, 485] width 261 height 38
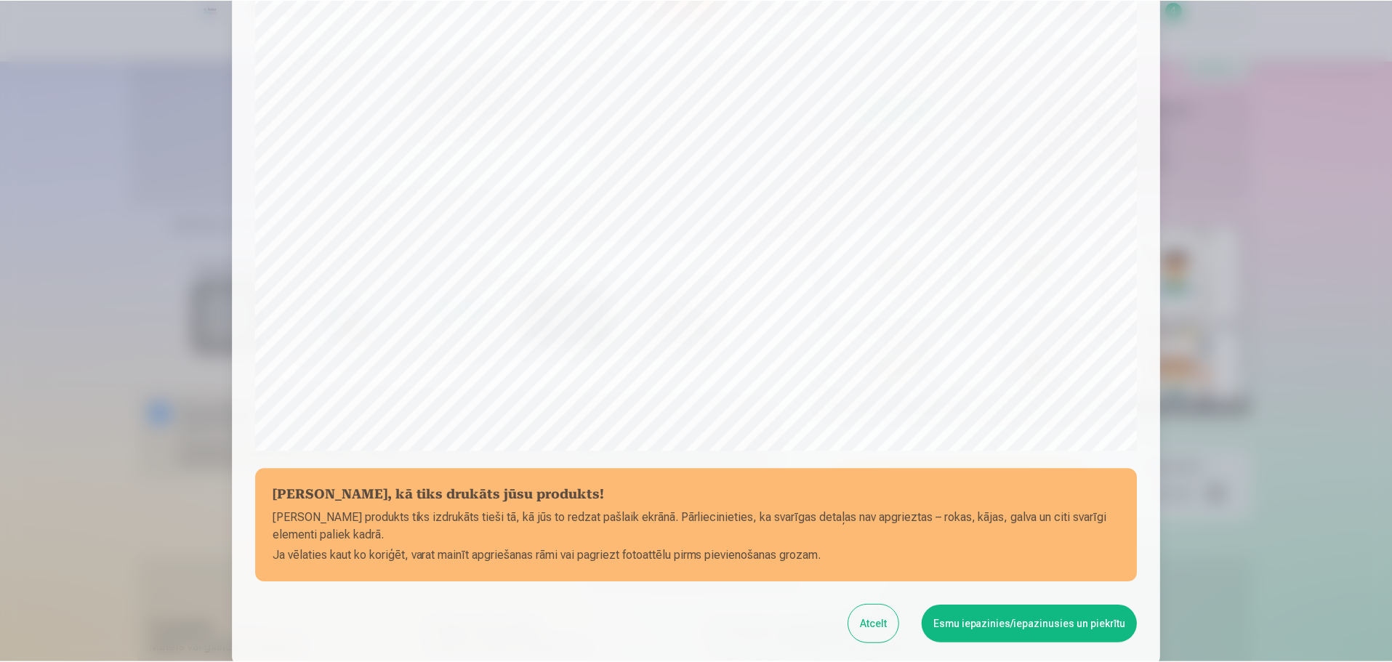
scroll to position [384, 0]
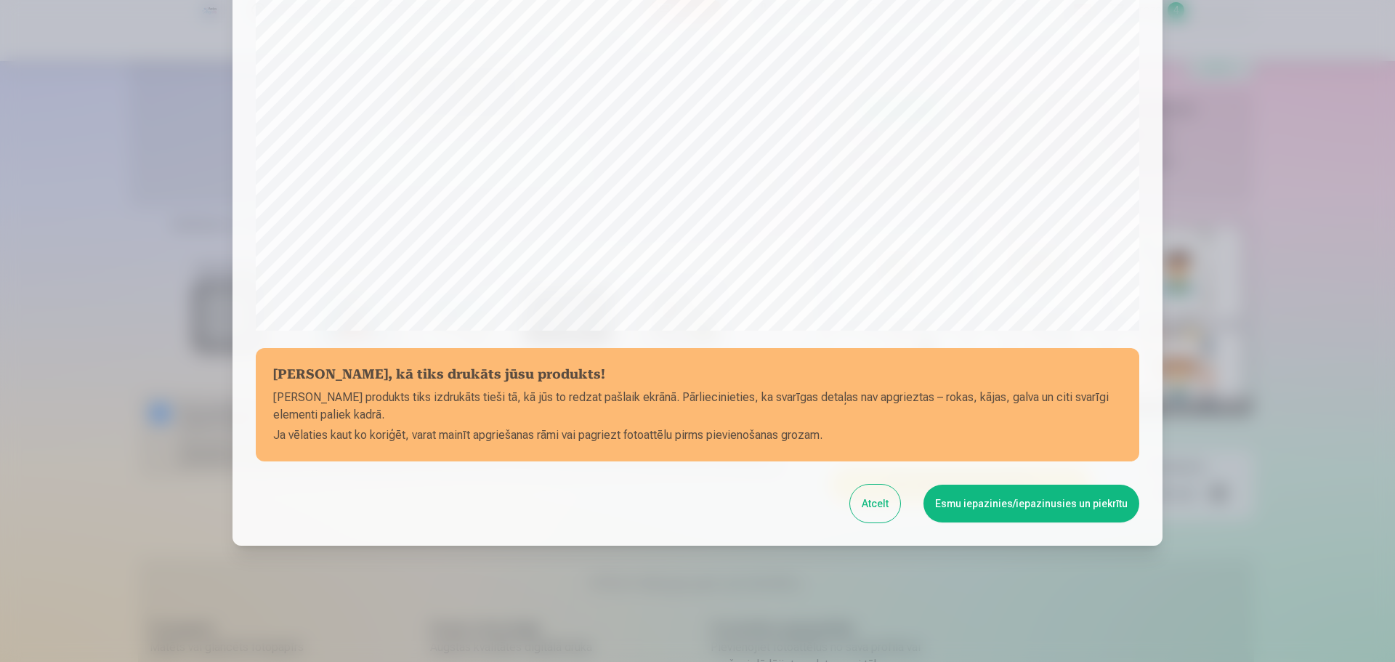
click at [1006, 505] on button "Esmu iepazinies/iepazinusies un piekrītu" at bounding box center [1032, 504] width 216 height 38
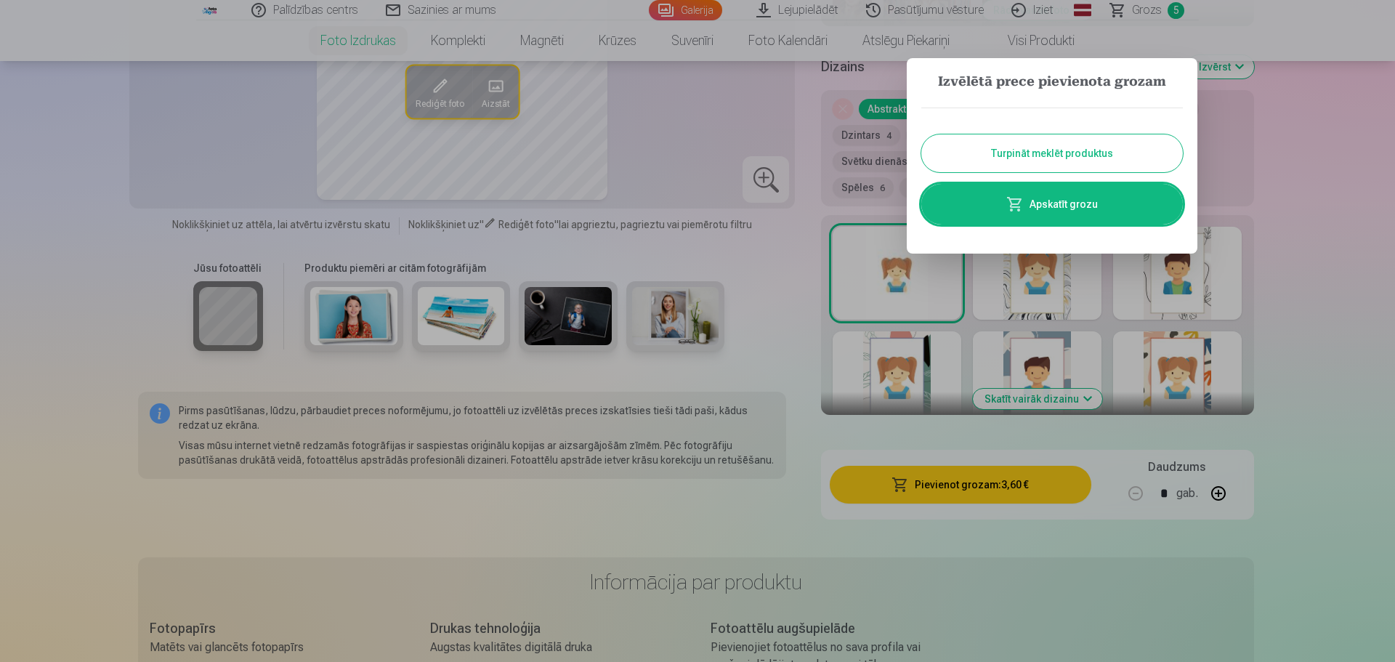
click at [1089, 156] on button "Turpināt meklēt produktus" at bounding box center [1052, 153] width 262 height 38
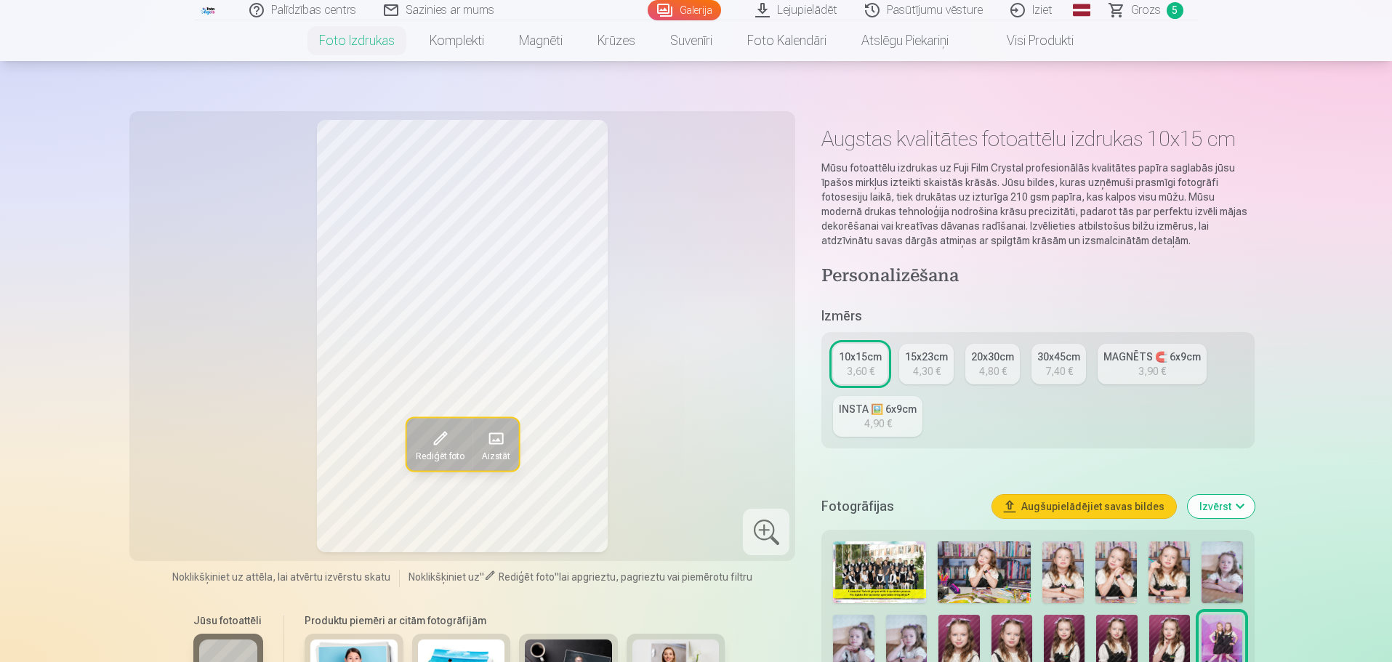
scroll to position [0, 0]
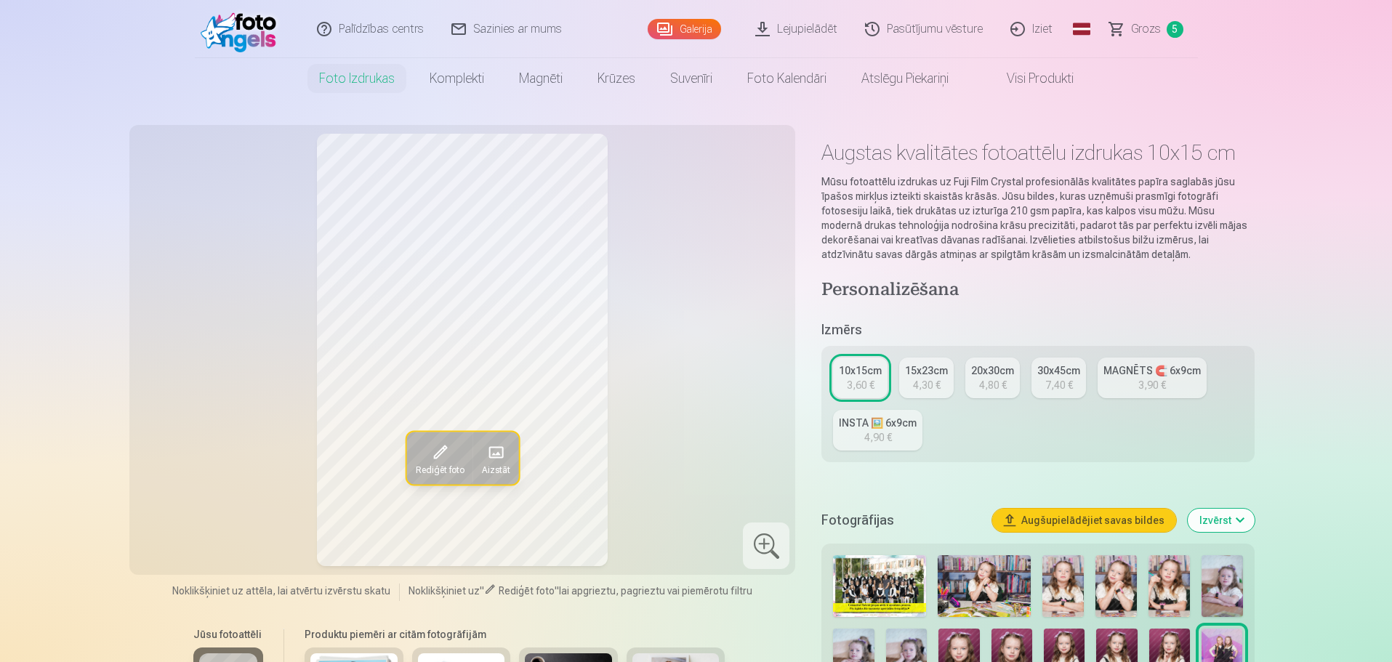
click at [1145, 28] on span "Grozs" at bounding box center [1146, 28] width 30 height 17
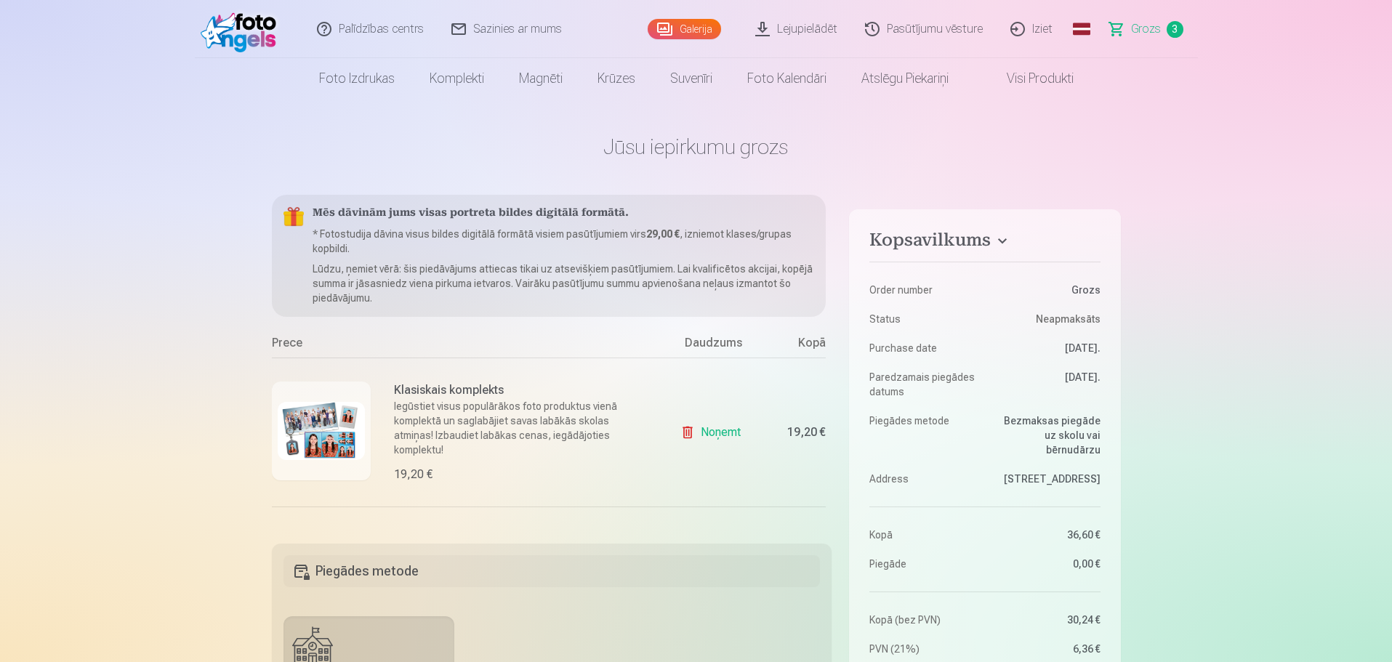
click at [334, 426] on img at bounding box center [321, 431] width 87 height 58
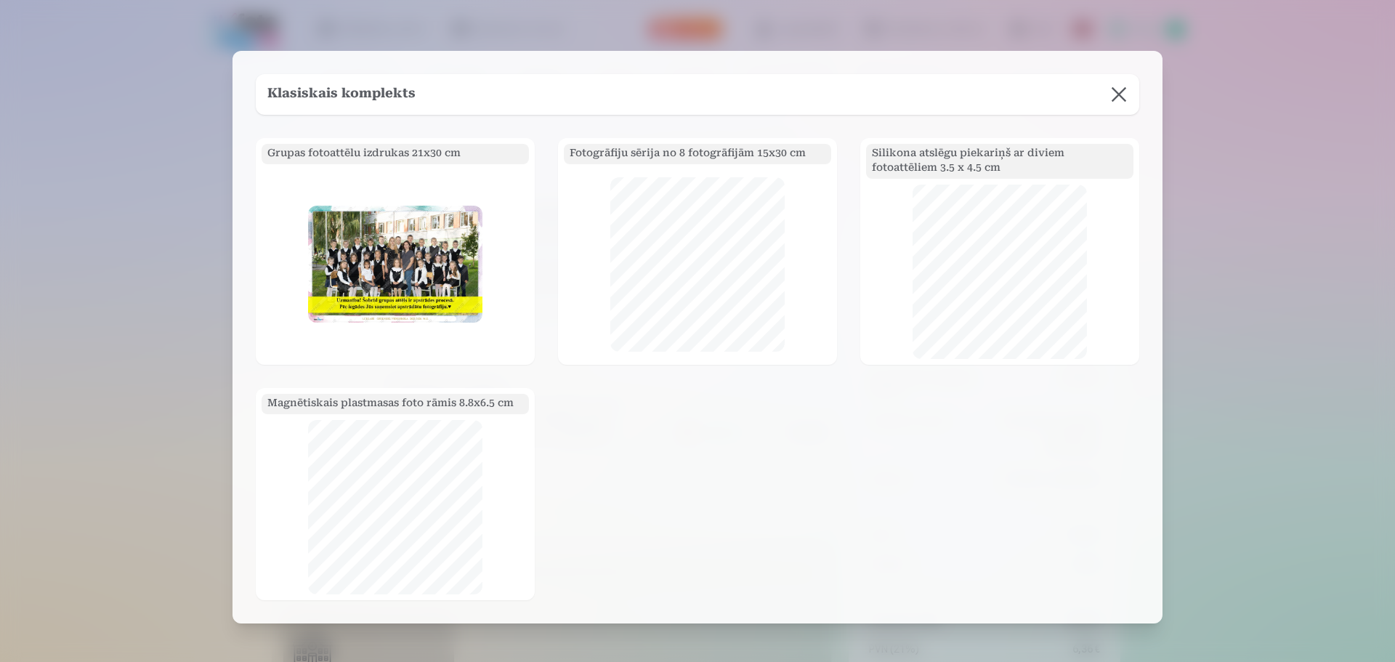
click at [1120, 88] on button at bounding box center [1119, 94] width 41 height 41
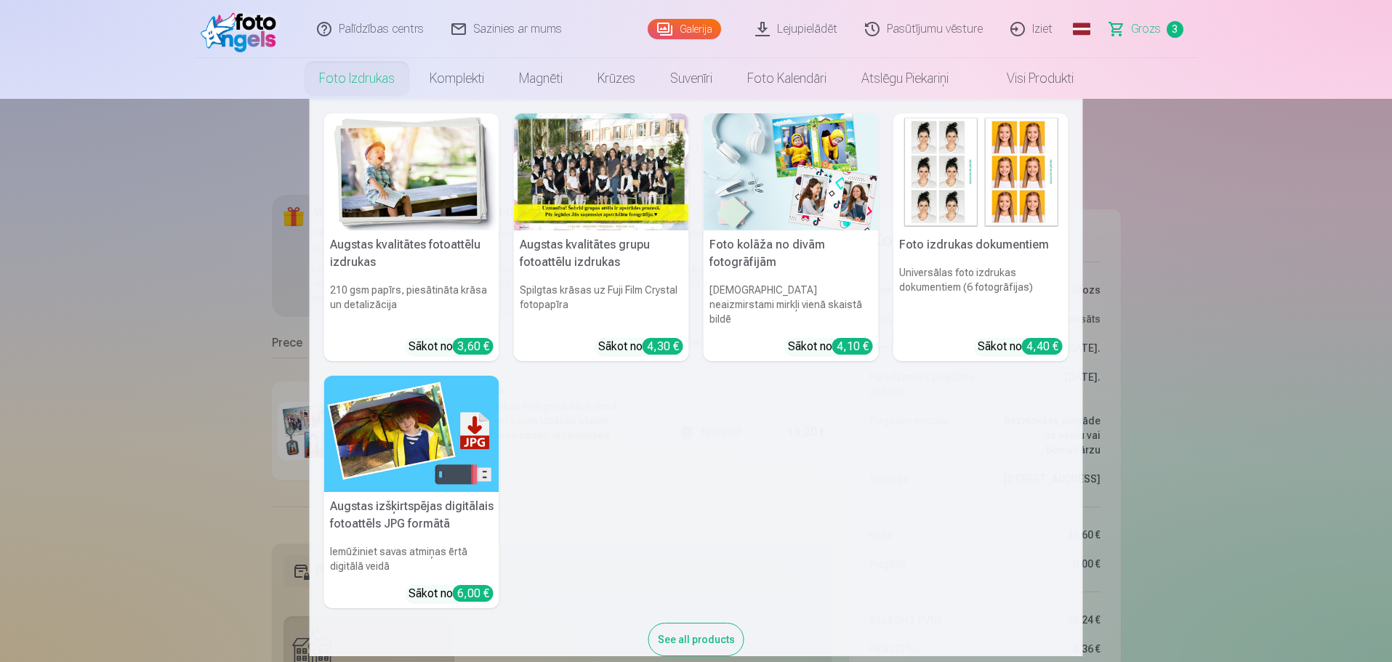
click at [1230, 218] on nav "Augstas kvalitātes fotoattēlu izdrukas 210 gsm papīrs, piesātināta krāsa un det…" at bounding box center [696, 377] width 1392 height 557
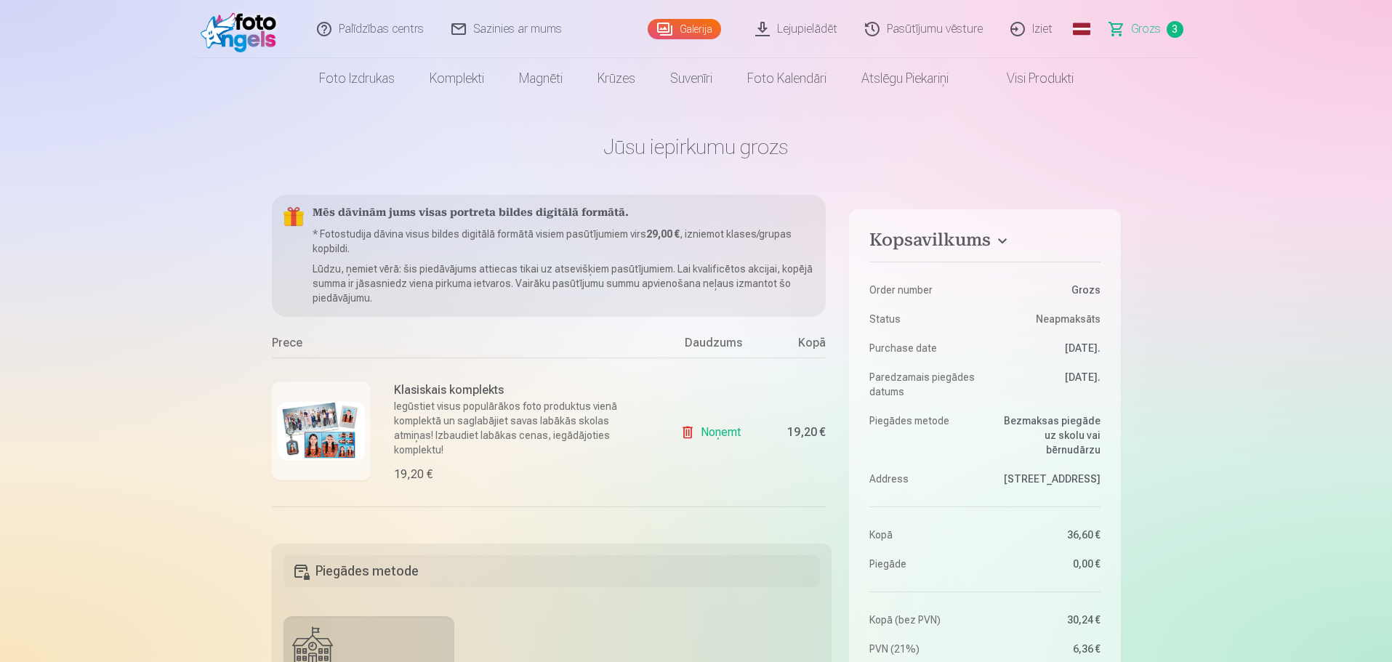
click at [1139, 28] on span "Grozs" at bounding box center [1146, 28] width 30 height 17
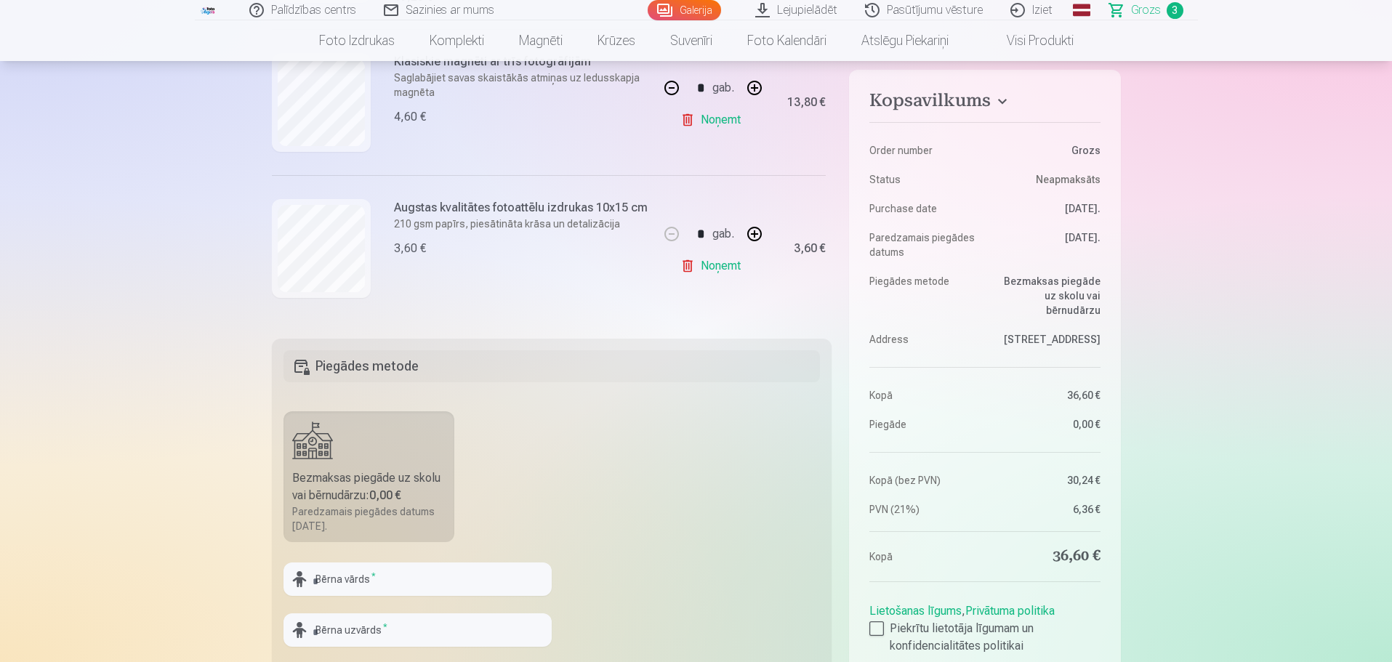
scroll to position [218, 0]
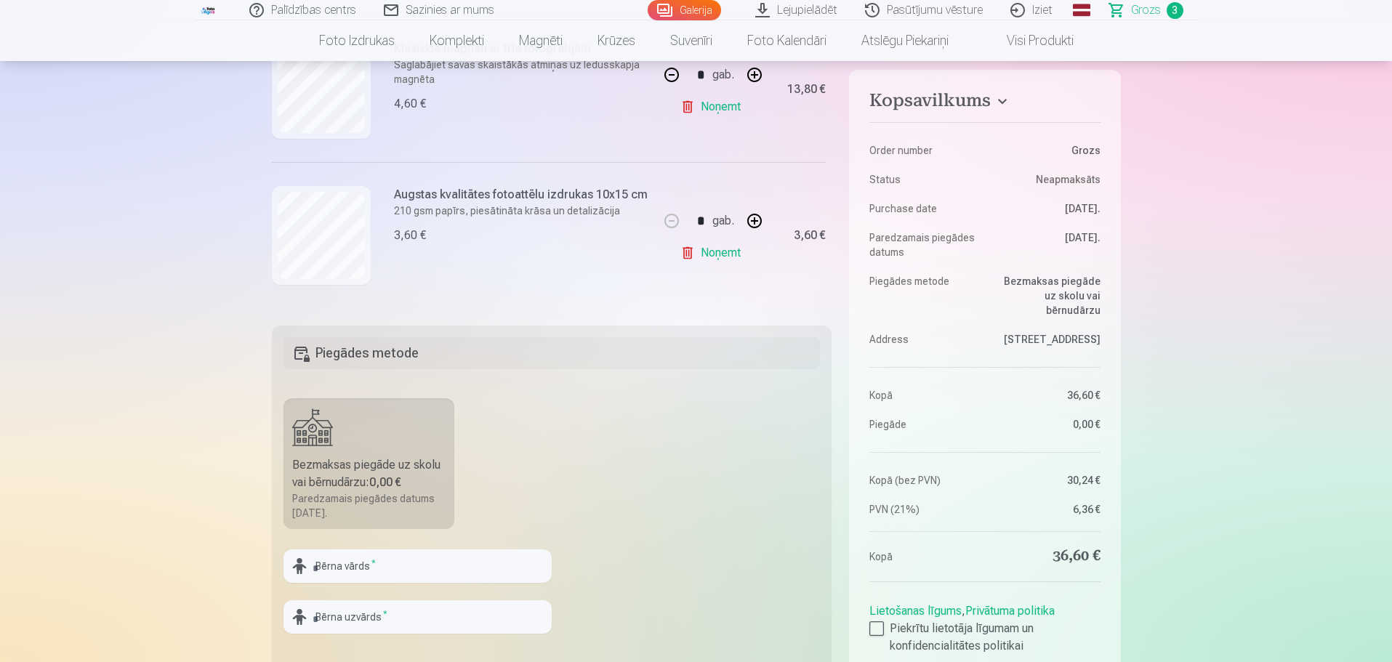
click at [404, 448] on label "Bezmaksas piegāde uz skolu vai bērnudārzu : 0,00 € Paredzamais piegādes datums …" at bounding box center [369, 463] width 172 height 131
click at [385, 562] on input "text" at bounding box center [417, 565] width 268 height 33
type input "******"
click at [387, 622] on input "text" at bounding box center [417, 616] width 268 height 33
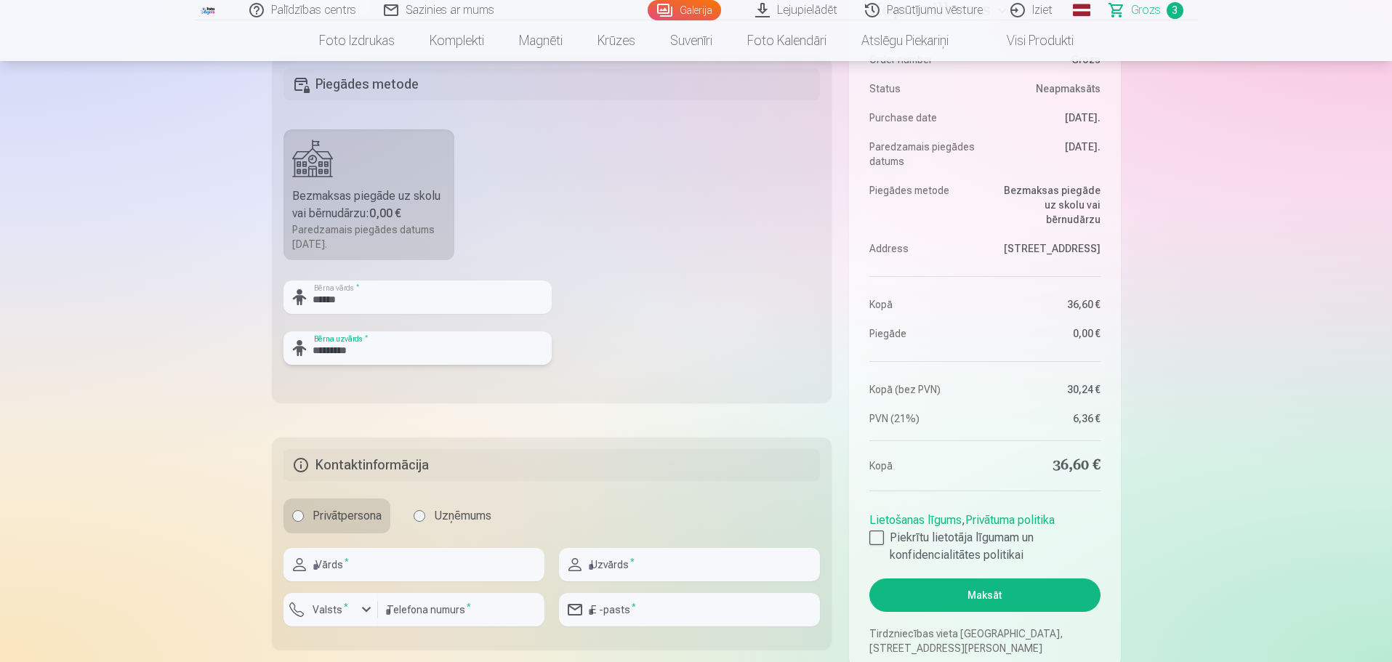
scroll to position [509, 0]
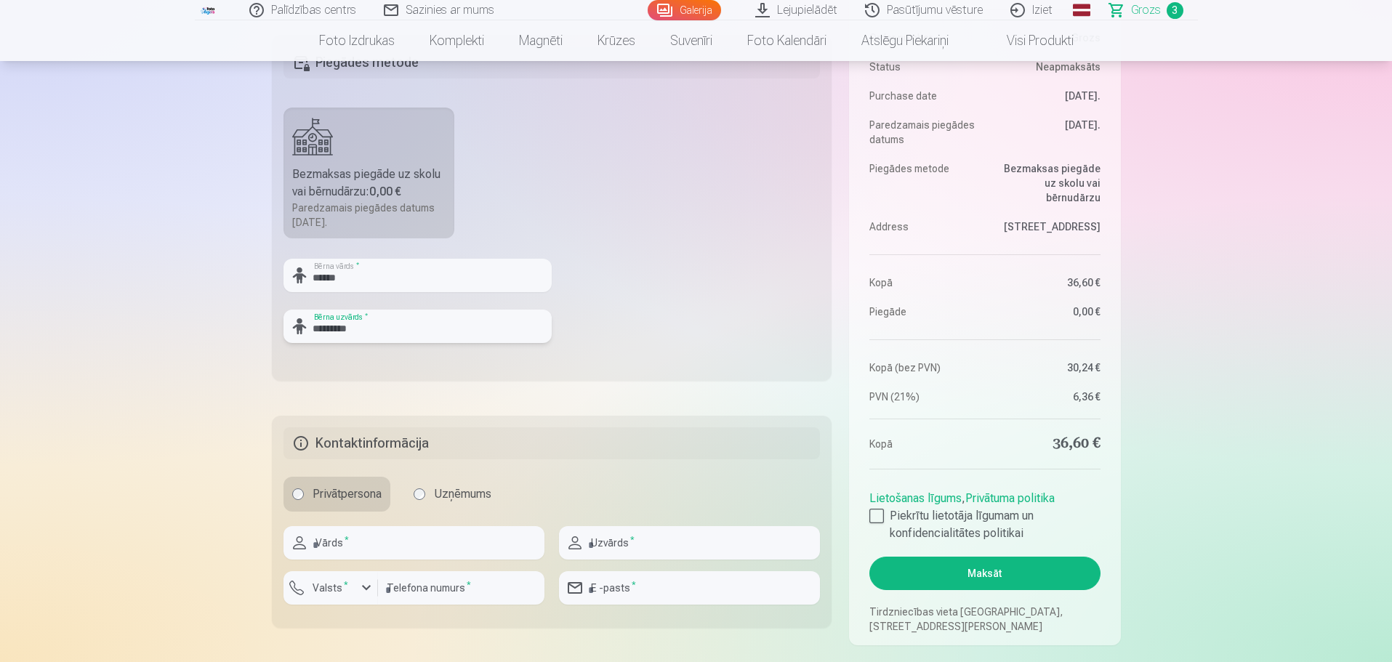
type input "*********"
click at [396, 547] on input "text" at bounding box center [413, 542] width 261 height 33
type input "****"
click at [648, 545] on input "text" at bounding box center [689, 542] width 261 height 33
type input "*********"
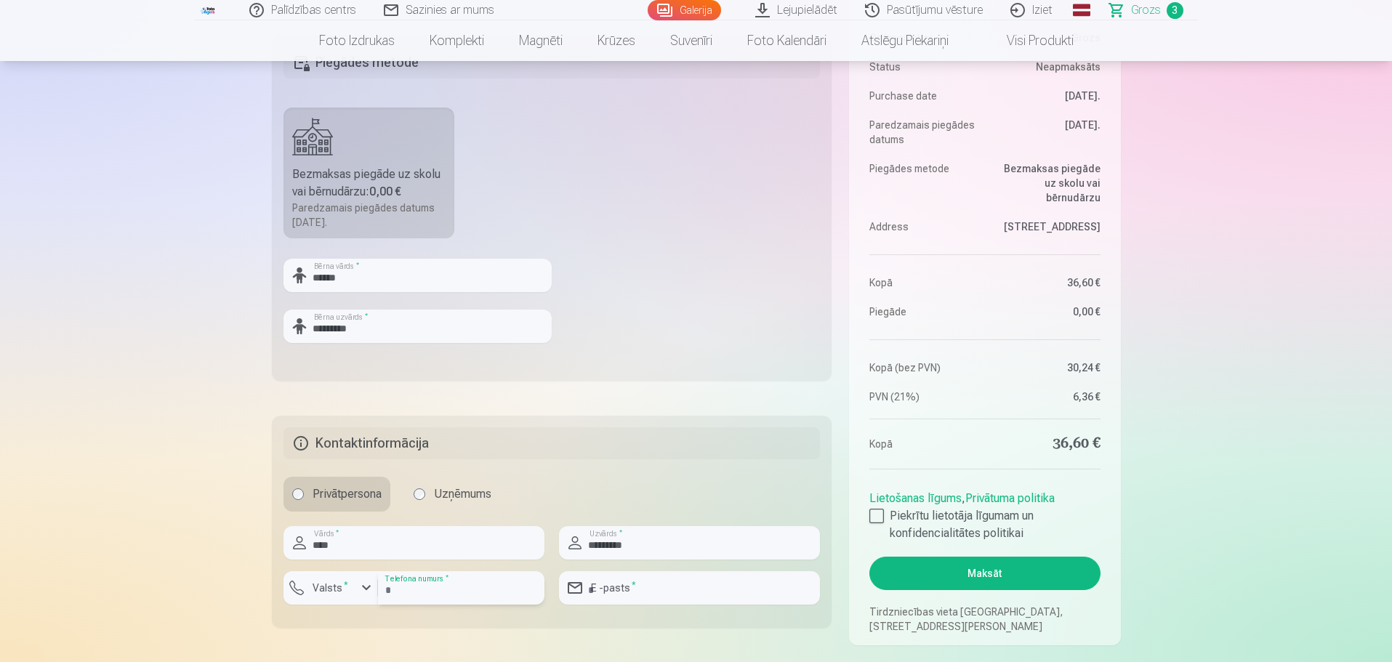
click at [440, 594] on input "number" at bounding box center [461, 587] width 166 height 33
type input "********"
click at [355, 589] on div "button" at bounding box center [334, 590] width 44 height 15
click at [376, 658] on li "+371 Latvija" at bounding box center [385, 657] width 181 height 29
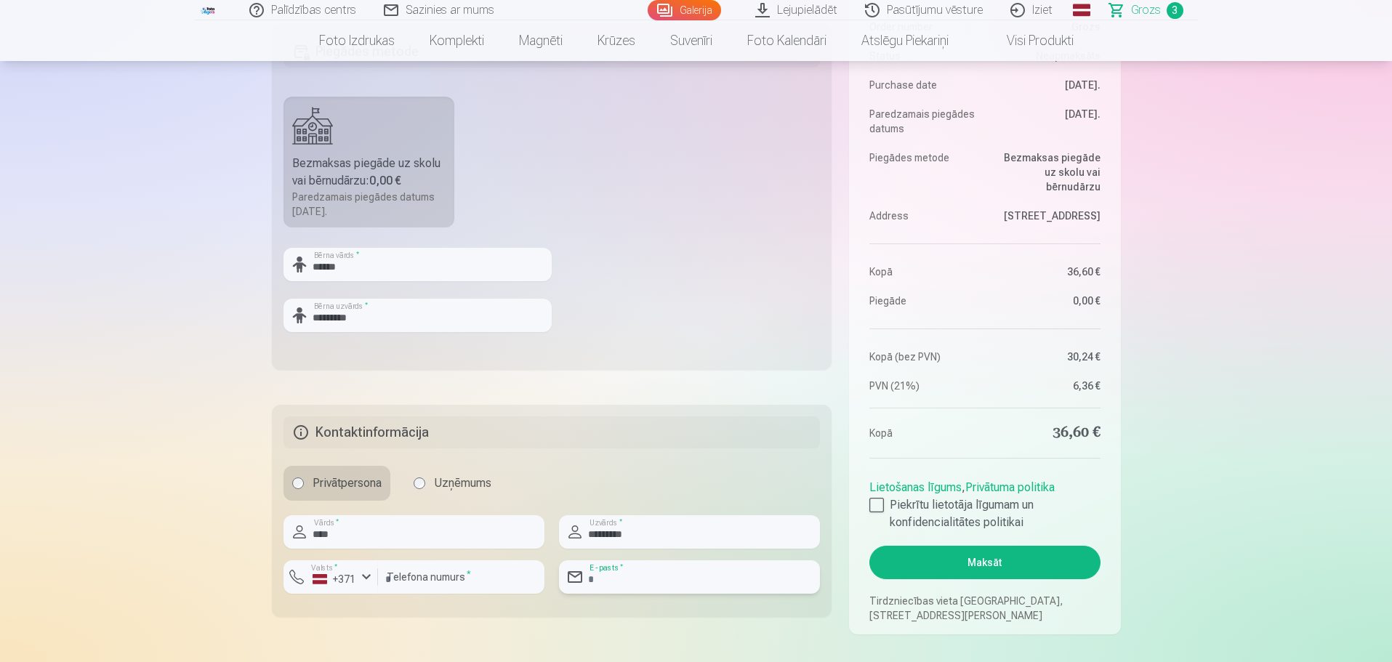
click at [631, 584] on input "email" at bounding box center [689, 576] width 261 height 33
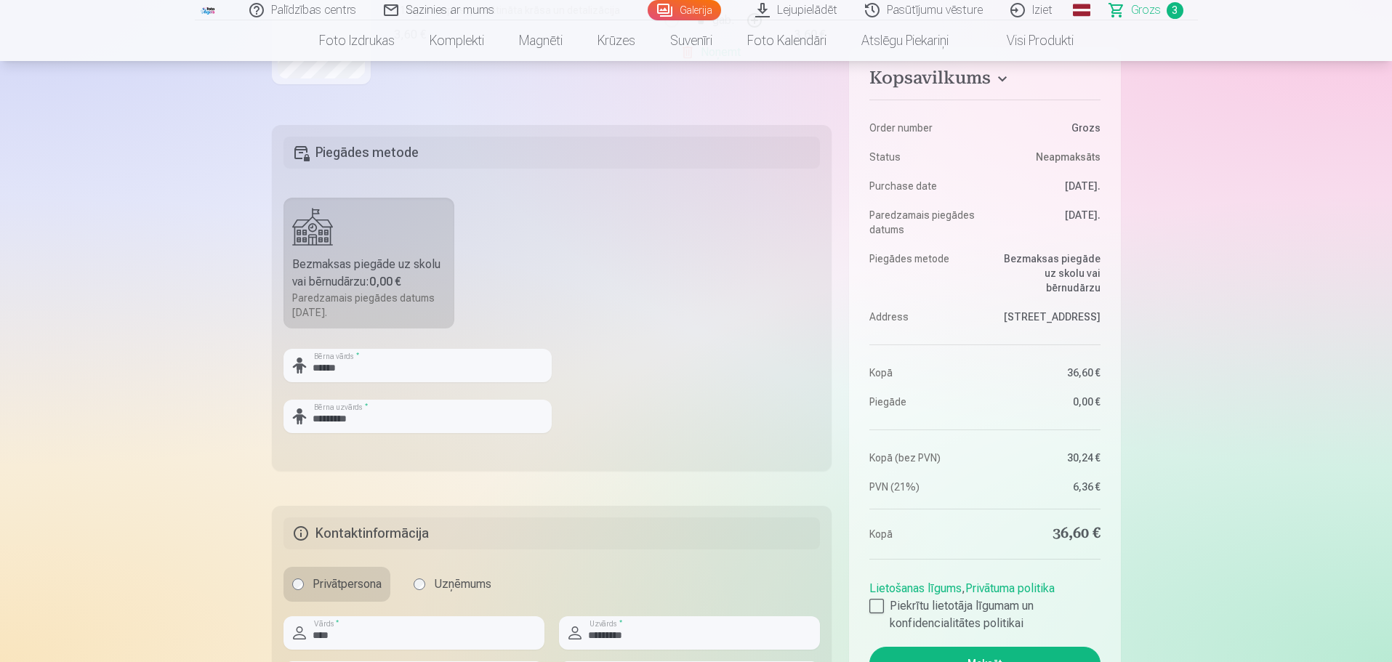
scroll to position [447, 0]
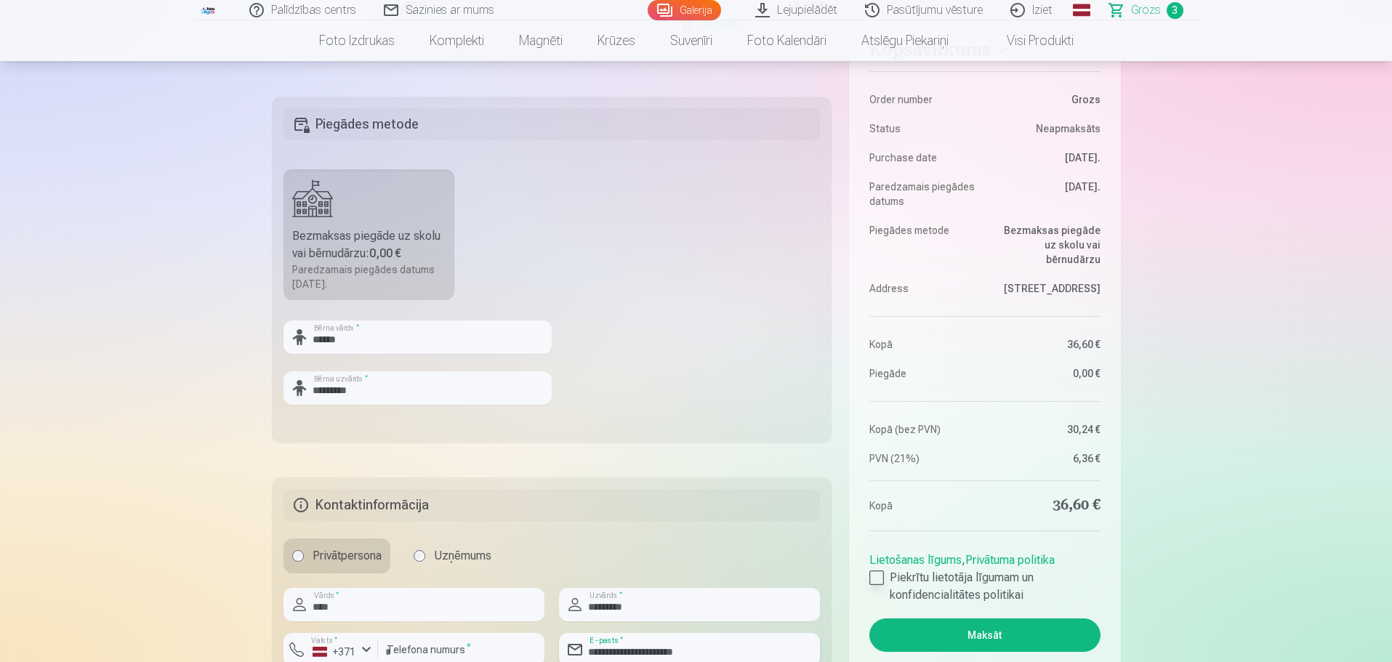
type input "**********"
click at [875, 578] on div at bounding box center [876, 577] width 15 height 15
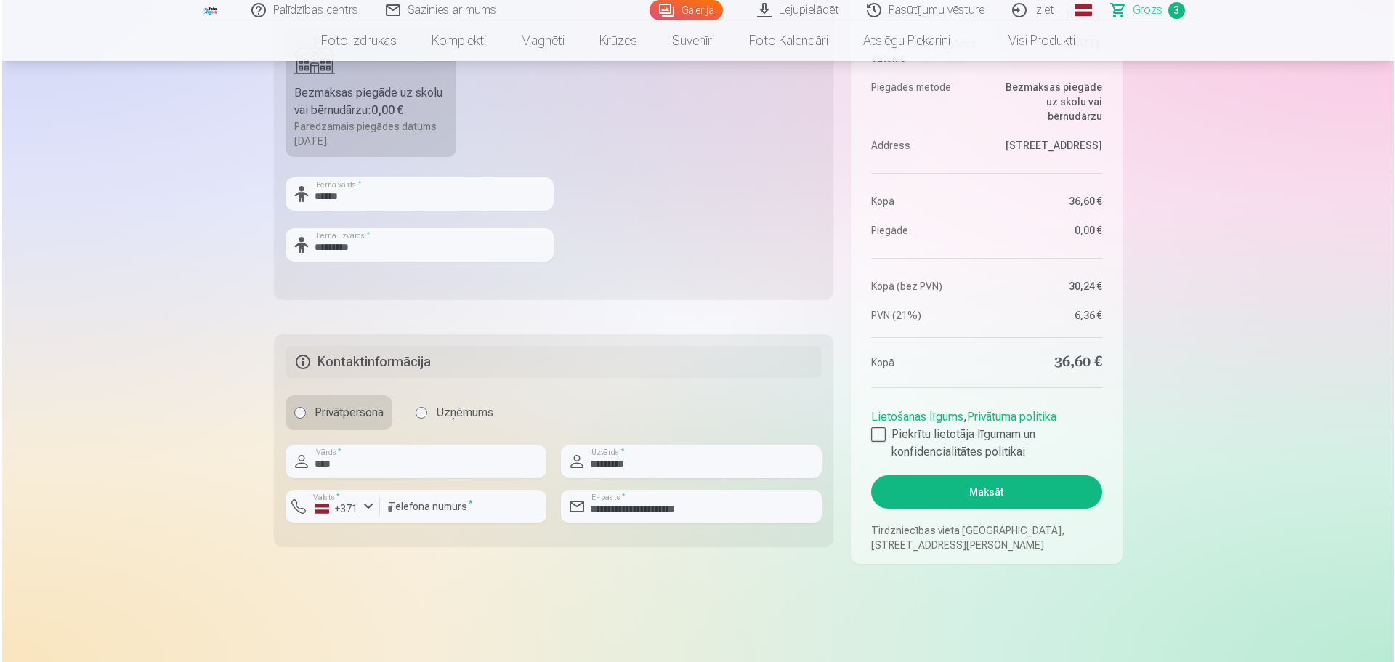
scroll to position [592, 0]
click at [979, 498] on button "Maksāt" at bounding box center [984, 489] width 230 height 33
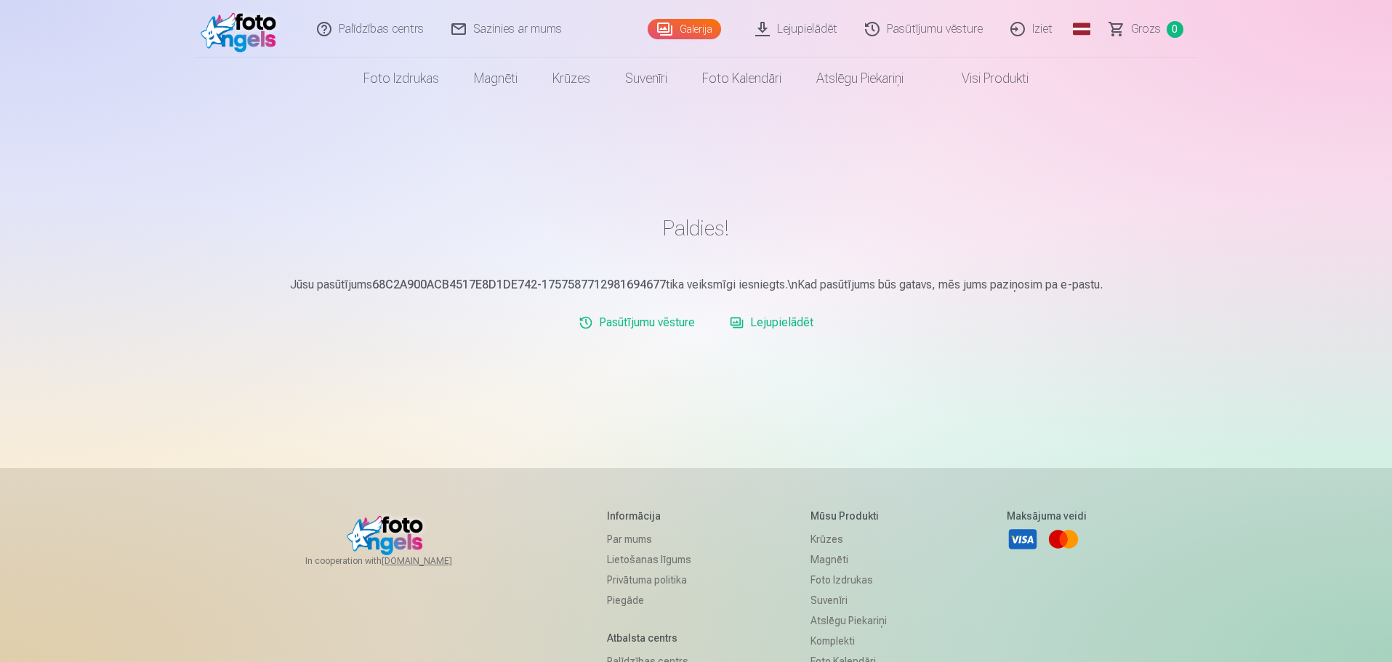
click at [796, 318] on link "Lejupielādēt" at bounding box center [771, 322] width 95 height 29
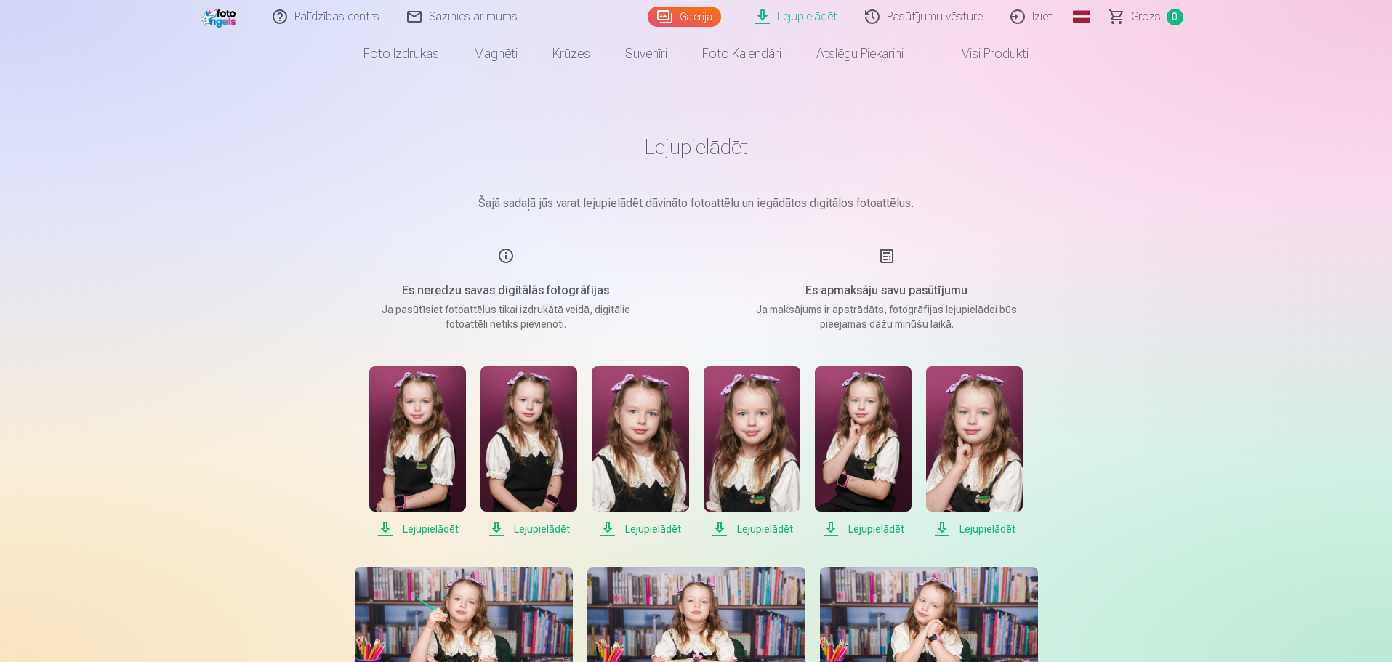
scroll to position [145, 0]
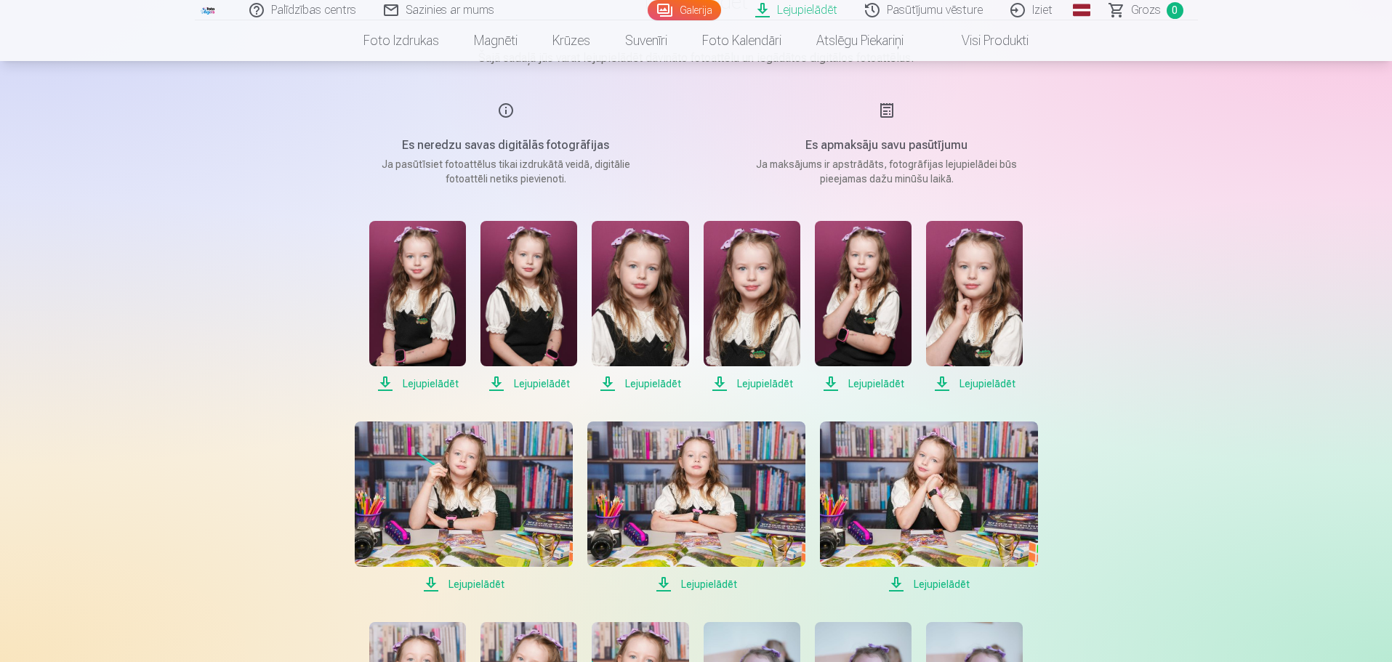
click at [434, 381] on span "Lejupielādēt" at bounding box center [417, 383] width 97 height 17
click at [533, 385] on span "Lejupielādēt" at bounding box center [528, 383] width 97 height 17
click at [651, 384] on span "Lejupielādēt" at bounding box center [640, 383] width 97 height 17
click at [765, 387] on span "Lejupielādēt" at bounding box center [751, 383] width 97 height 17
click at [867, 388] on span "Lejupielādēt" at bounding box center [863, 383] width 97 height 17
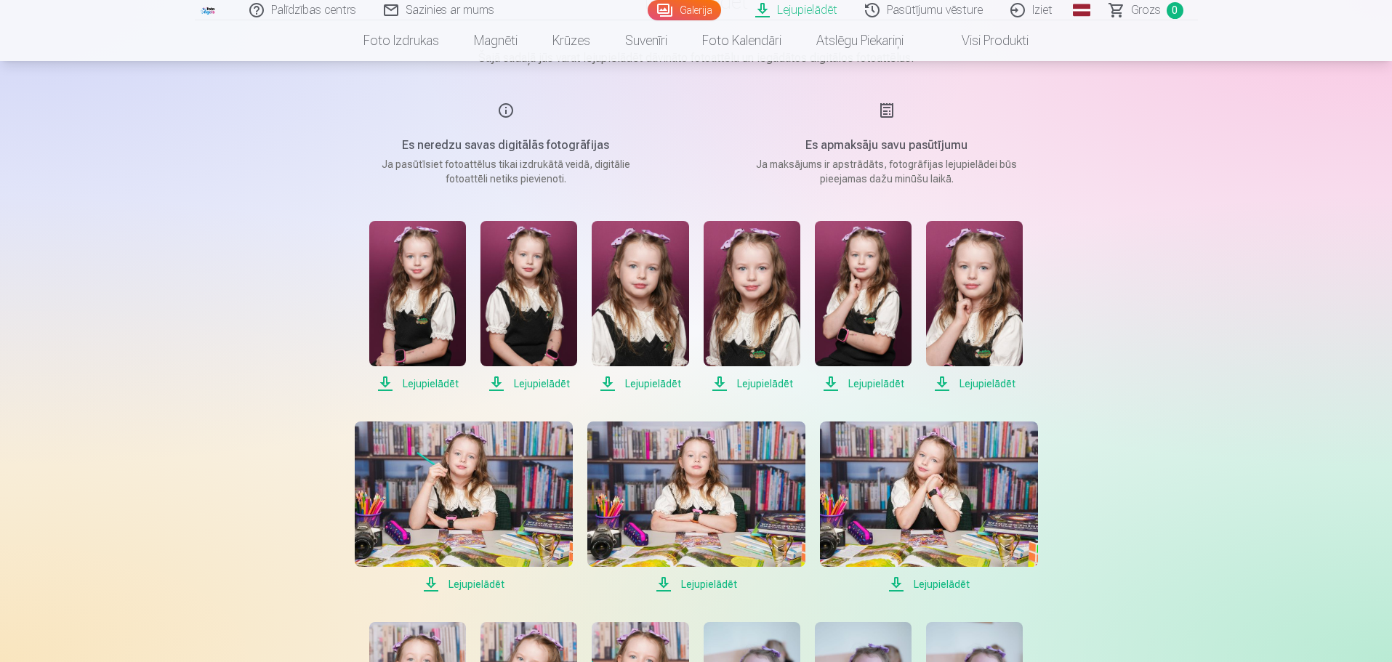
click at [994, 387] on span "Lejupielādēt" at bounding box center [974, 383] width 97 height 17
click at [458, 586] on span "Lejupielādēt" at bounding box center [464, 584] width 218 height 17
click at [709, 581] on span "Lejupielādēt" at bounding box center [696, 584] width 218 height 17
click at [940, 584] on span "Lejupielādēt" at bounding box center [929, 584] width 218 height 17
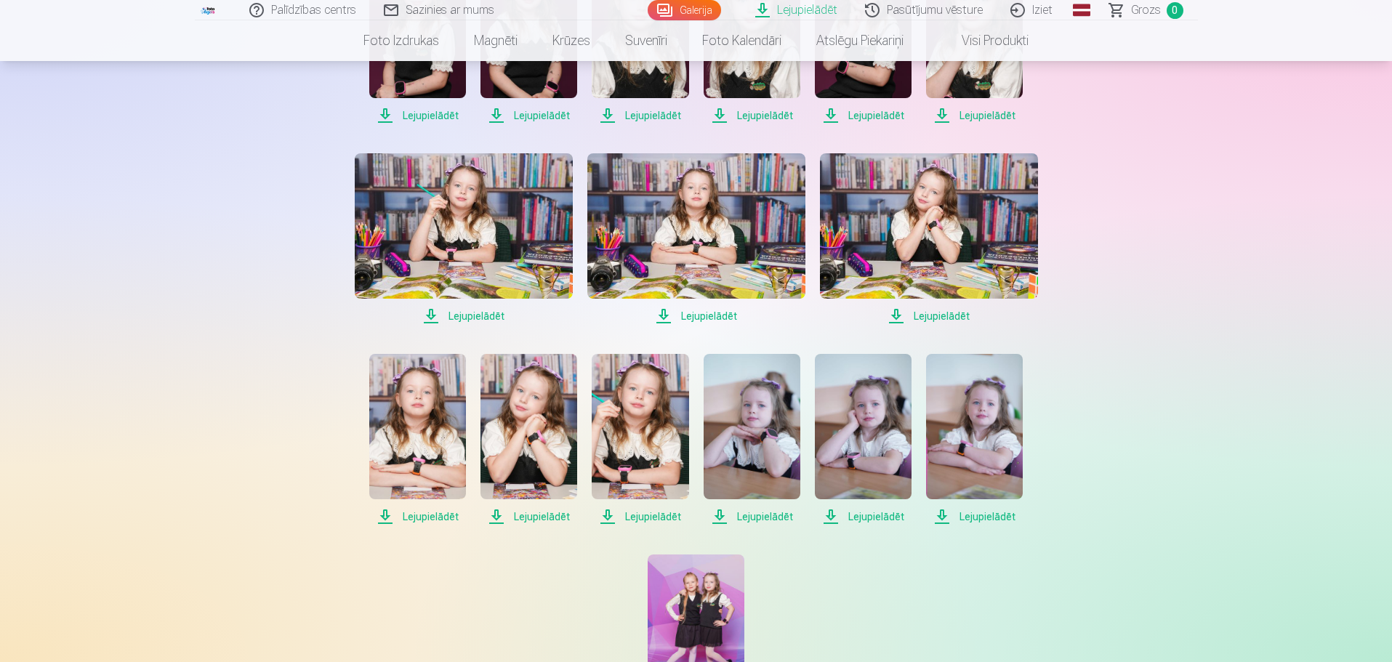
scroll to position [436, 0]
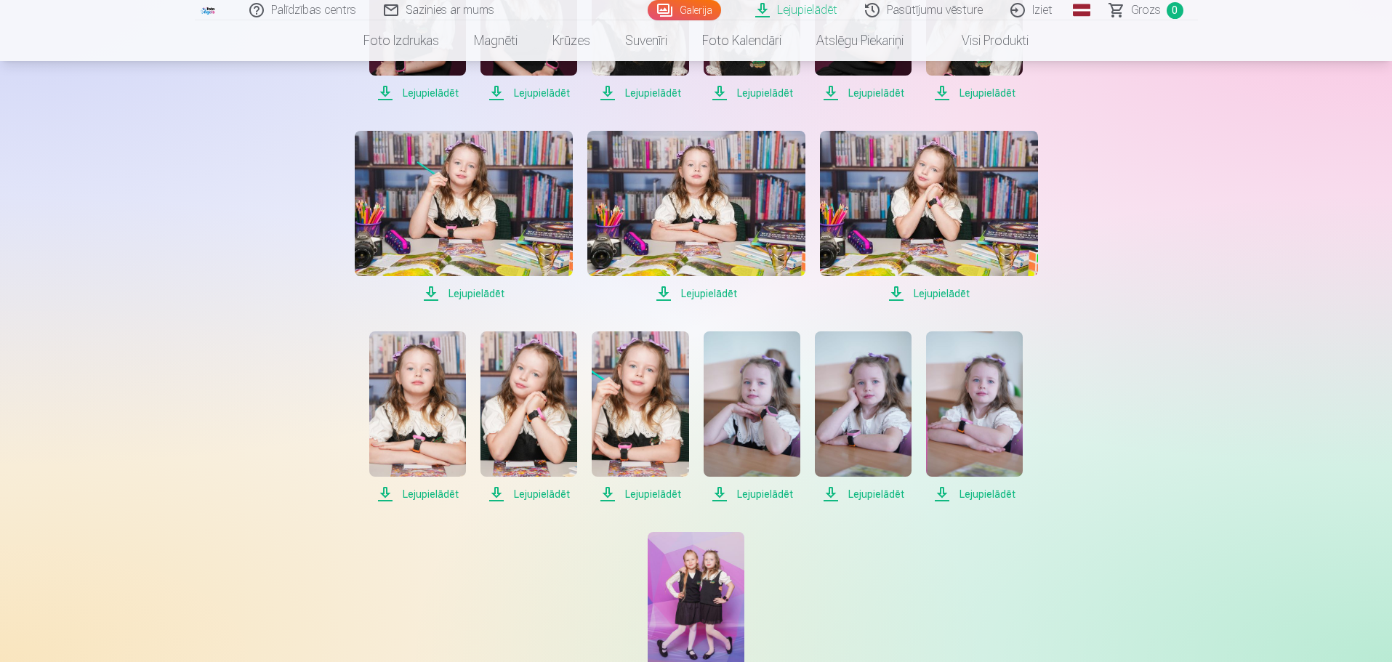
click at [970, 499] on span "Lejupielādēt" at bounding box center [974, 493] width 97 height 17
click at [878, 491] on span "Lejupielādēt" at bounding box center [863, 493] width 97 height 17
click at [759, 491] on span "Lejupielādēt" at bounding box center [751, 493] width 97 height 17
click at [890, 498] on span "Lejupielādēt" at bounding box center [863, 493] width 97 height 17
click at [648, 490] on span "Lejupielādēt" at bounding box center [640, 493] width 97 height 17
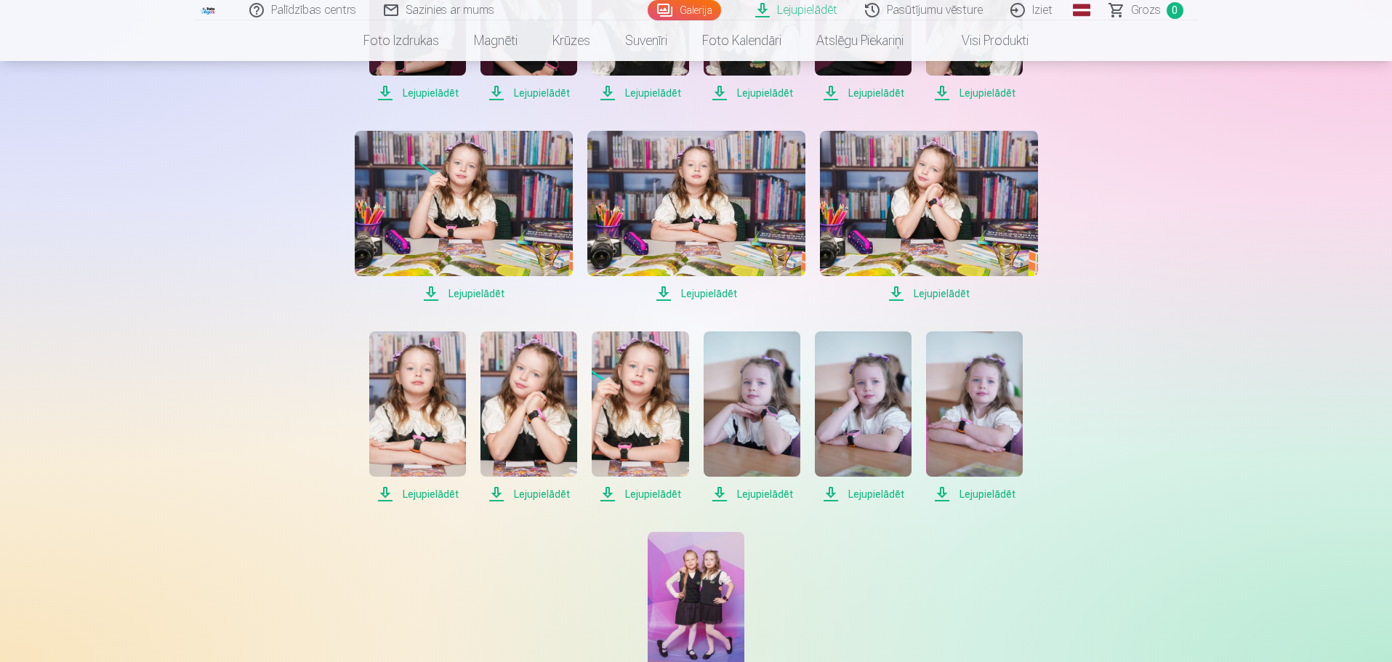
click at [531, 496] on span "Lejupielādēt" at bounding box center [528, 493] width 97 height 17
click at [429, 495] on span "Lejupielādēt" at bounding box center [417, 493] width 97 height 17
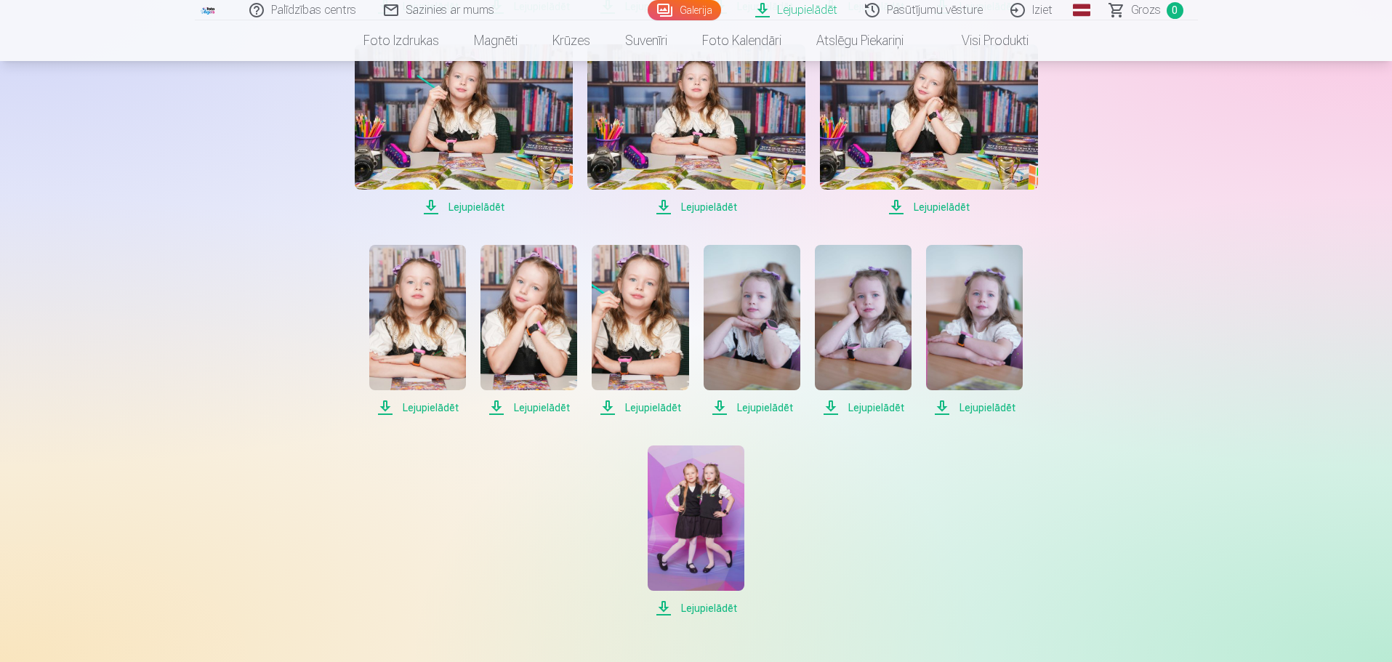
scroll to position [581, 0]
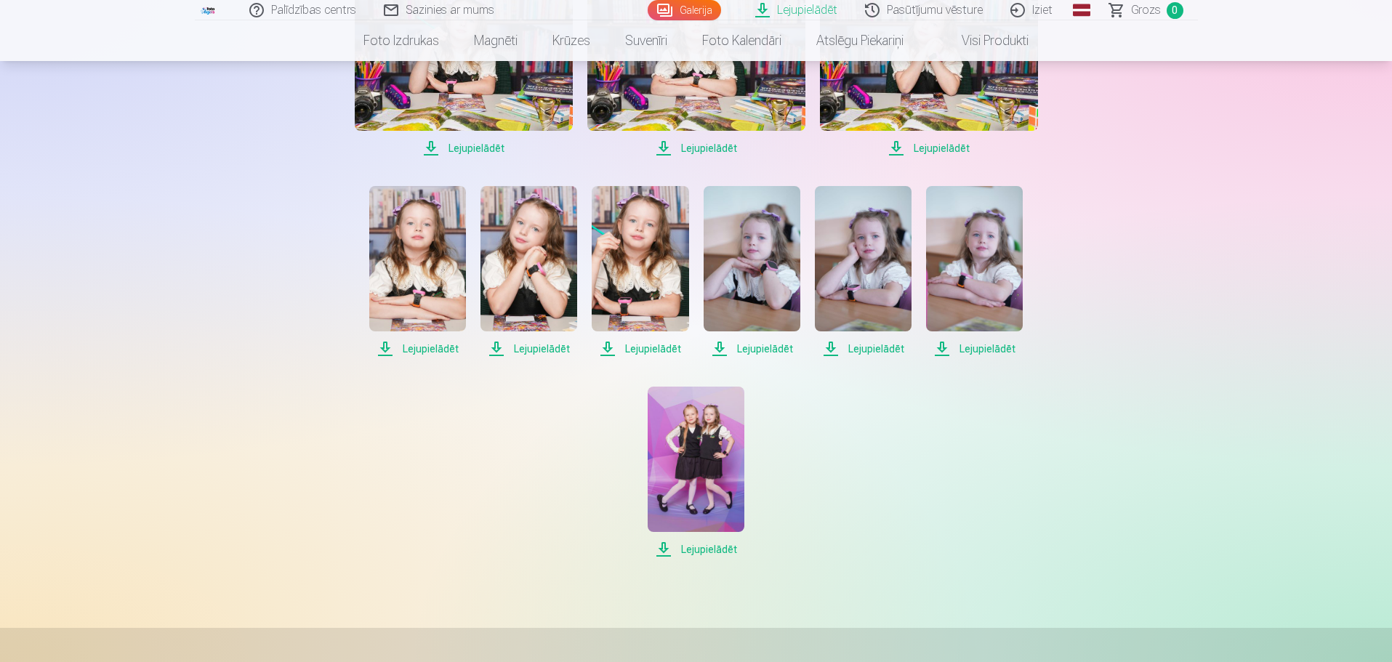
click at [691, 547] on span "Lejupielādēt" at bounding box center [696, 549] width 97 height 17
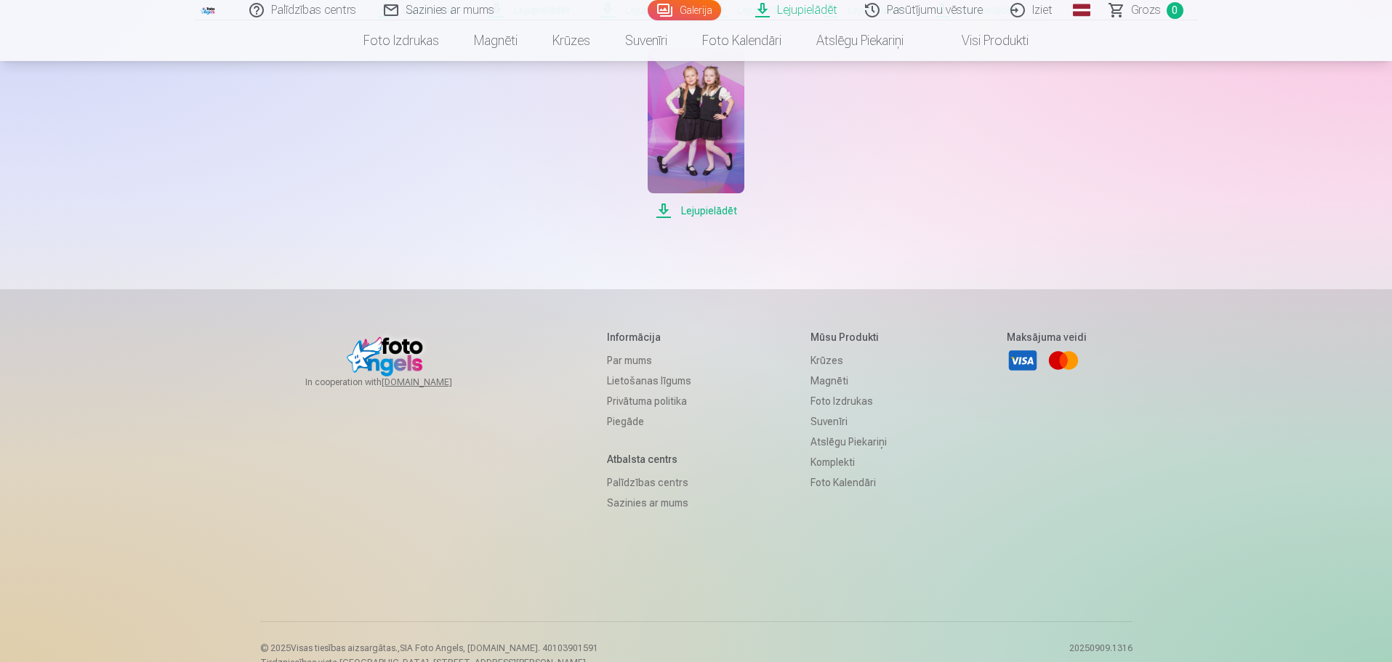
scroll to position [945, 0]
